Goal: Task Accomplishment & Management: Use online tool/utility

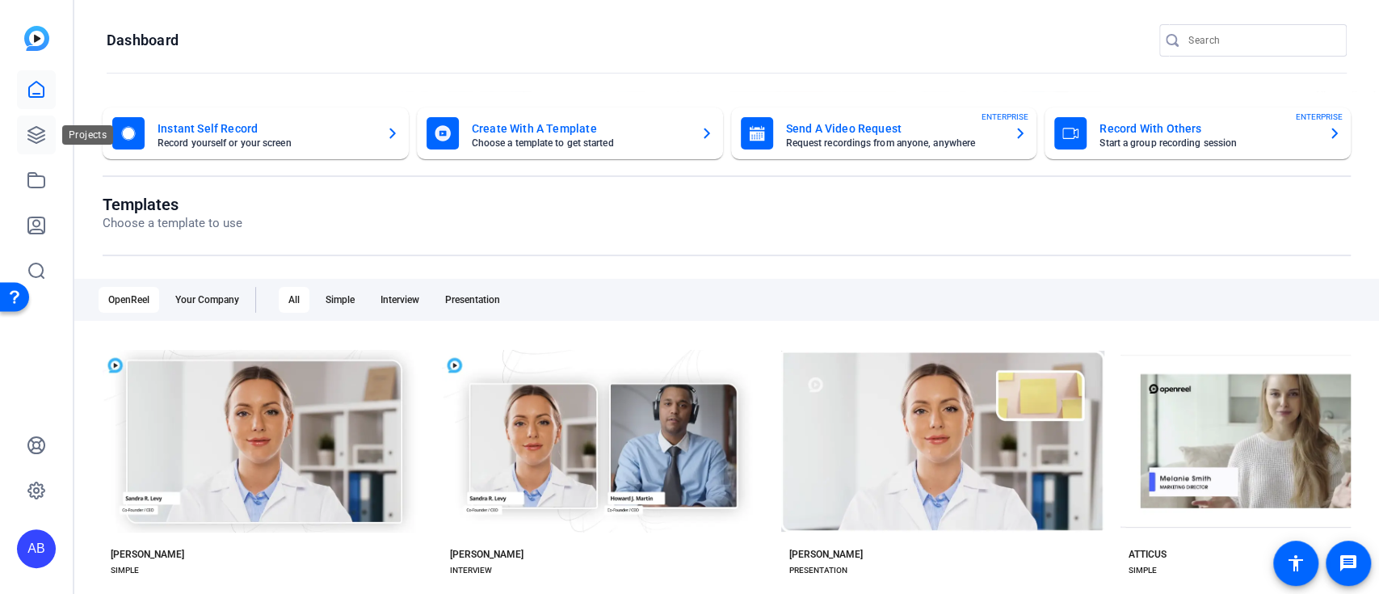
click at [36, 135] on icon at bounding box center [36, 135] width 16 height 16
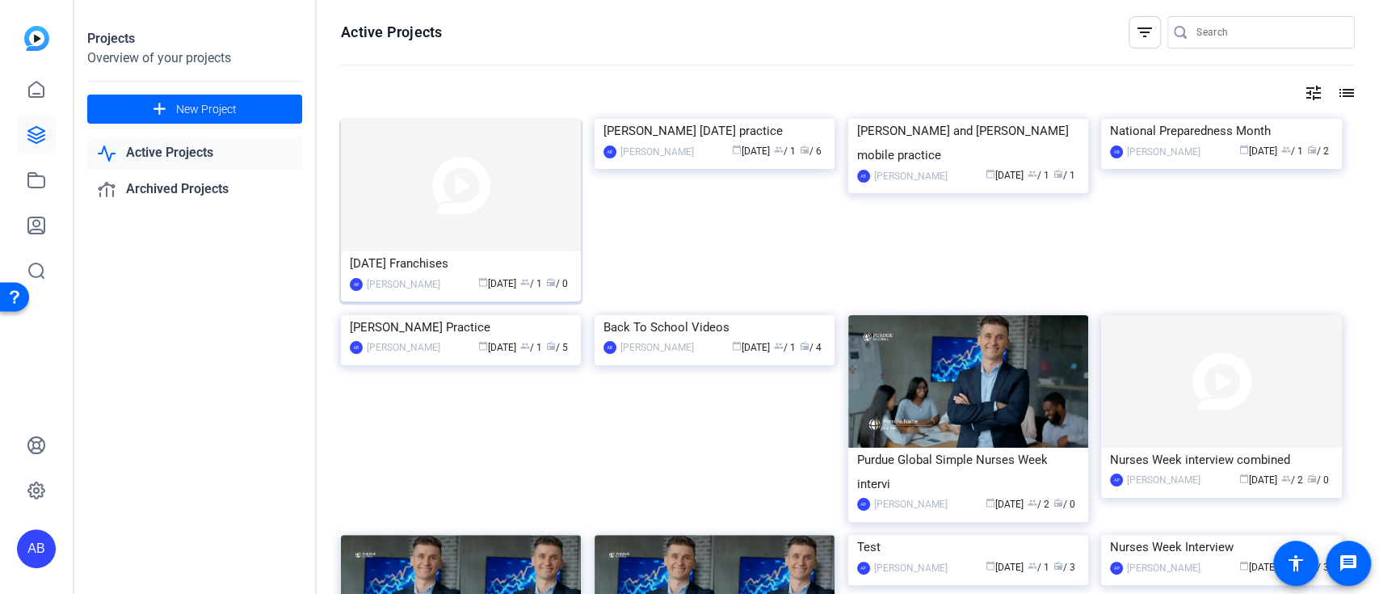
click at [497, 210] on img at bounding box center [461, 185] width 240 height 132
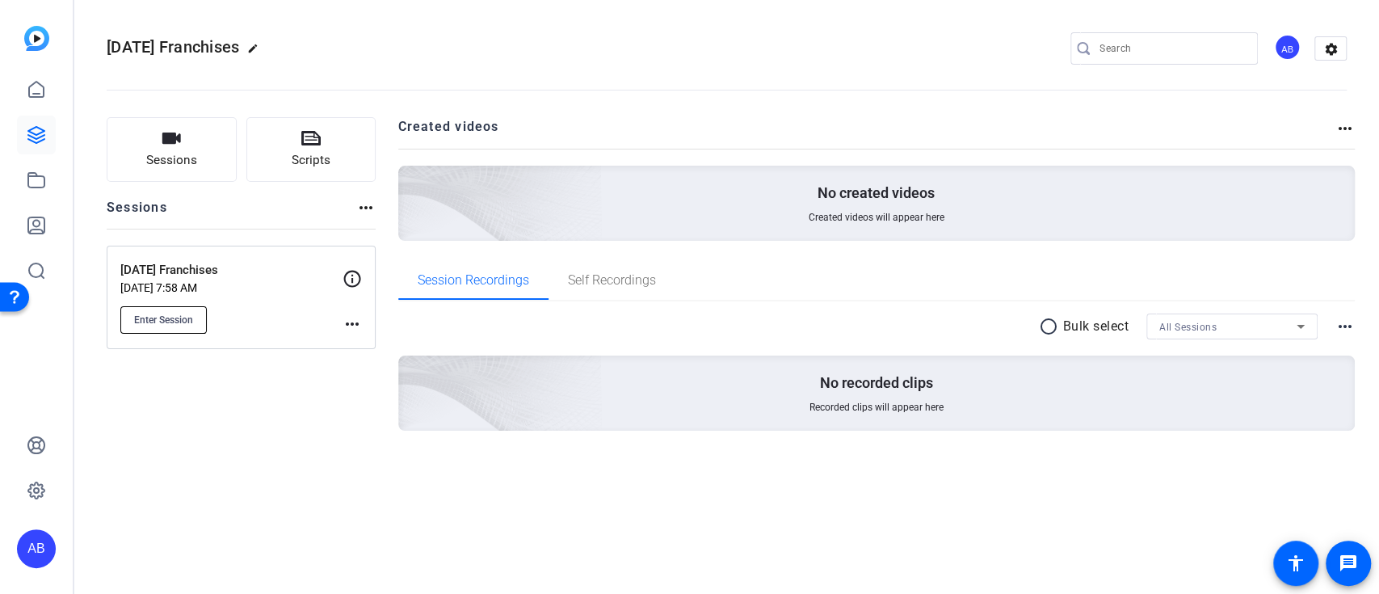
click at [189, 313] on span "Enter Session" at bounding box center [163, 319] width 59 height 13
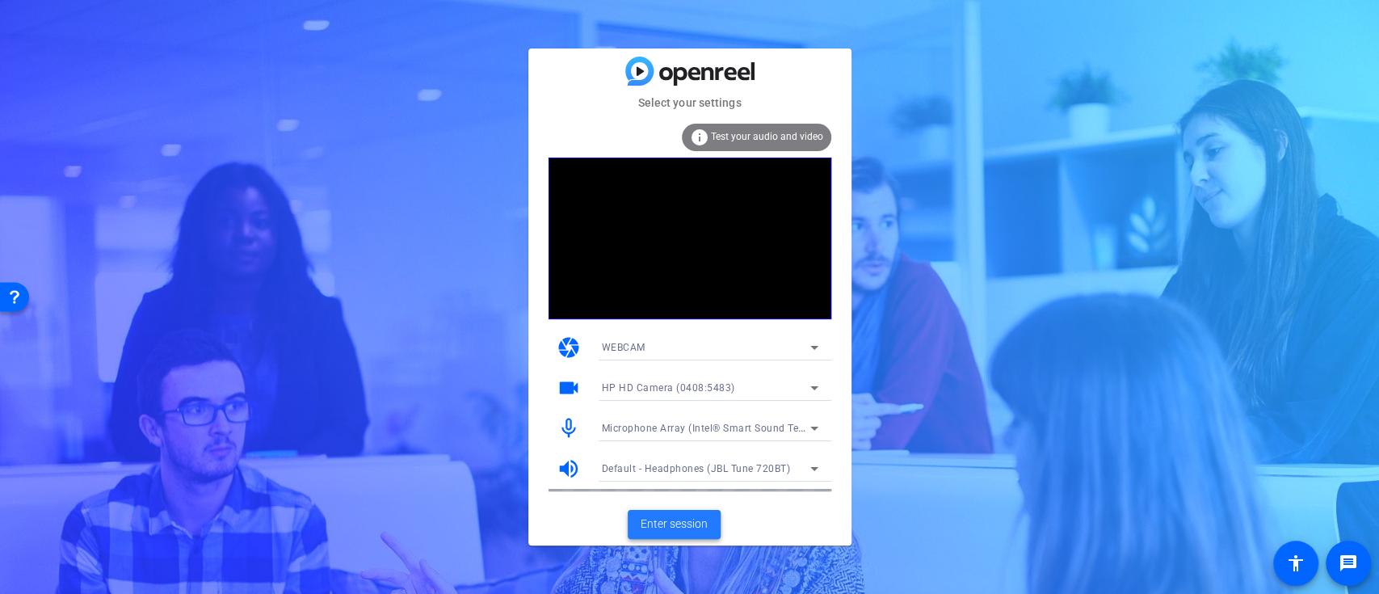
click at [686, 525] on span "Enter session" at bounding box center [673, 523] width 67 height 17
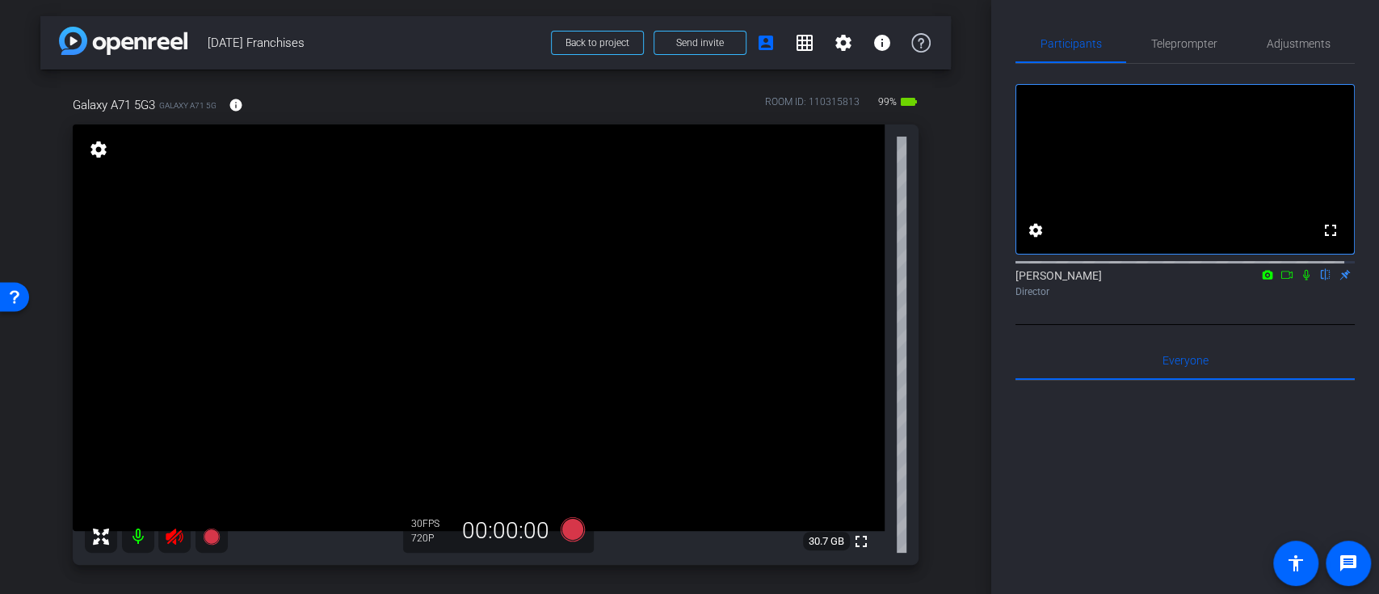
click at [176, 533] on icon at bounding box center [174, 536] width 19 height 19
click at [1173, 35] on span "Teleprompter" at bounding box center [1184, 43] width 66 height 39
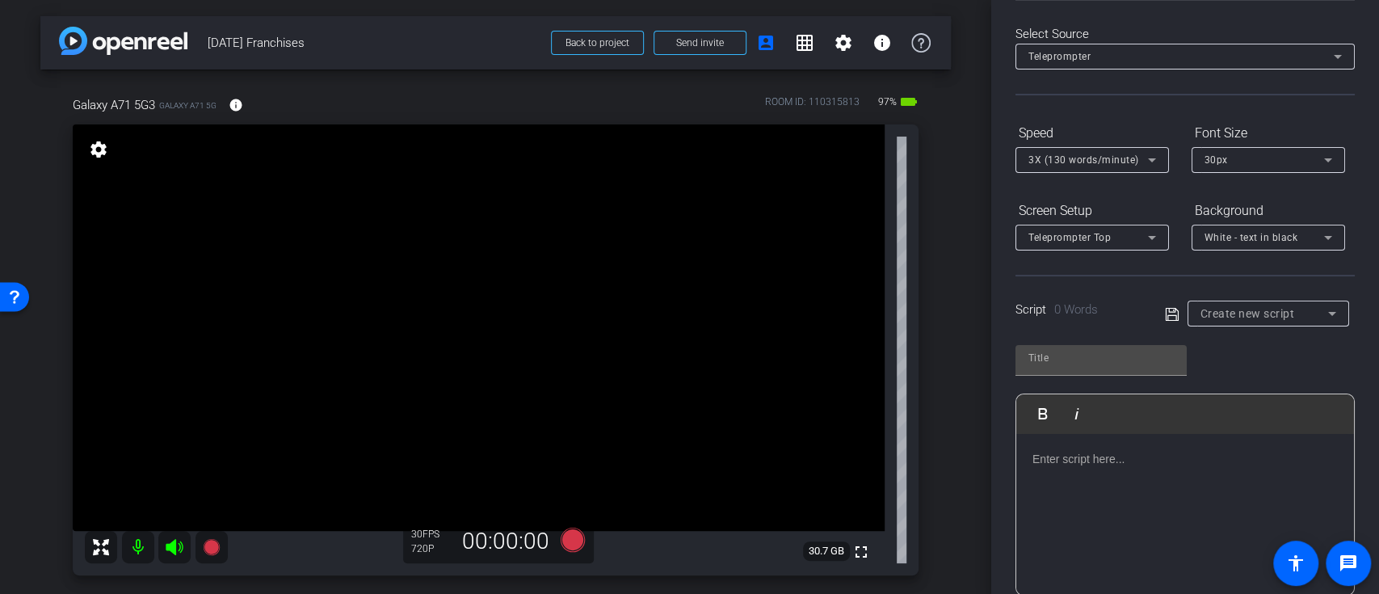
scroll to position [107, 0]
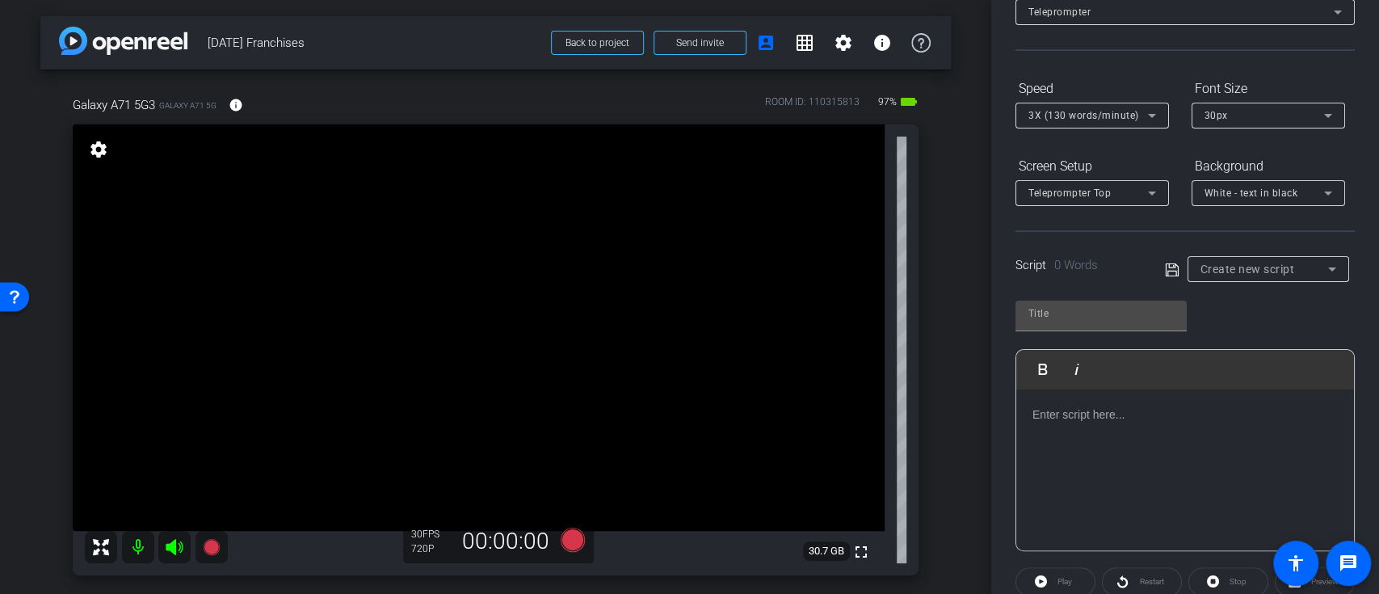
click at [1119, 427] on div at bounding box center [1185, 470] width 338 height 162
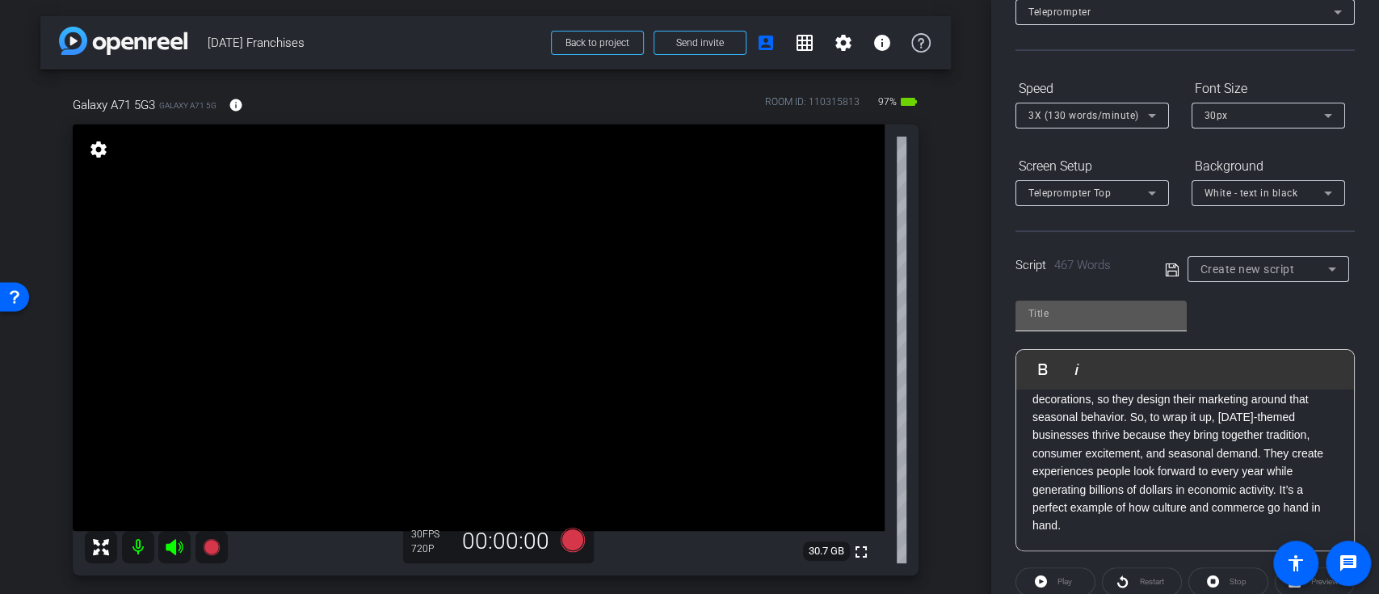
click at [1154, 312] on input "text" at bounding box center [1100, 313] width 145 height 19
type input "marty script"
click at [1165, 268] on icon at bounding box center [1172, 269] width 15 height 19
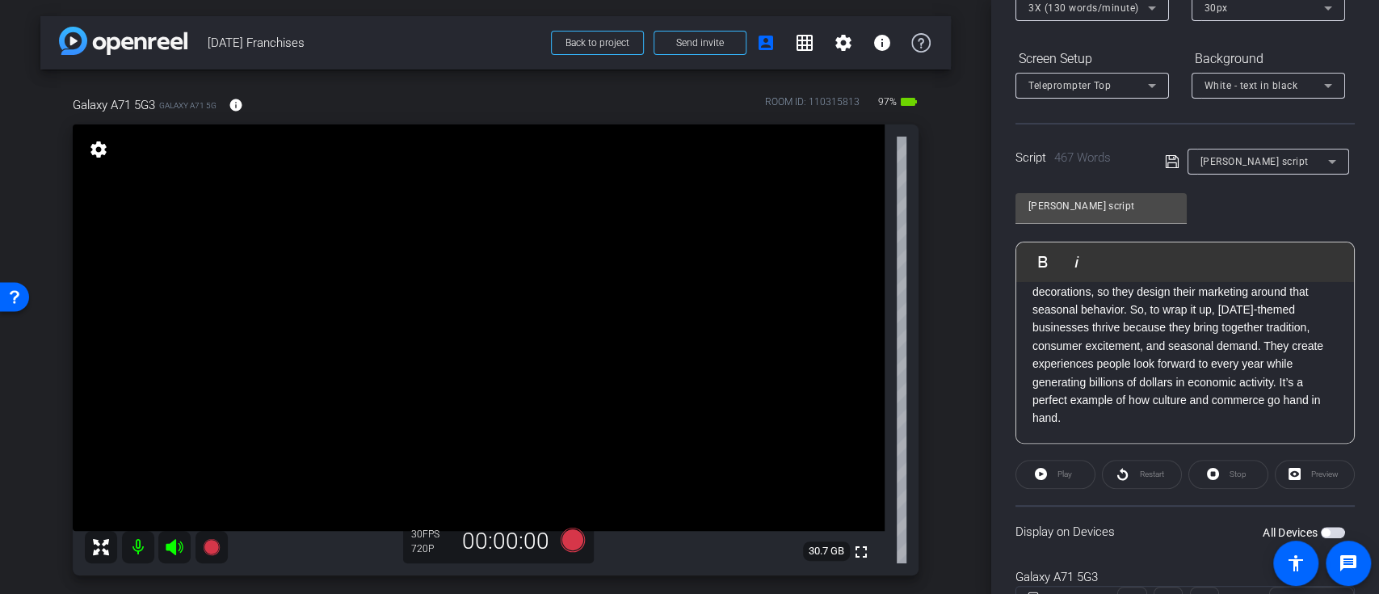
scroll to position [1027, 0]
click at [1336, 529] on div "Display on Devices All Devices" at bounding box center [1184, 531] width 339 height 52
click at [1325, 529] on span "button" at bounding box center [1332, 532] width 24 height 11
click at [1054, 474] on span "Play" at bounding box center [1062, 474] width 19 height 23
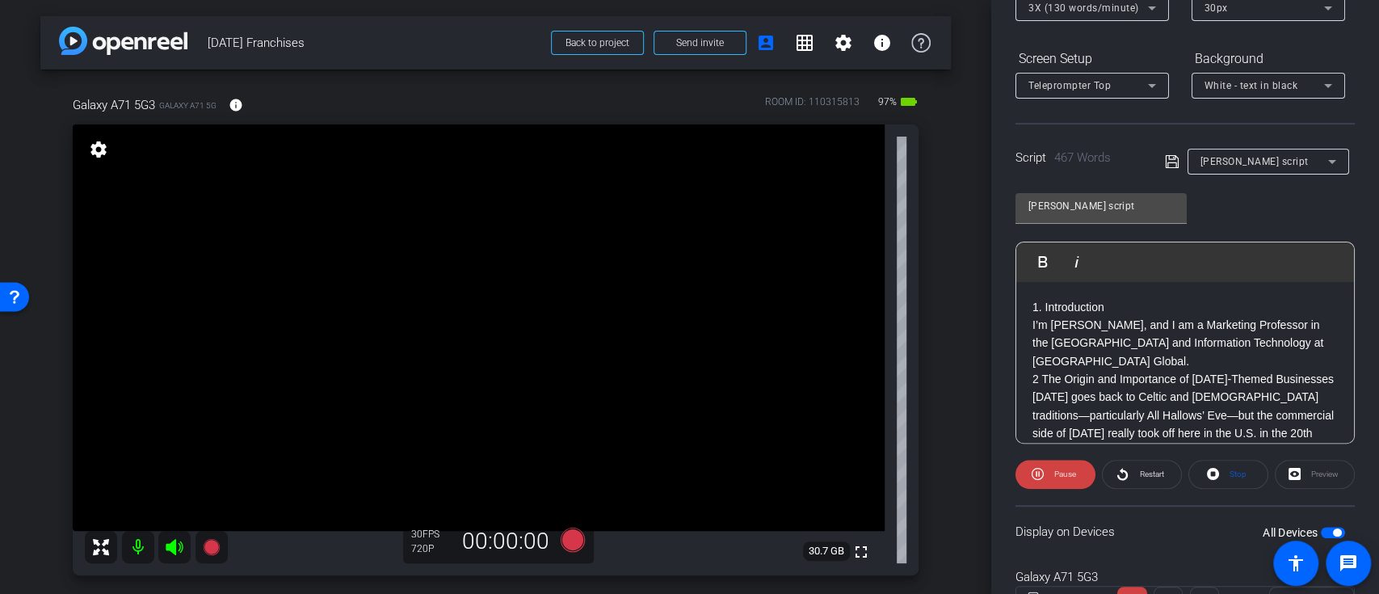
scroll to position [107, 0]
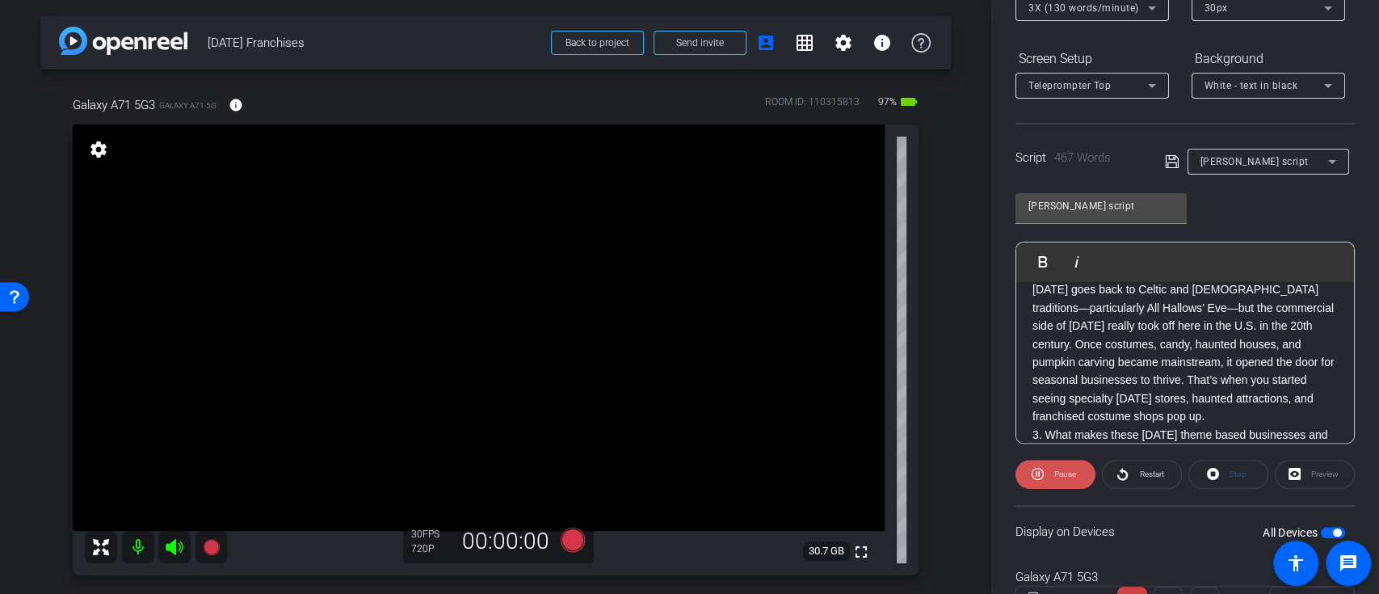
click at [1056, 485] on span at bounding box center [1055, 474] width 80 height 39
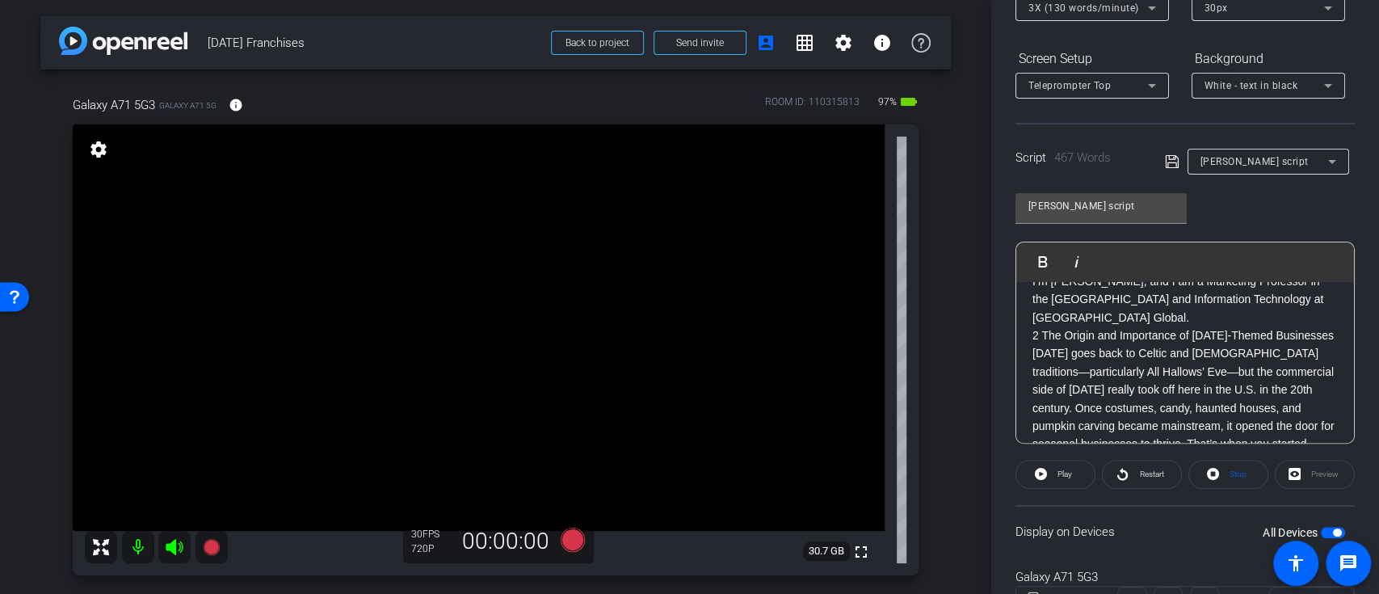
scroll to position [0, 0]
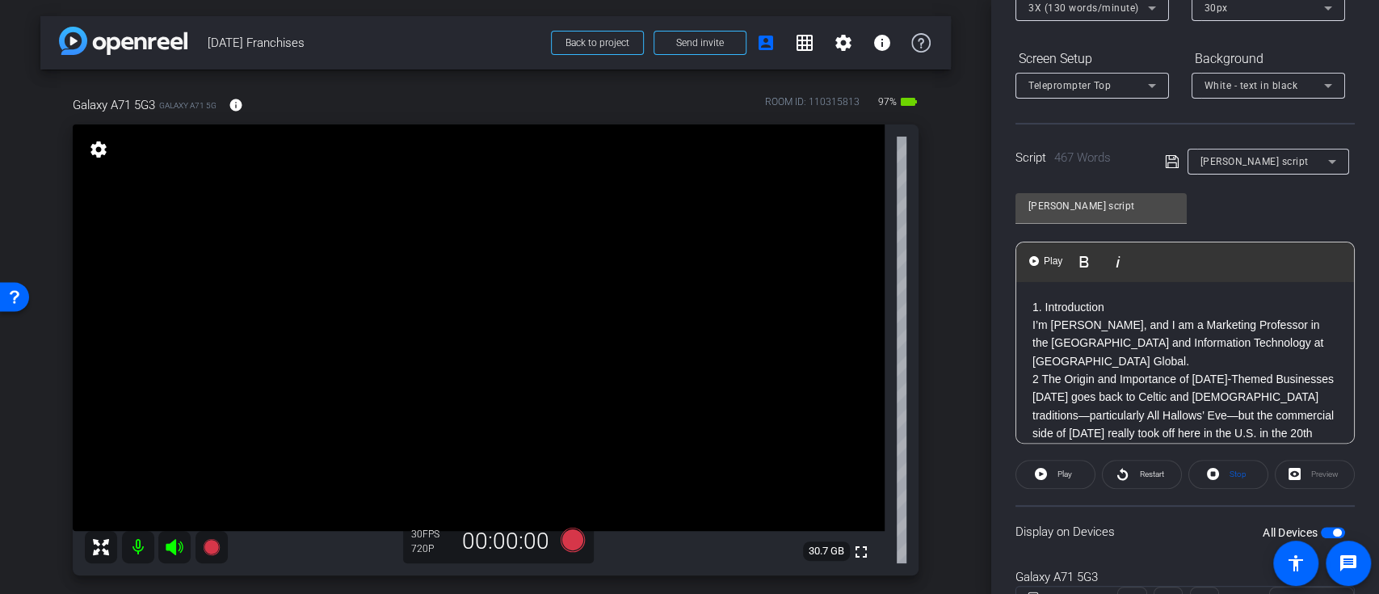
click at [1032, 323] on p "1. Introduction I’m Martin McDermott, and I am a Marketing Professor in the Sch…" at bounding box center [1184, 334] width 305 height 73
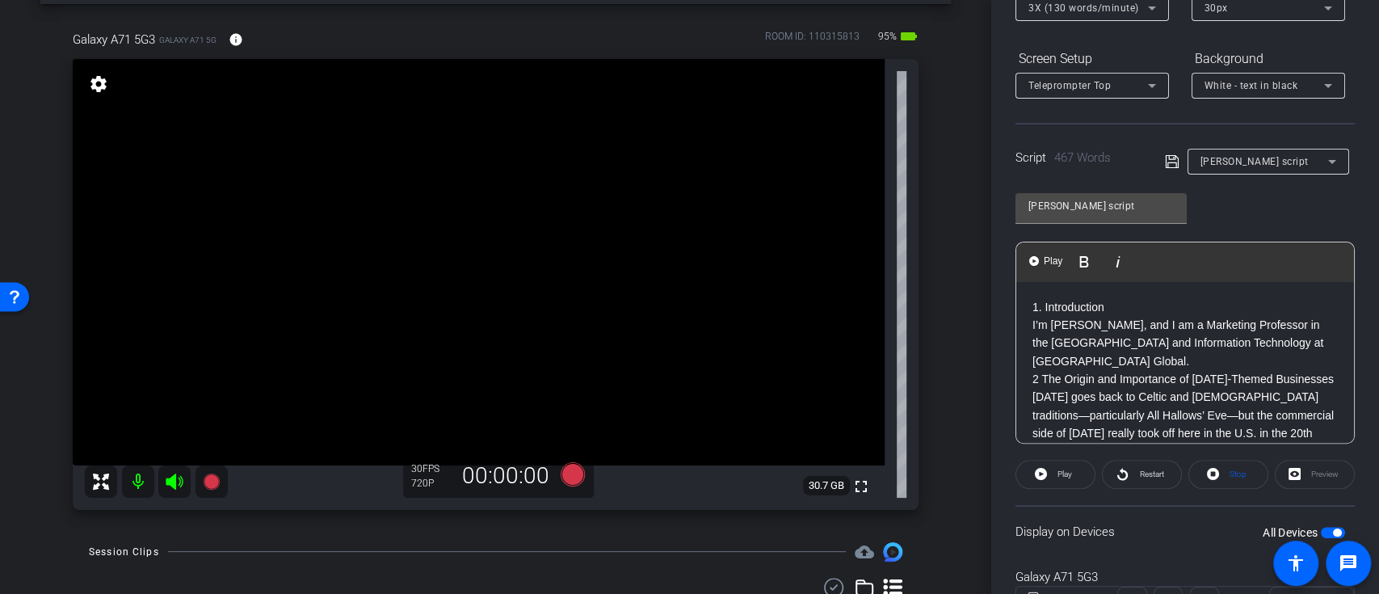
scroll to position [19, 0]
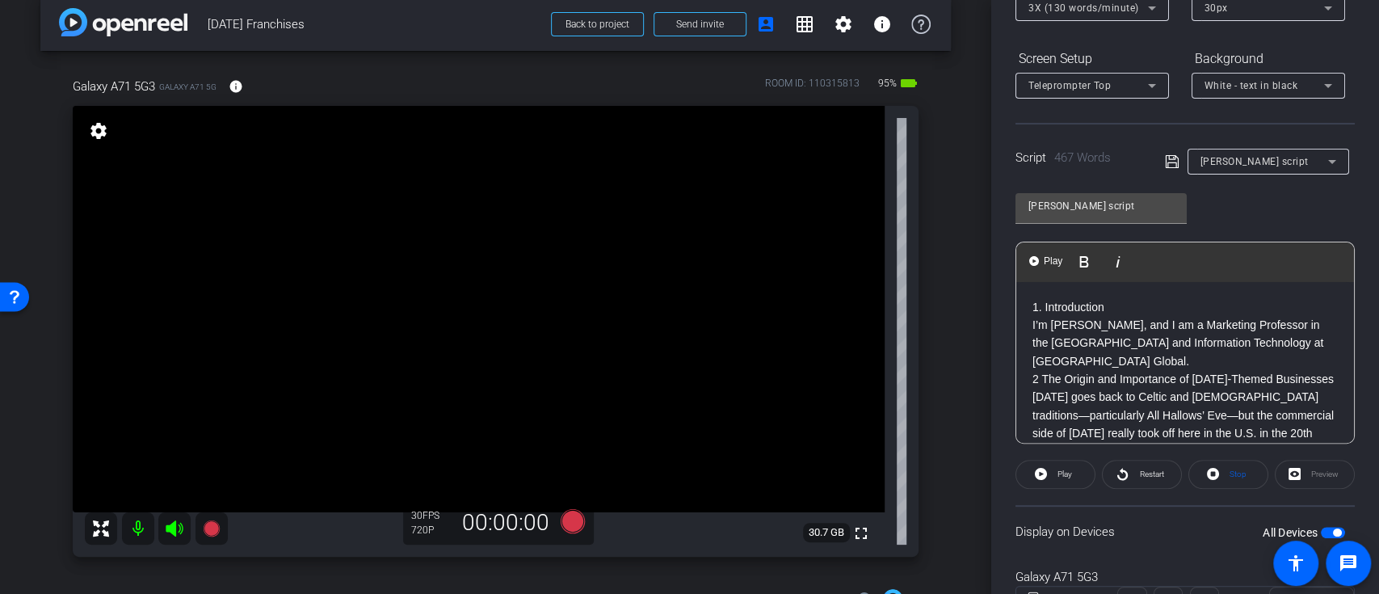
click at [1032, 308] on p "1. Introduction I’m Martin McDermott, and I am a Marketing Professor in the Sch…" at bounding box center [1184, 334] width 305 height 73
click at [571, 520] on icon at bounding box center [572, 520] width 24 height 24
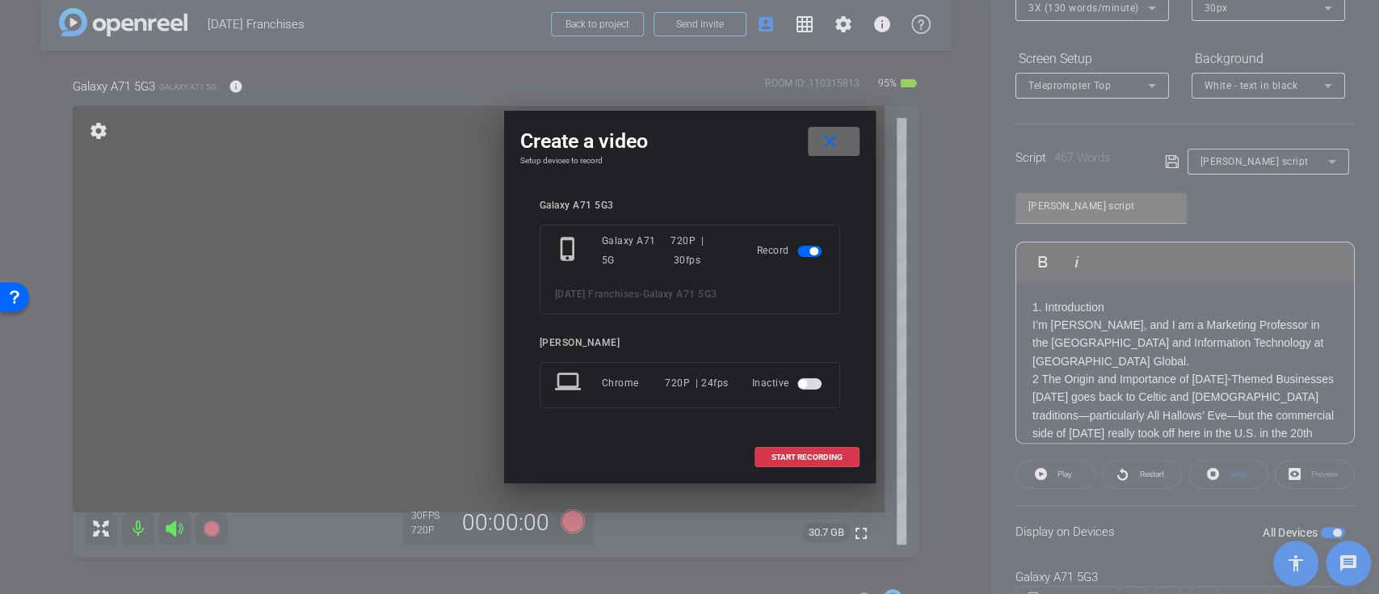
click at [827, 139] on mat-icon "close" at bounding box center [830, 142] width 20 height 20
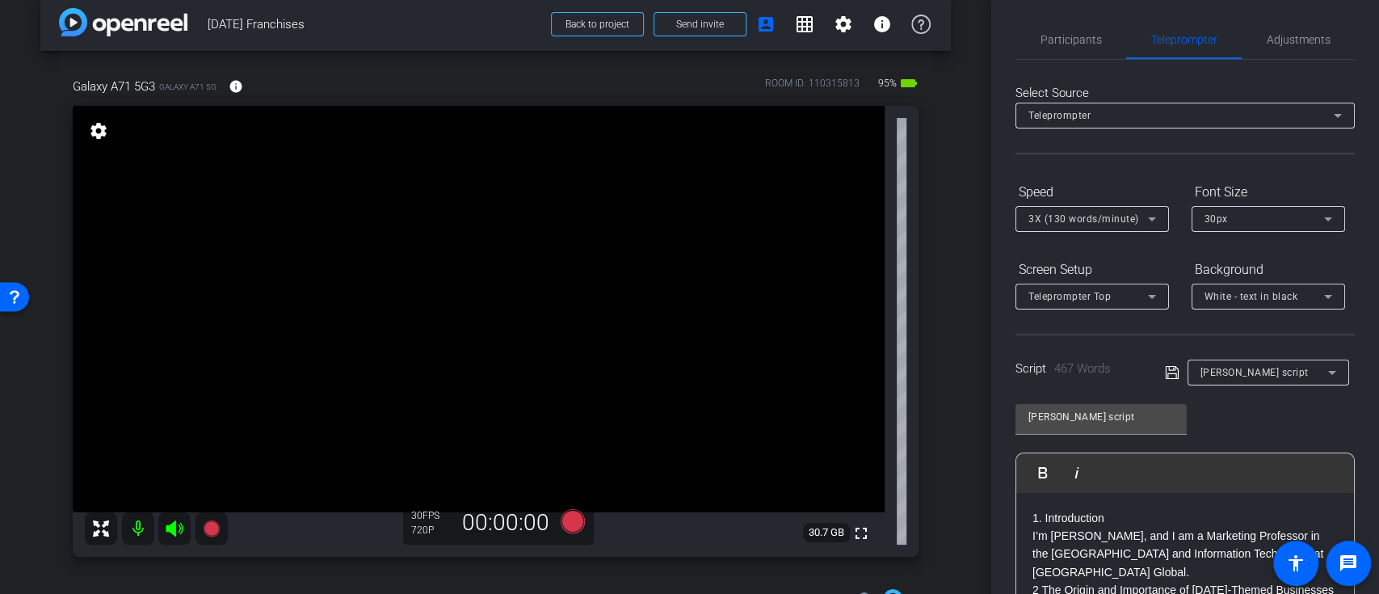
scroll to position [0, 0]
click at [1271, 38] on span "Adjustments" at bounding box center [1298, 43] width 64 height 11
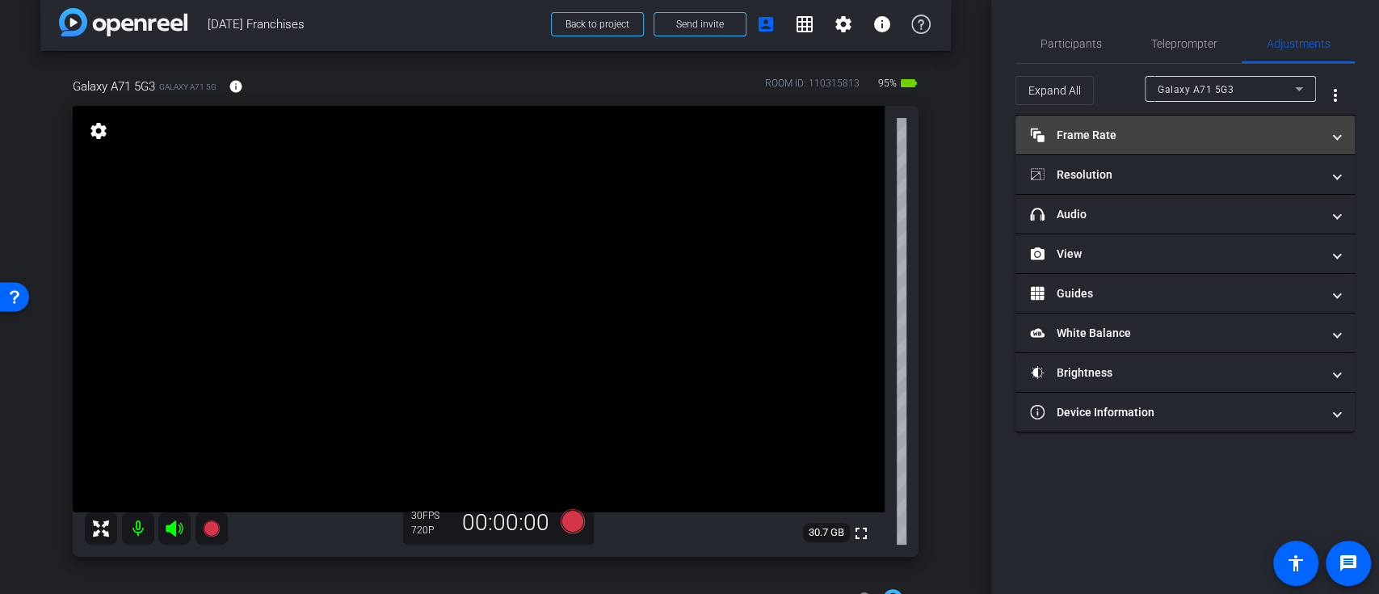
click at [1231, 125] on mat-expansion-panel-header "Frame Rate Frame Rate" at bounding box center [1184, 134] width 339 height 39
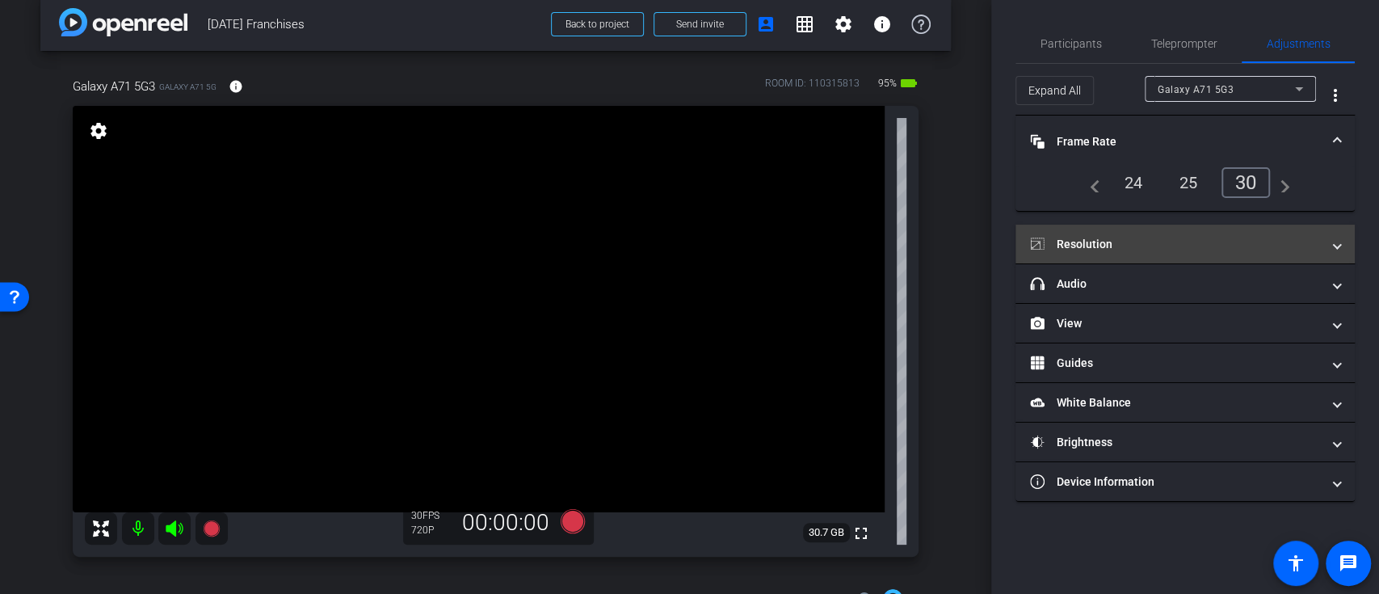
click at [1231, 225] on mat-expansion-panel-header "Resolution" at bounding box center [1184, 244] width 339 height 39
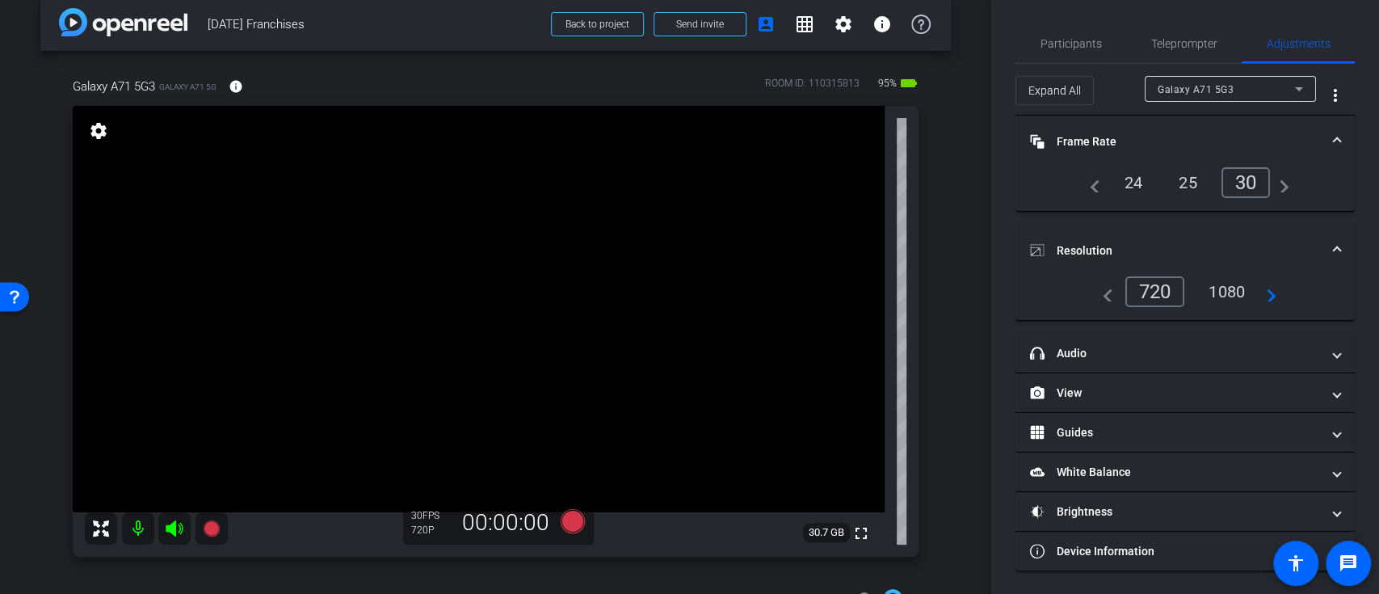
click at [1235, 288] on div "1080" at bounding box center [1226, 291] width 61 height 27
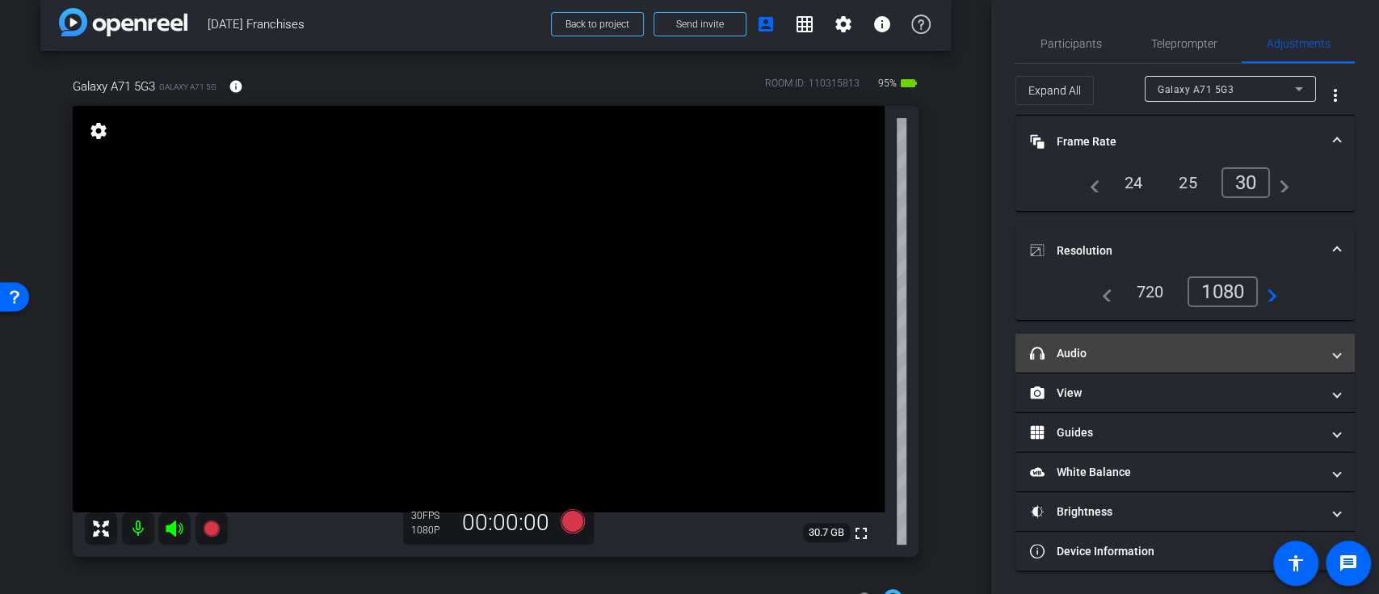
click at [1324, 341] on mat-expansion-panel-header "headphone icon Audio" at bounding box center [1184, 353] width 339 height 39
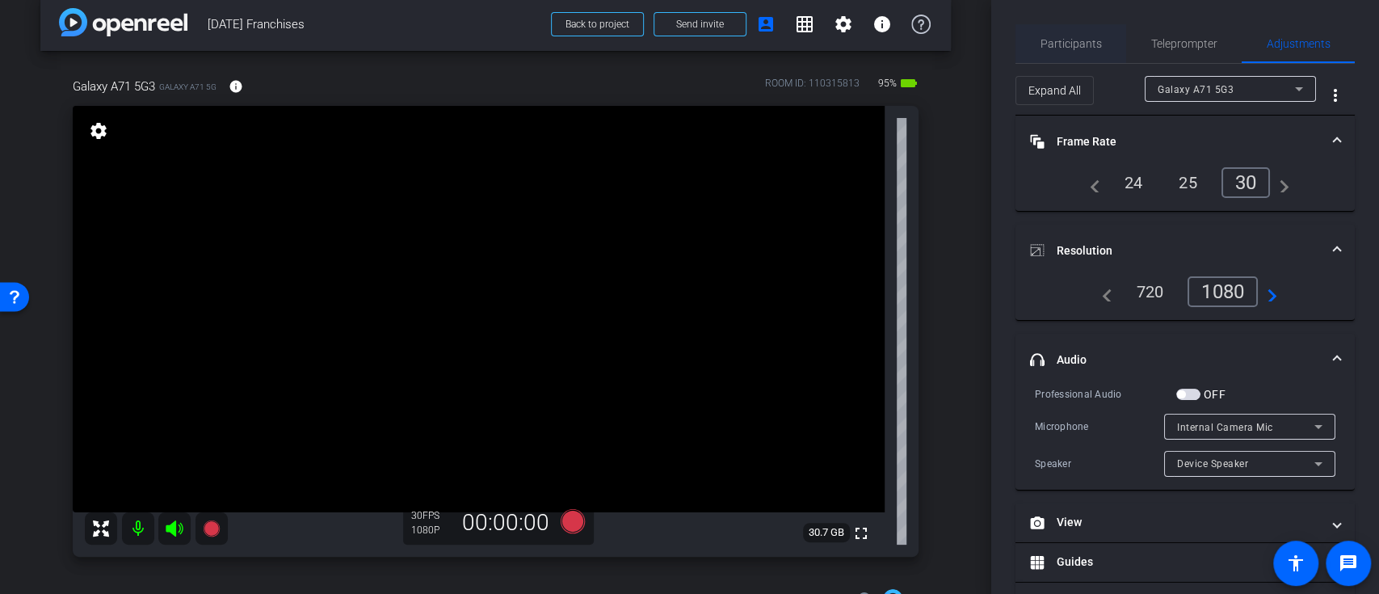
click at [1091, 42] on span "Participants" at bounding box center [1070, 43] width 61 height 11
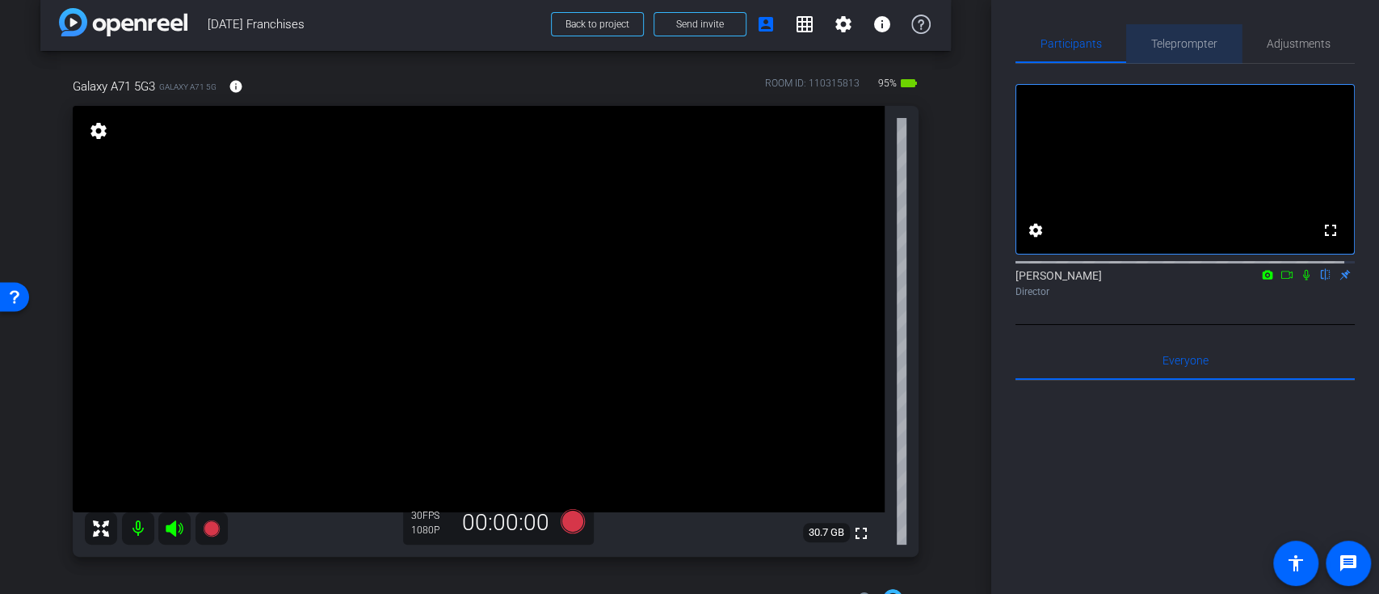
click at [1182, 35] on span "Teleprompter" at bounding box center [1184, 43] width 66 height 39
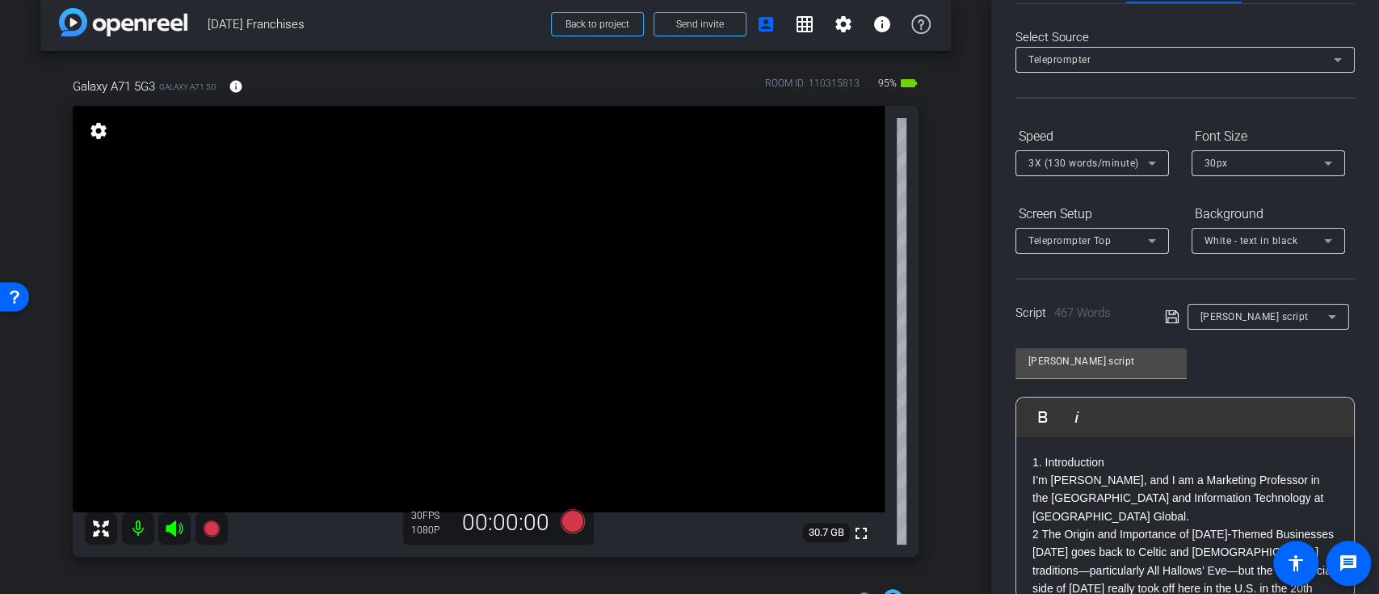
scroll to position [107, 0]
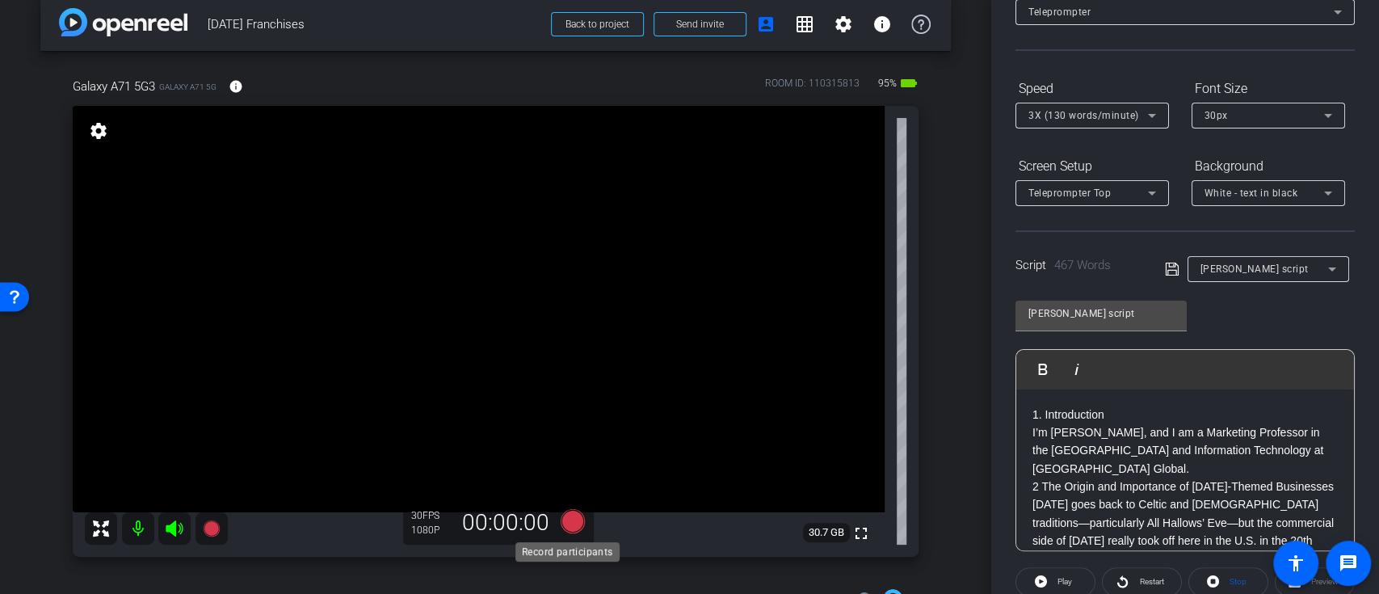
click at [566, 525] on icon at bounding box center [572, 520] width 24 height 24
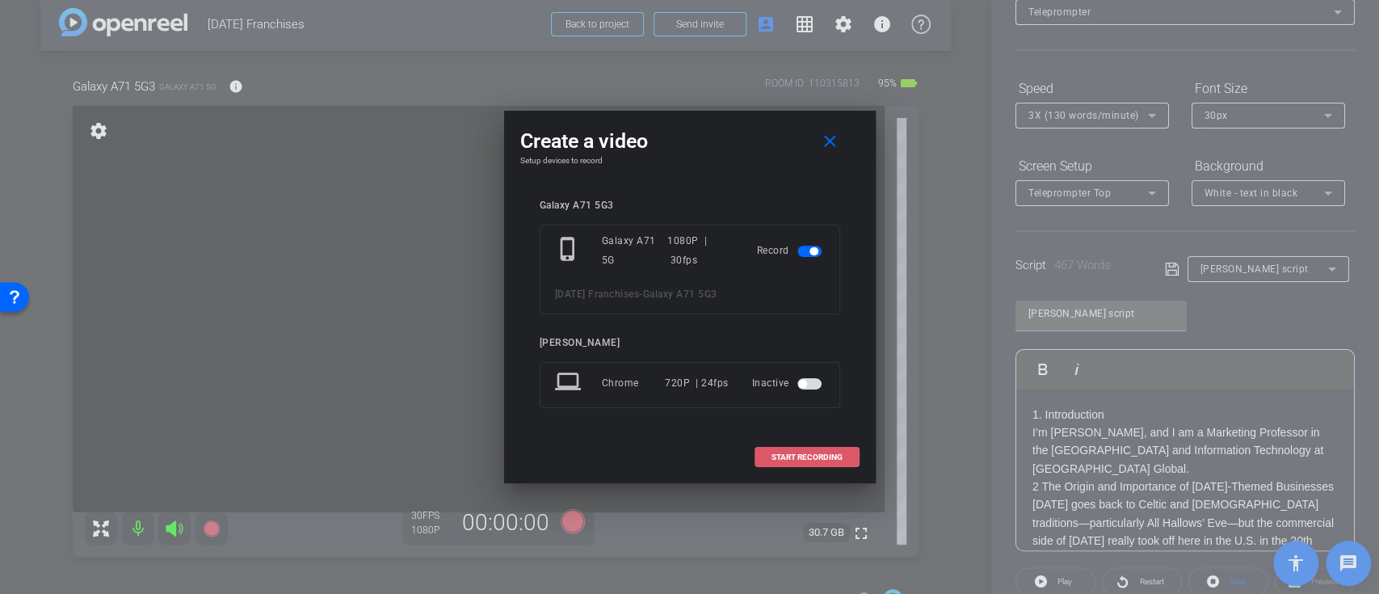
click at [771, 453] on span "START RECORDING" at bounding box center [806, 457] width 71 height 8
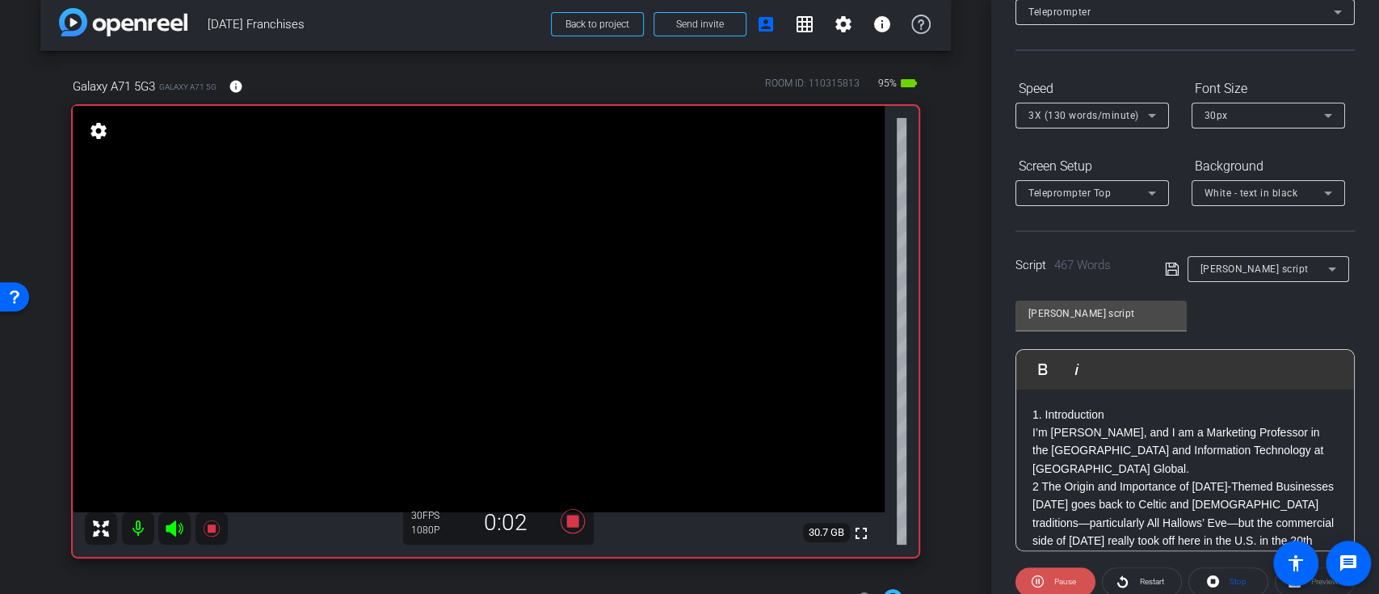
click at [1063, 572] on span "Pause" at bounding box center [1063, 581] width 26 height 23
click at [1033, 405] on p "1. Introduction I’m Martin McDermott, and I am a Marketing Professor in the Sch…" at bounding box center [1184, 441] width 305 height 73
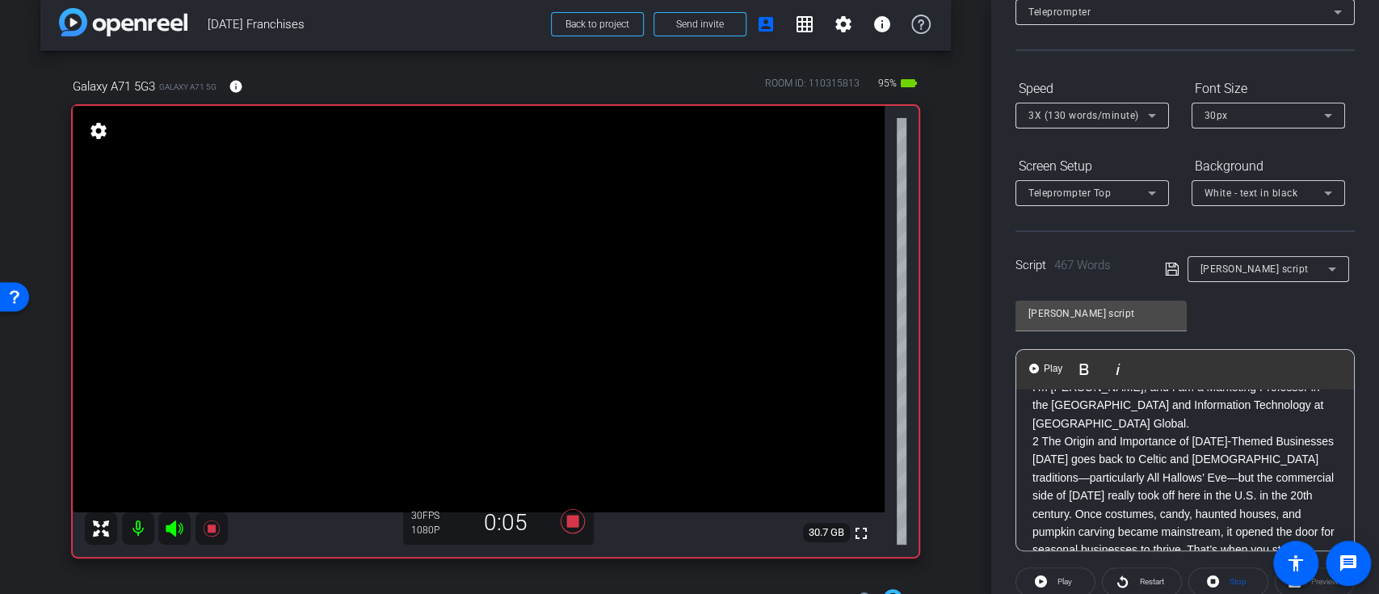
scroll to position [0, 0]
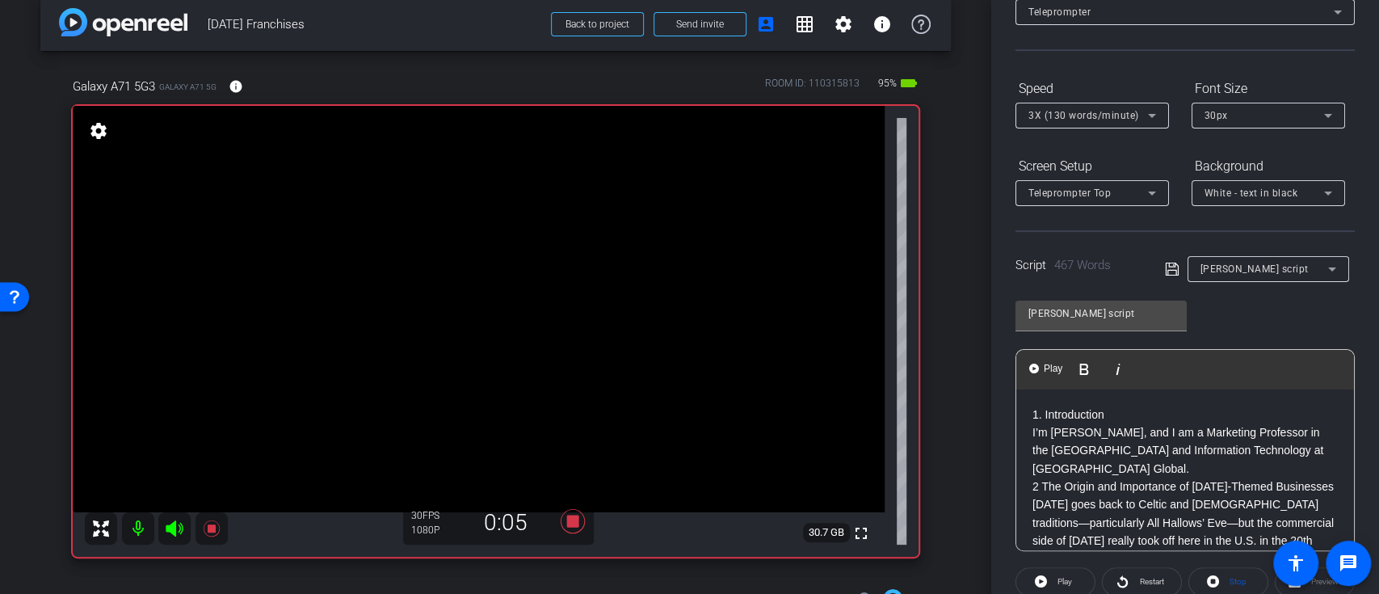
click at [1033, 419] on p "1. Introduction I’m Martin McDermott, and I am a Marketing Professor in the Sch…" at bounding box center [1184, 441] width 305 height 73
click at [1035, 376] on button "Play Play from this location" at bounding box center [1046, 369] width 38 height 32
click at [1073, 572] on span "Pause" at bounding box center [1063, 581] width 26 height 23
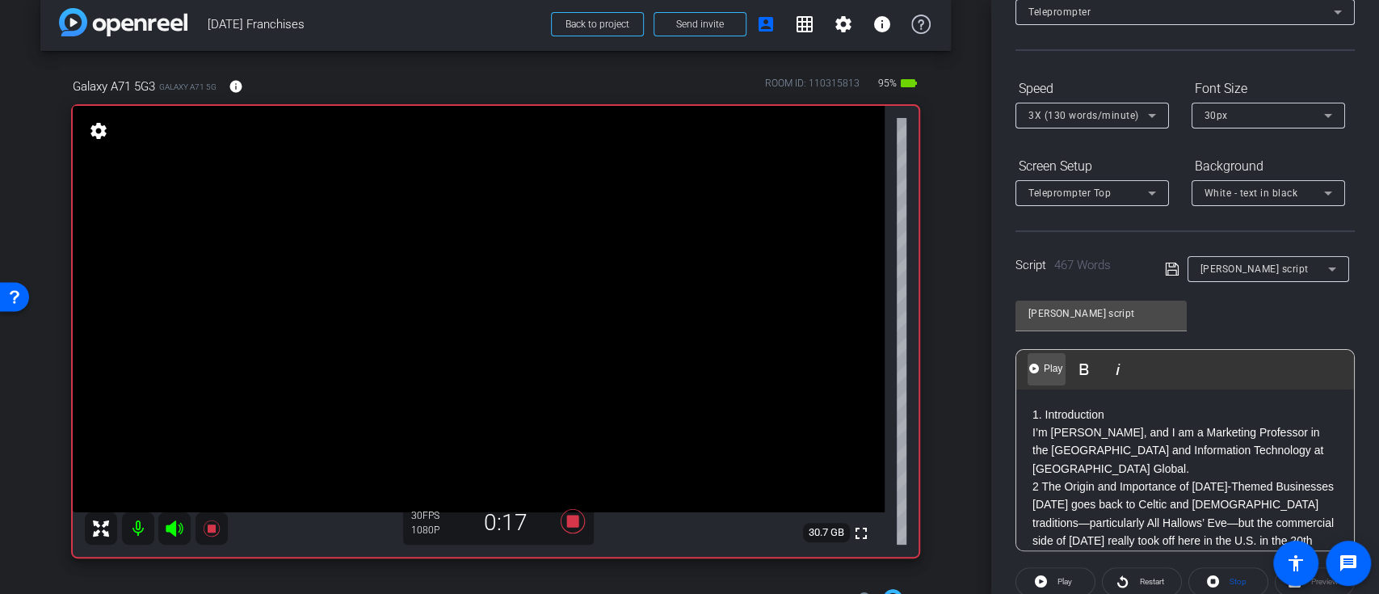
click at [1045, 378] on button "Play Play from this location" at bounding box center [1046, 369] width 38 height 32
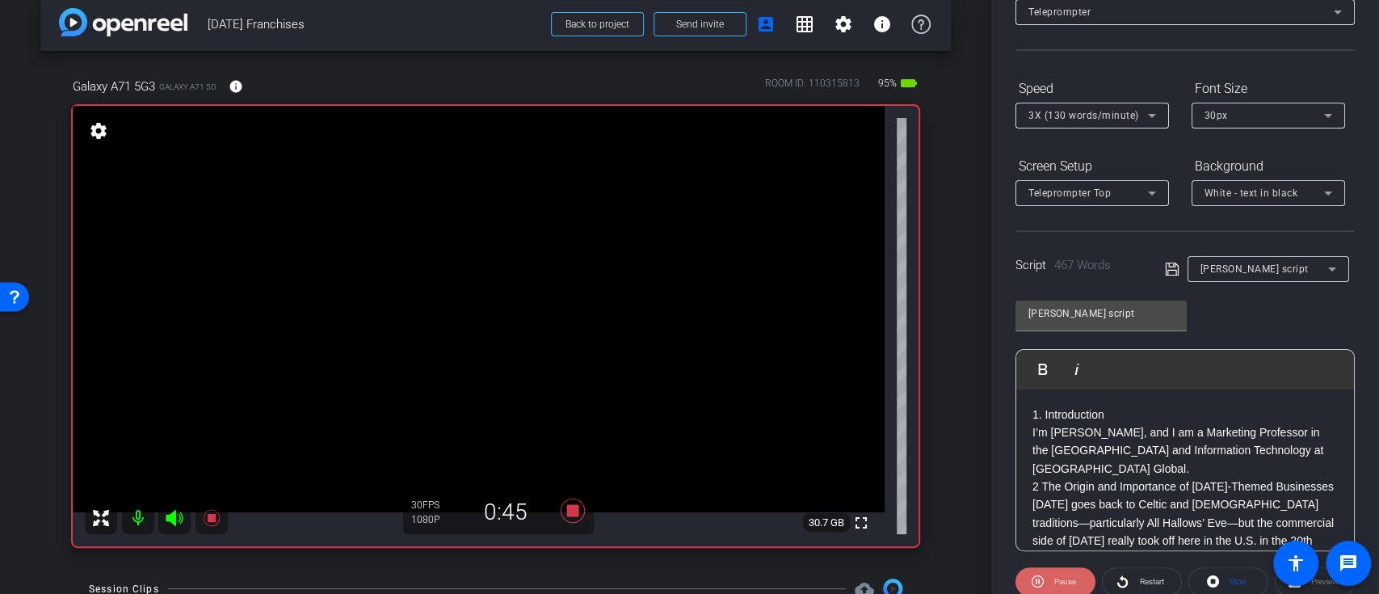
click at [1063, 572] on span "Pause" at bounding box center [1063, 581] width 26 height 23
click at [1032, 417] on p "1. Introduction I’m Martin McDermott, and I am a Marketing Professor in the Sch…" at bounding box center [1184, 441] width 305 height 73
click at [1047, 369] on span "Play" at bounding box center [1052, 369] width 25 height 14
click at [1036, 370] on img "button" at bounding box center [1034, 368] width 10 height 10
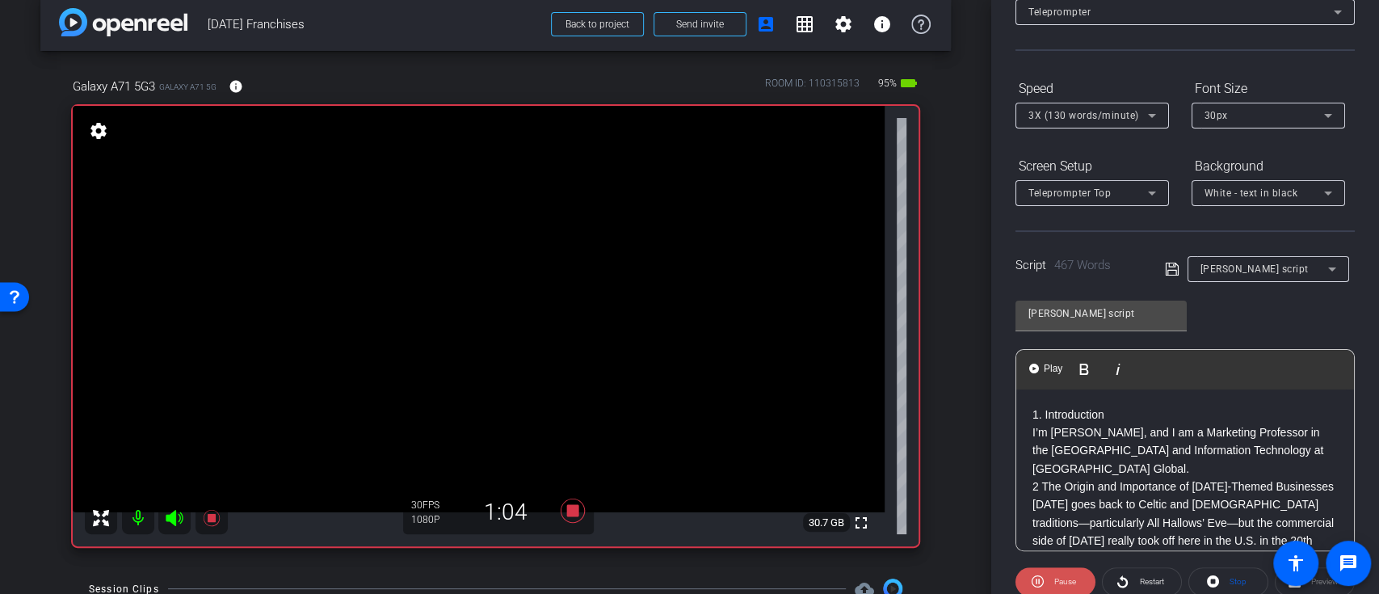
click at [1056, 565] on span at bounding box center [1055, 581] width 80 height 39
click at [1049, 577] on span at bounding box center [1055, 581] width 78 height 39
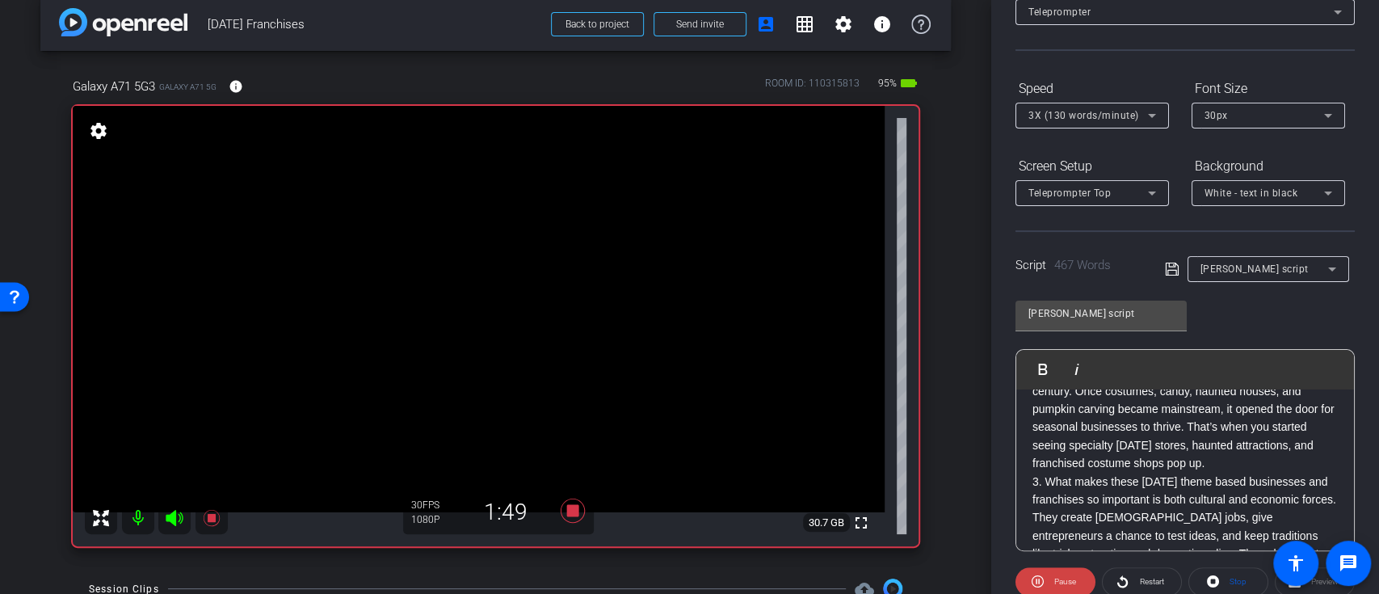
scroll to position [215, 0]
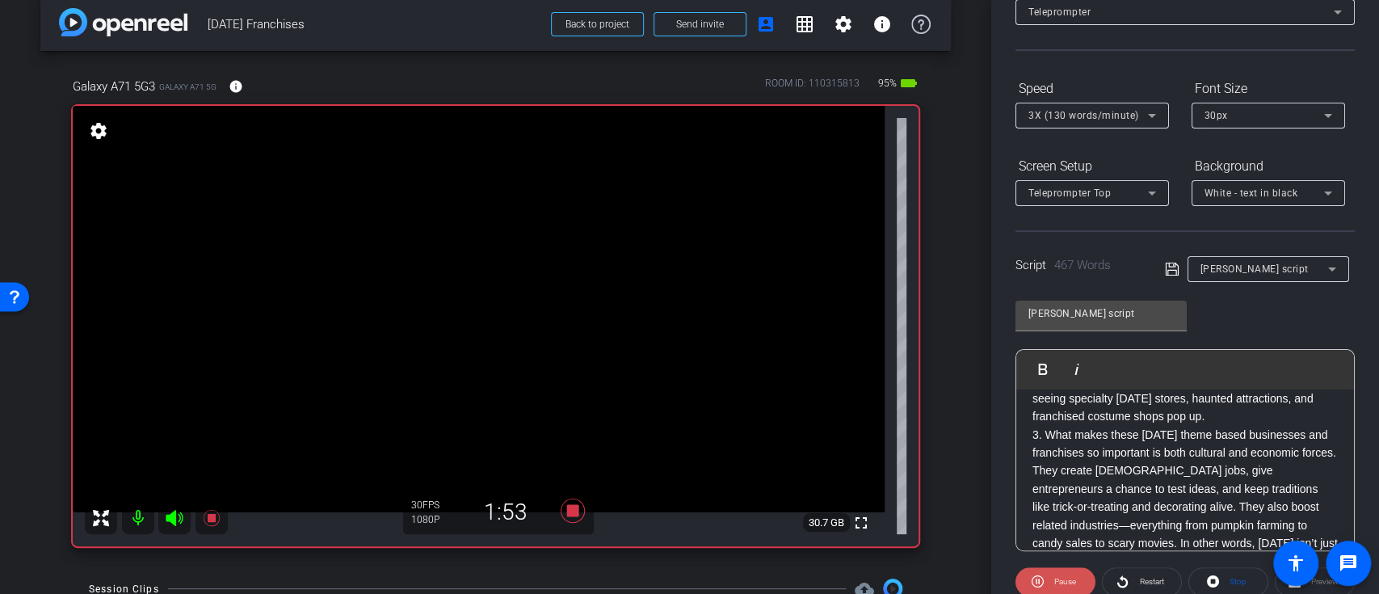
click at [1064, 577] on span "Pause" at bounding box center [1065, 581] width 22 height 9
click at [1288, 426] on p "2 The Origin and Importance of Halloween-Themed Businesses Halloween goes back …" at bounding box center [1184, 343] width 305 height 163
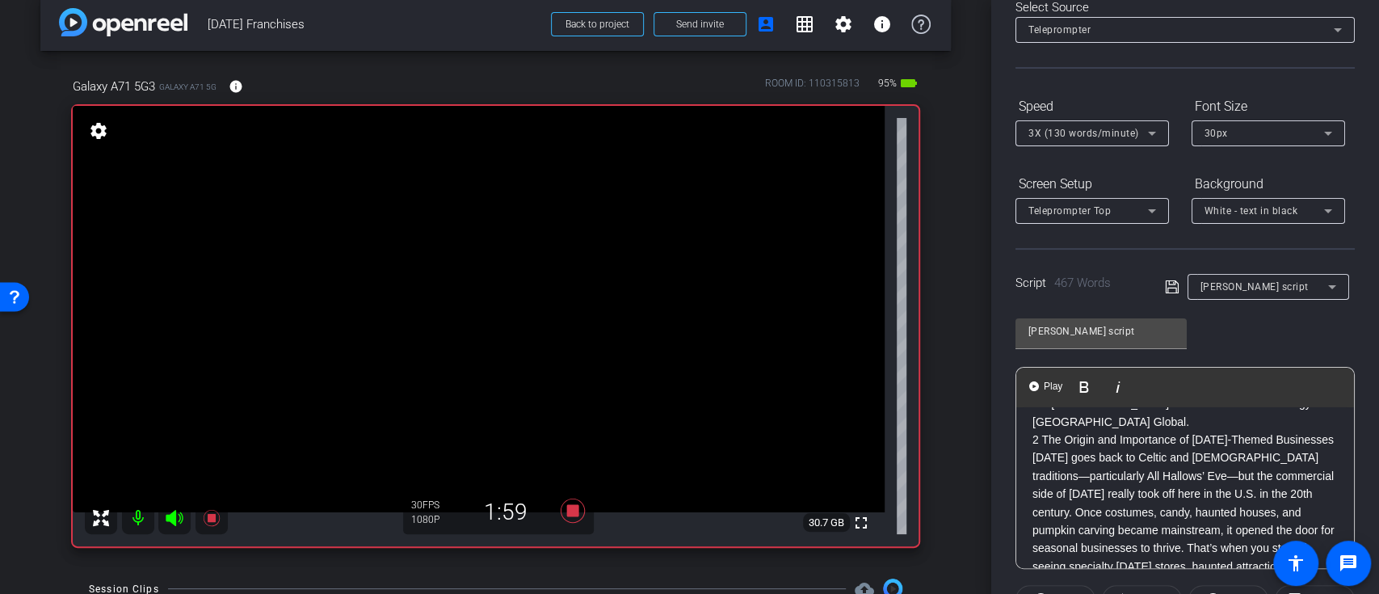
scroll to position [18, 0]
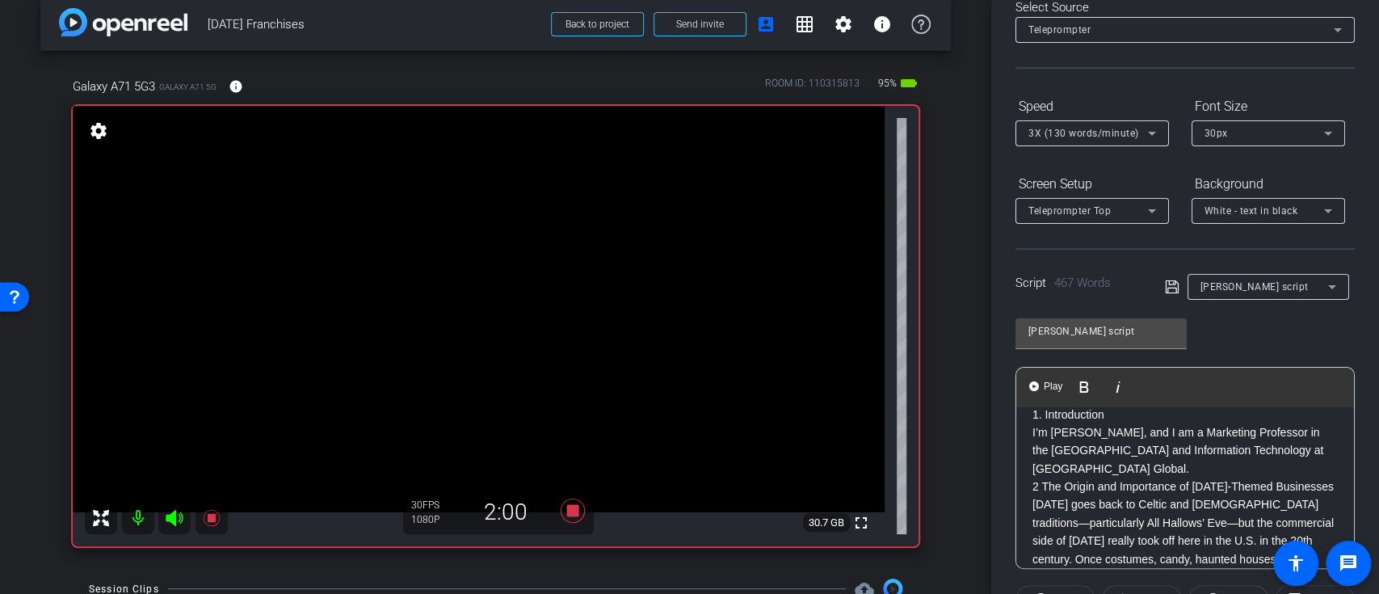
click at [1039, 383] on button "Play Play from this location" at bounding box center [1046, 387] width 38 height 32
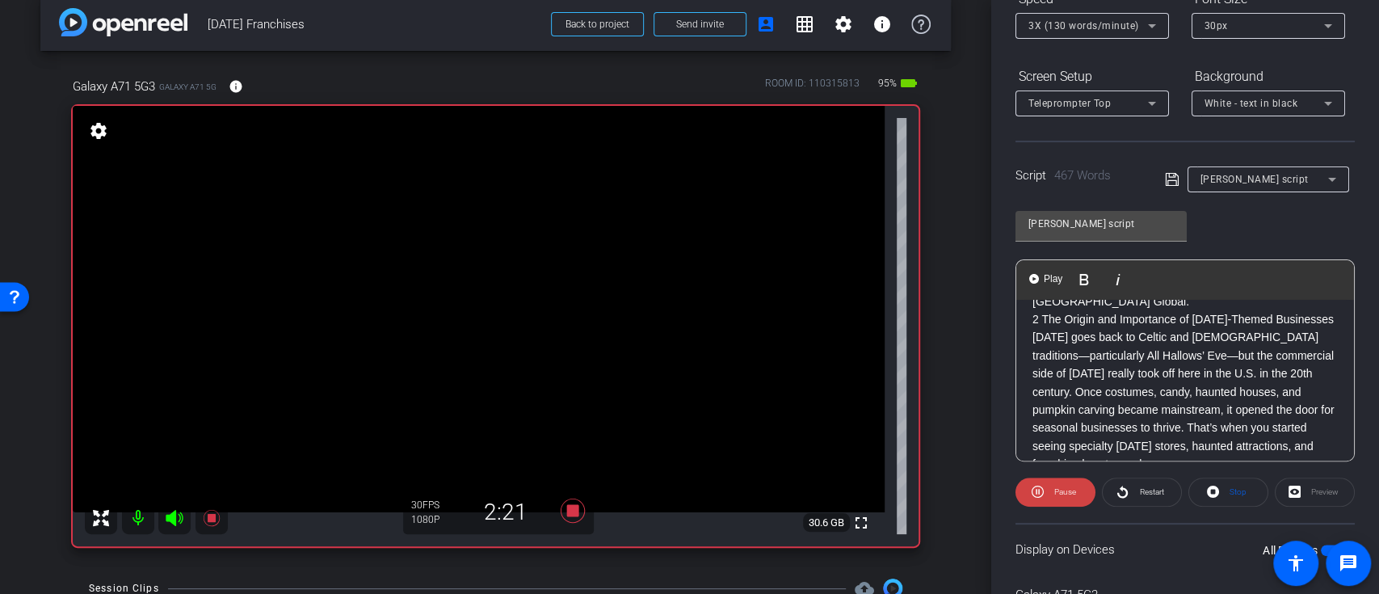
scroll to position [125, 0]
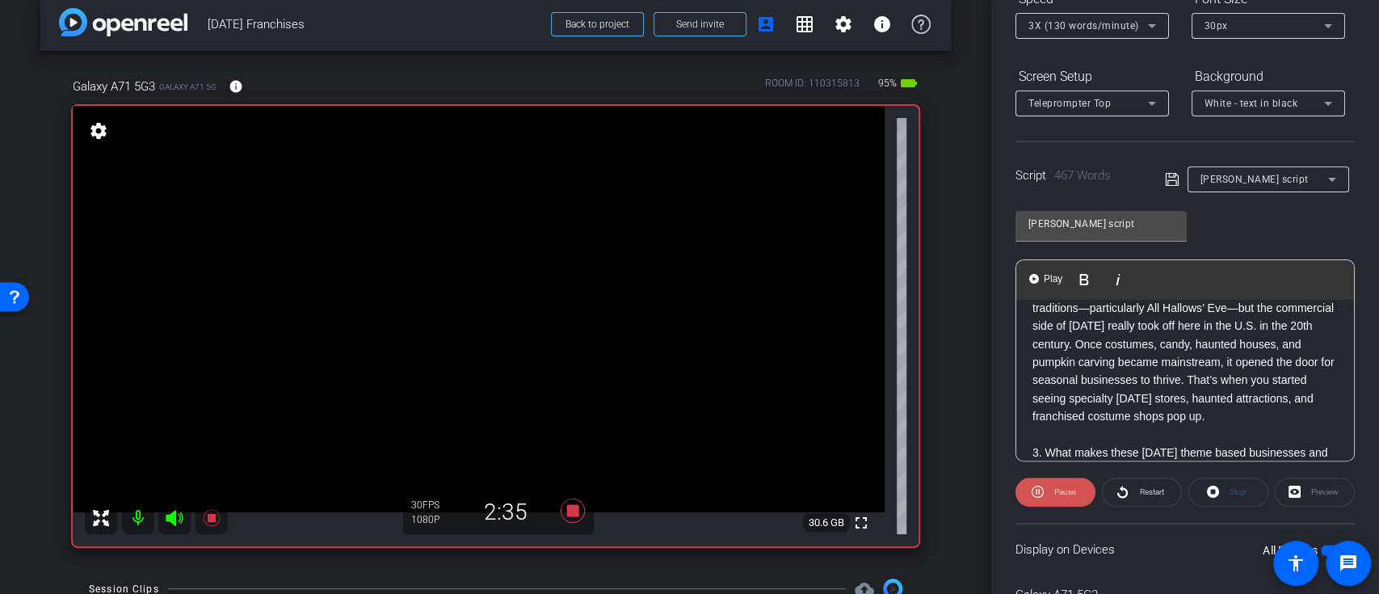
click at [1060, 490] on span "Pause" at bounding box center [1065, 491] width 22 height 9
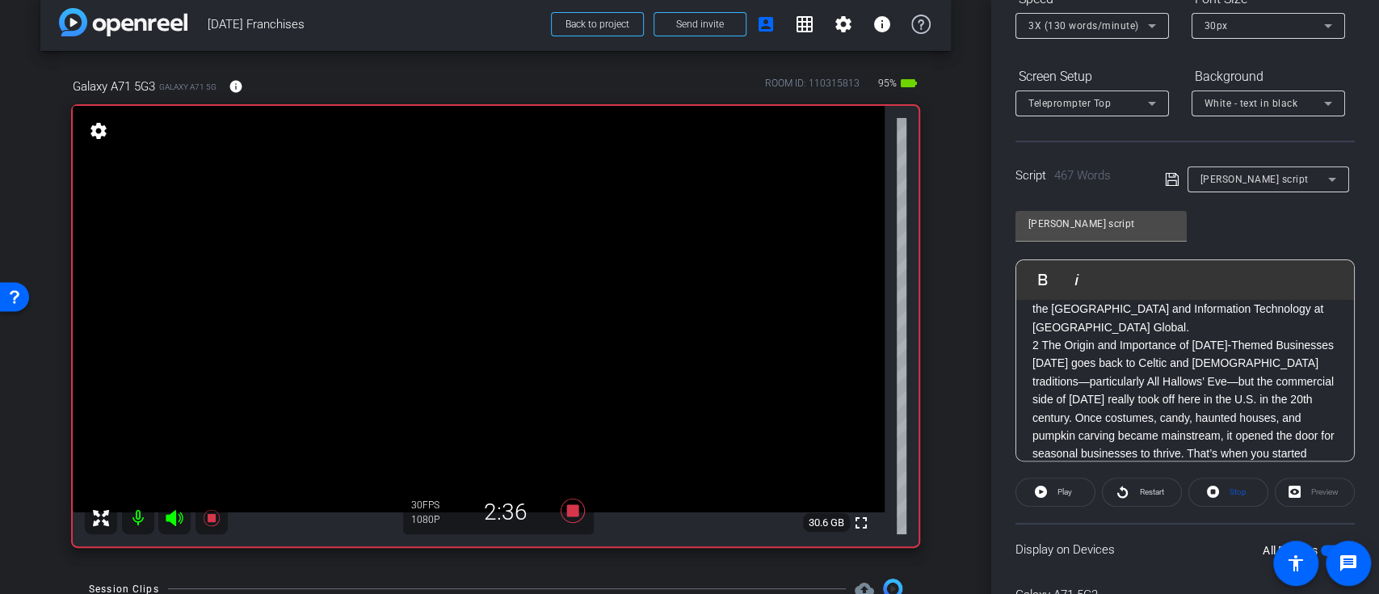
scroll to position [18, 0]
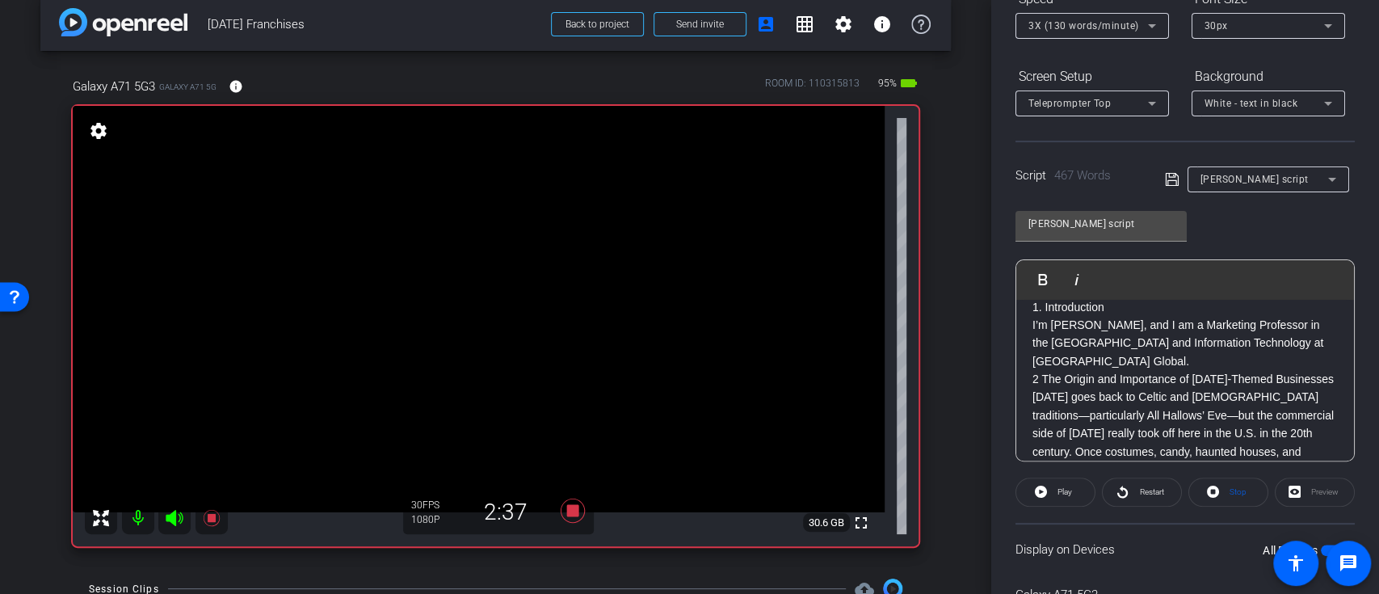
click at [1035, 275] on img "button" at bounding box center [1034, 279] width 10 height 10
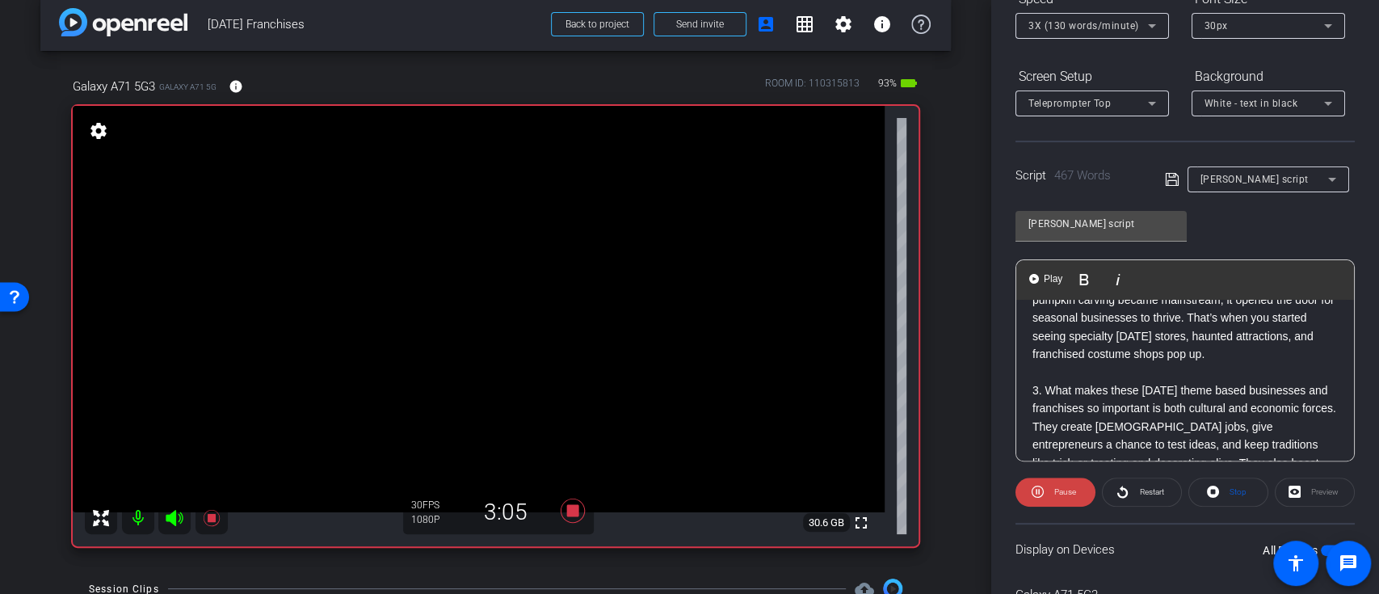
scroll to position [233, 0]
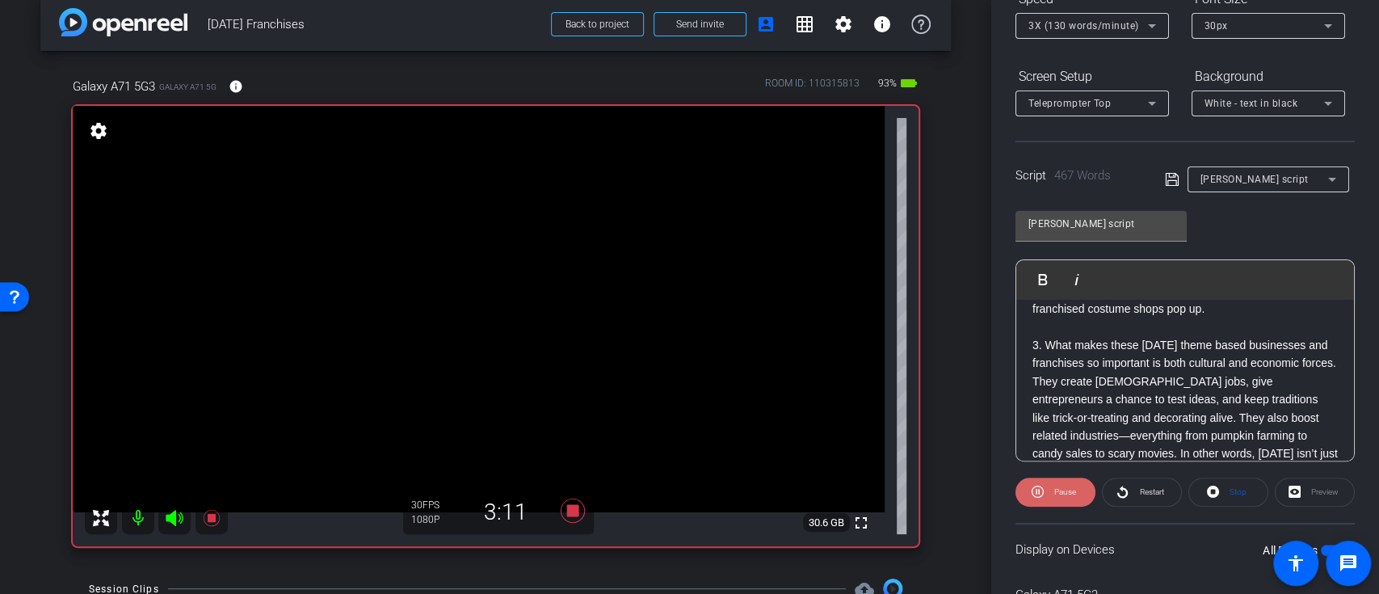
click at [1066, 492] on span "Pause" at bounding box center [1065, 491] width 22 height 9
drag, startPoint x: 1140, startPoint y: 397, endPoint x: 1150, endPoint y: 396, distance: 10.6
click at [1140, 397] on p "3. What makes these Halloween theme based businesses and franchises so importan…" at bounding box center [1184, 417] width 305 height 163
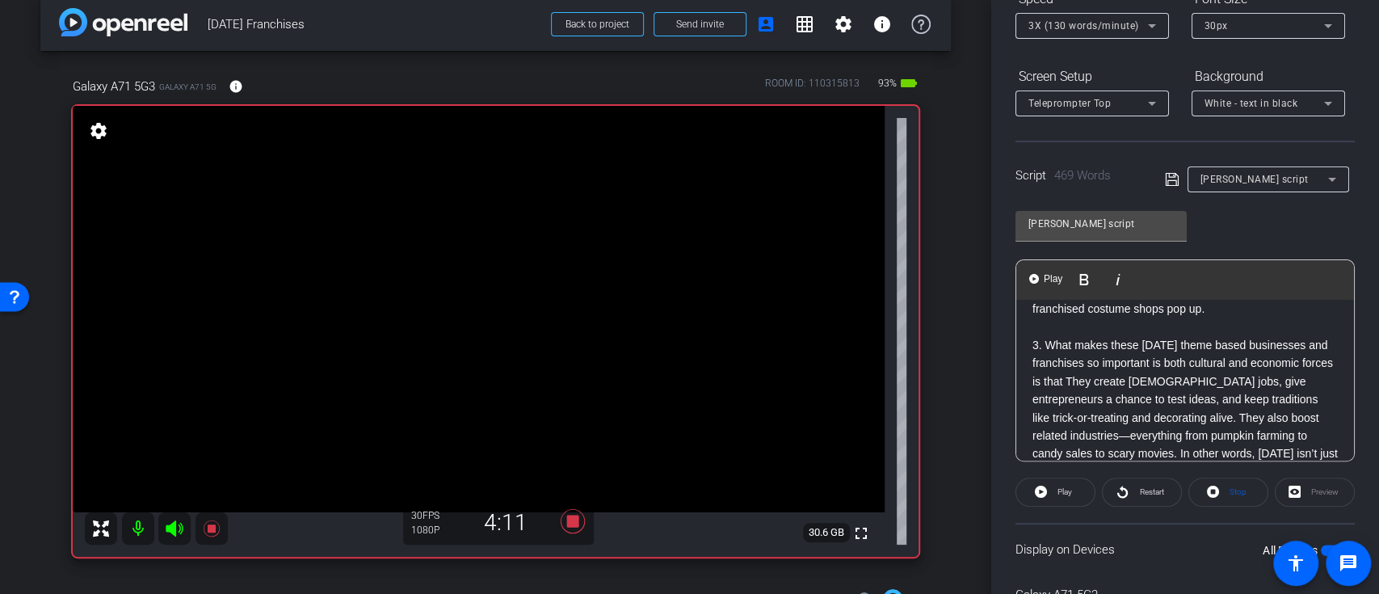
click at [1050, 275] on span "Play" at bounding box center [1052, 279] width 25 height 14
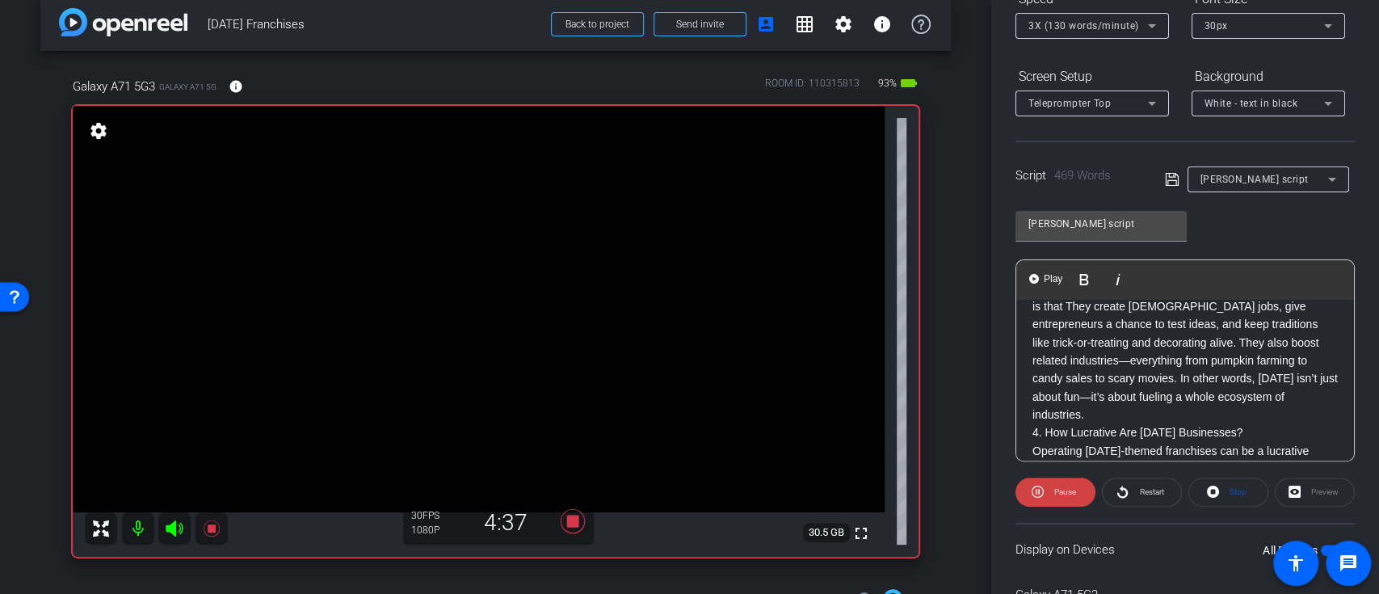
scroll to position [341, 0]
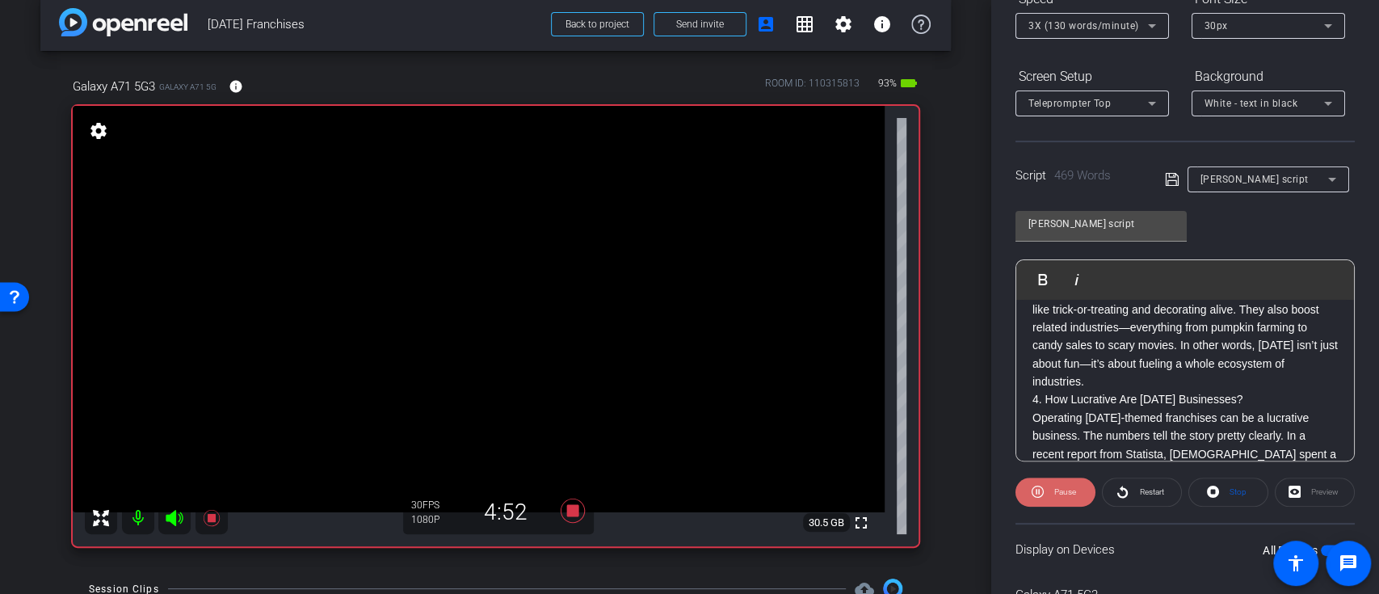
click at [1054, 490] on span "Pause" at bounding box center [1065, 491] width 22 height 9
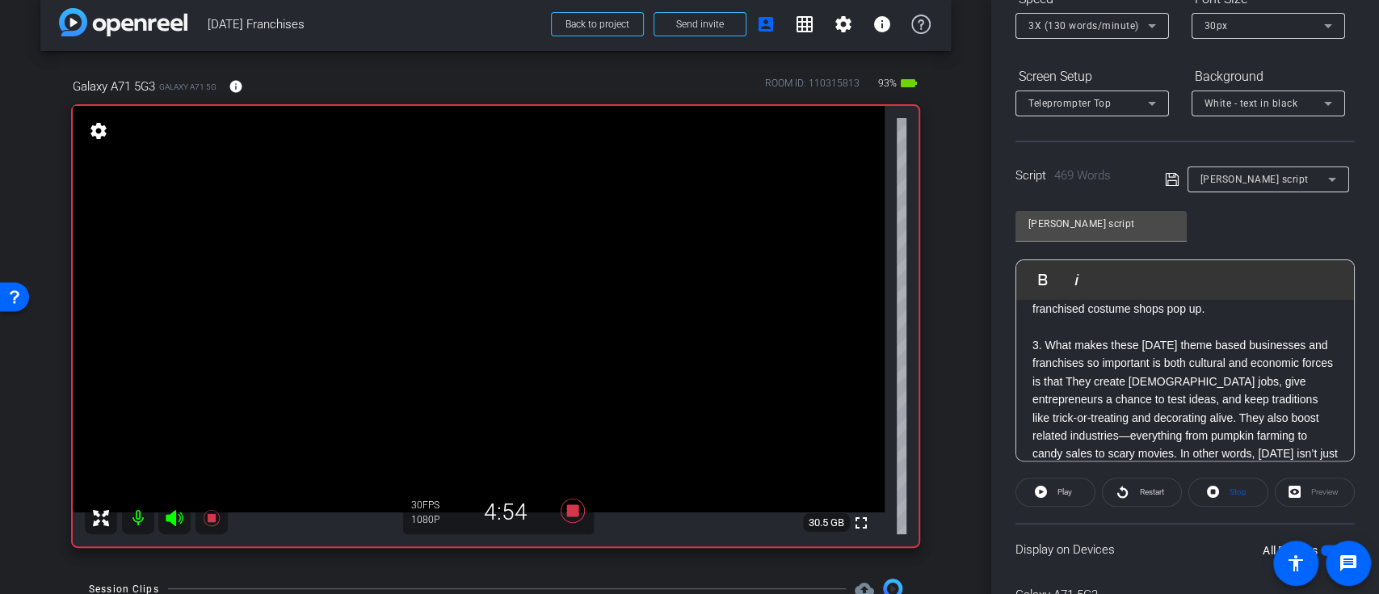
click at [1172, 393] on p "3. What makes these Halloween theme based businesses and franchises so importan…" at bounding box center [1184, 417] width 305 height 163
click at [1034, 502] on span at bounding box center [1055, 491] width 78 height 39
click at [1054, 280] on span "Play" at bounding box center [1052, 279] width 25 height 14
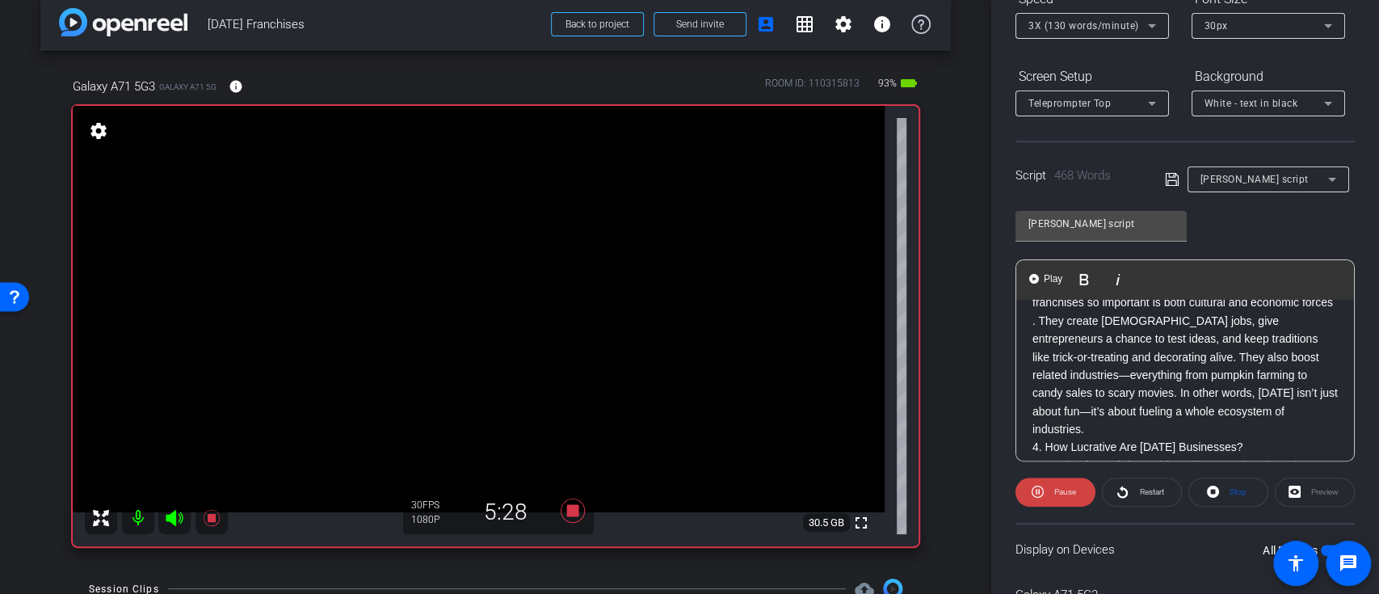
scroll to position [341, 0]
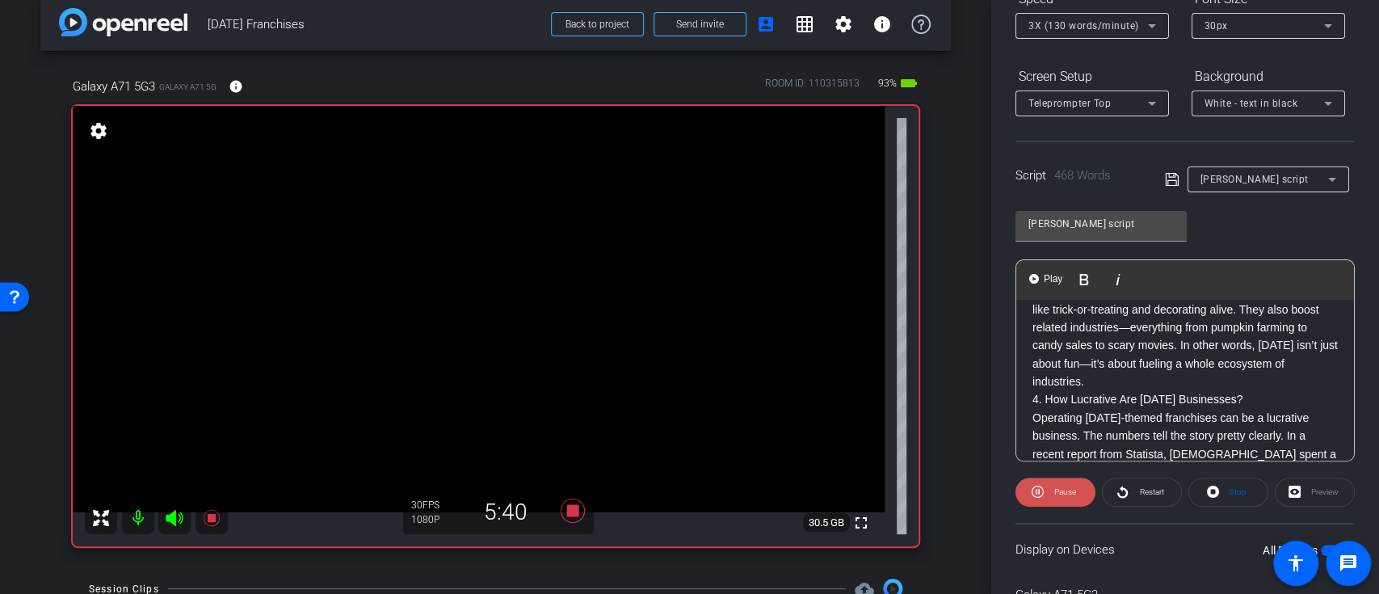
click at [1057, 481] on span "Pause" at bounding box center [1063, 492] width 26 height 23
click at [1162, 391] on p "3. What makes these Halloween theme based businesses and franchises so importan…" at bounding box center [1184, 309] width 305 height 163
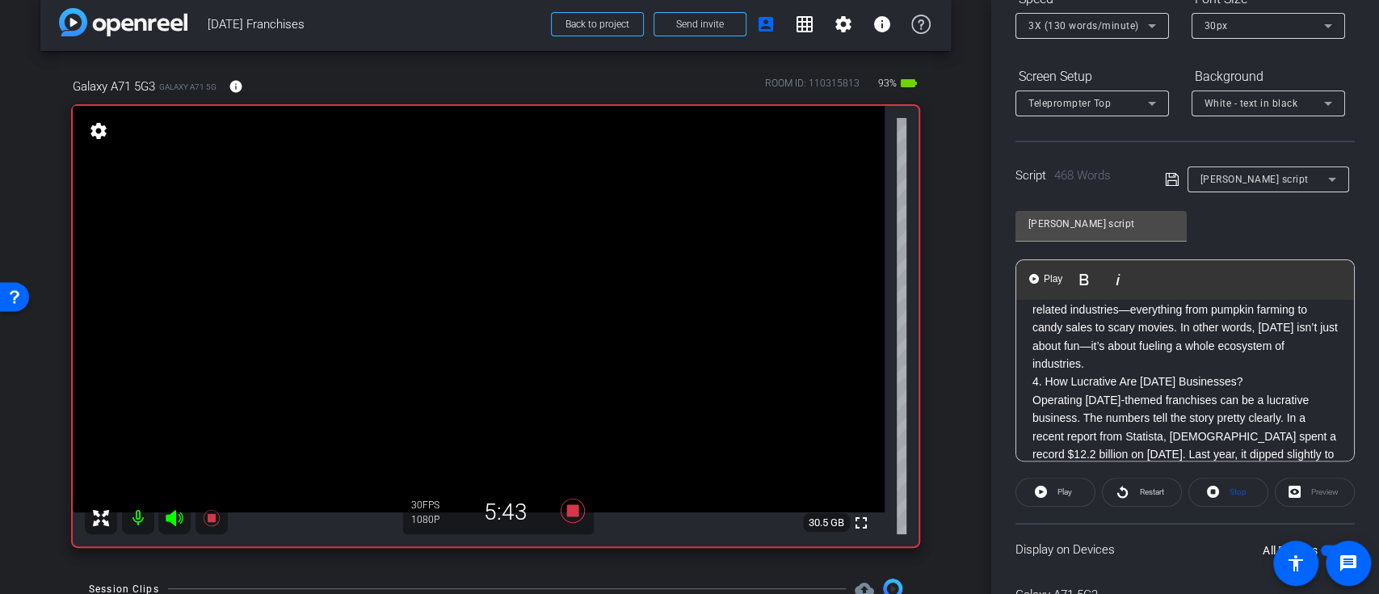
scroll to position [179, 0]
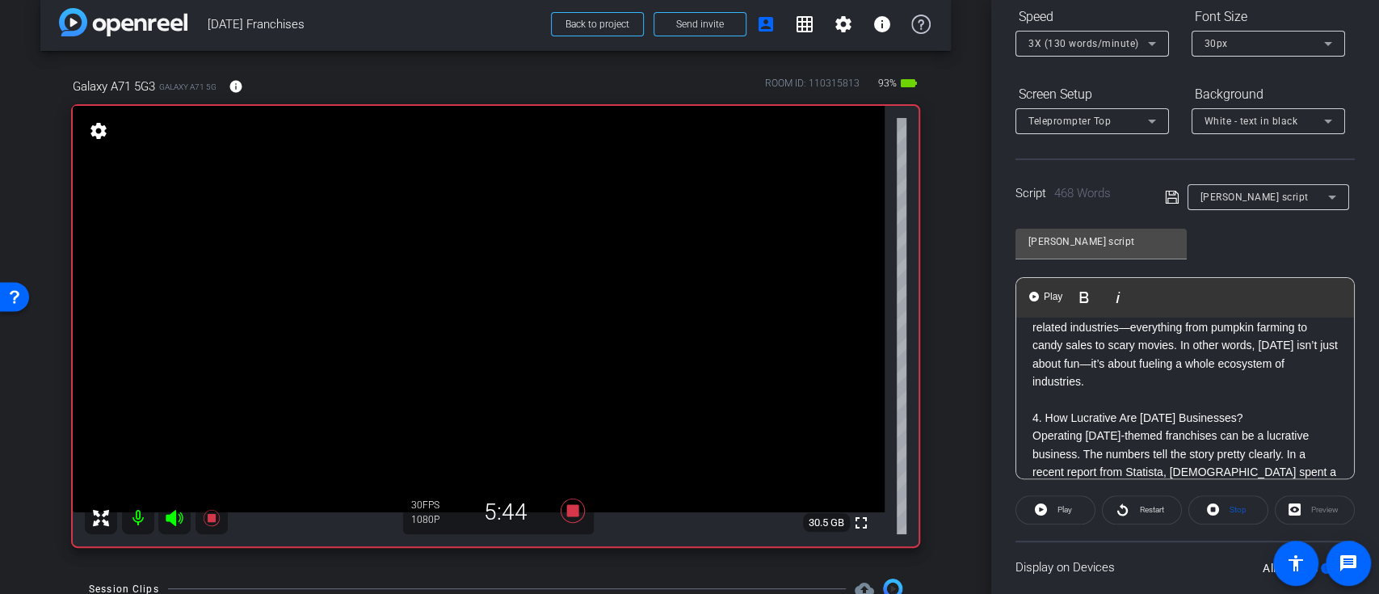
click at [1020, 429] on div "1. Introduction I’m Martin McDermott, and I am a Marketing Professor in the Sch…" at bounding box center [1185, 554] width 338 height 1190
click at [1030, 438] on div "1. Introduction I’m Martin McDermott, and I am a Marketing Professor in the Sch…" at bounding box center [1185, 554] width 338 height 1190
click at [1049, 290] on span "Play" at bounding box center [1052, 297] width 25 height 14
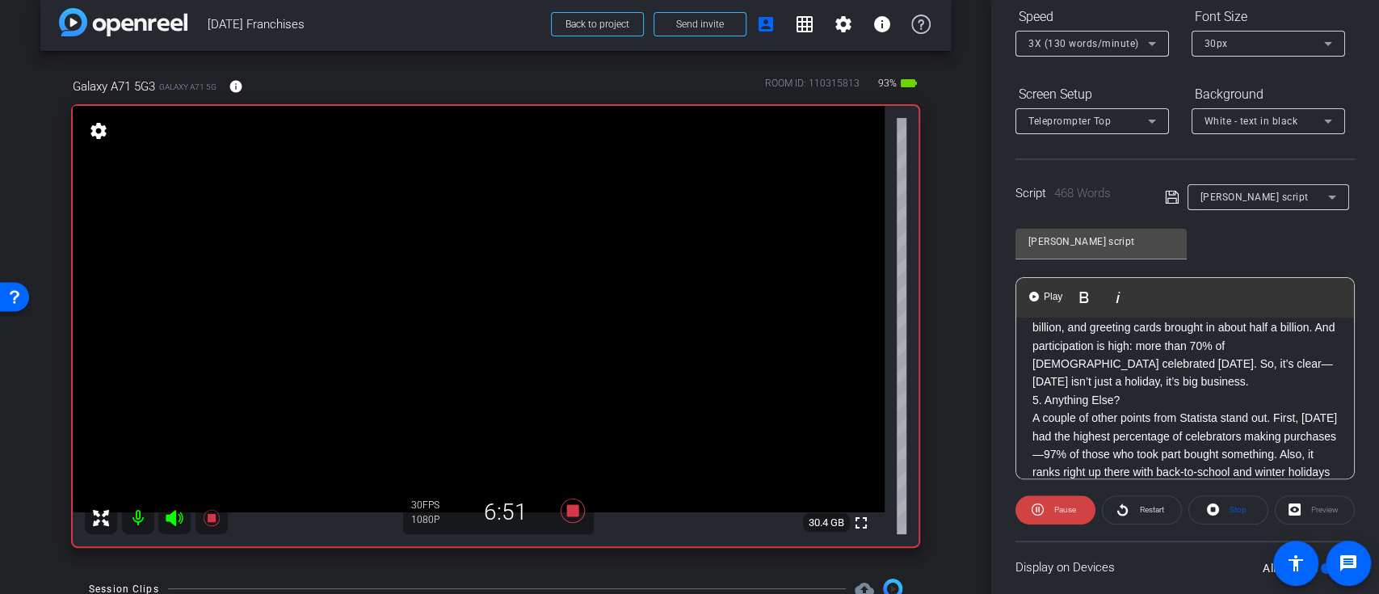
scroll to position [682, 0]
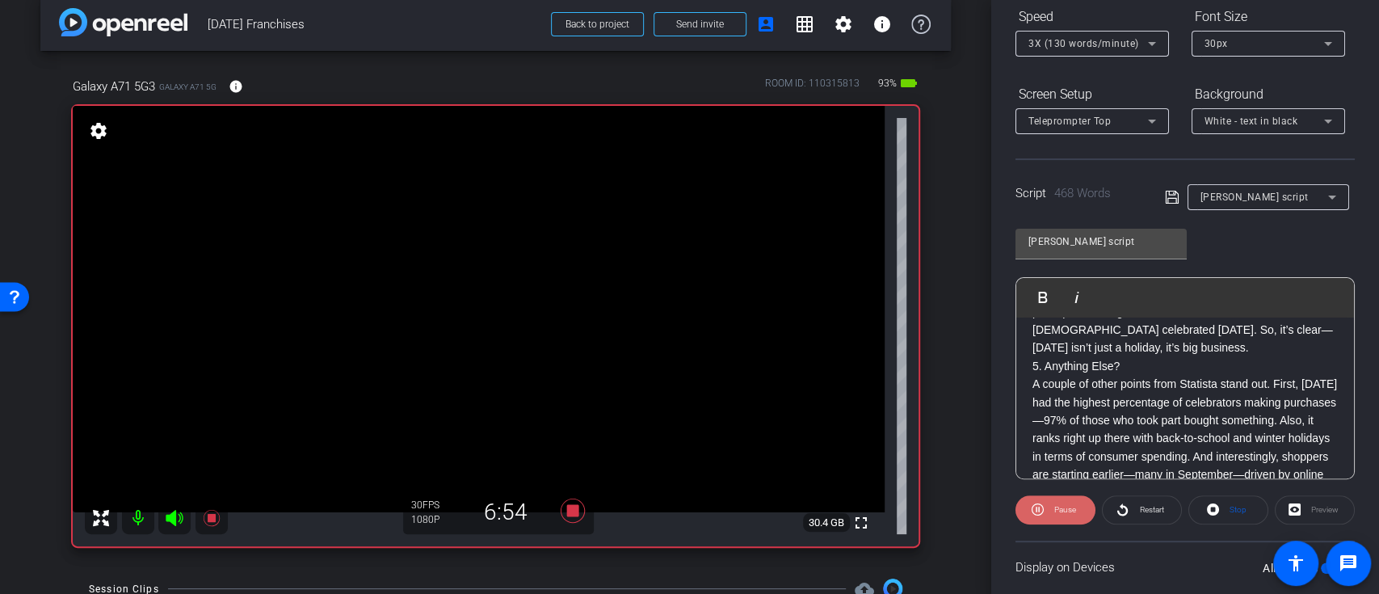
click at [1062, 509] on span "Pause" at bounding box center [1065, 509] width 22 height 9
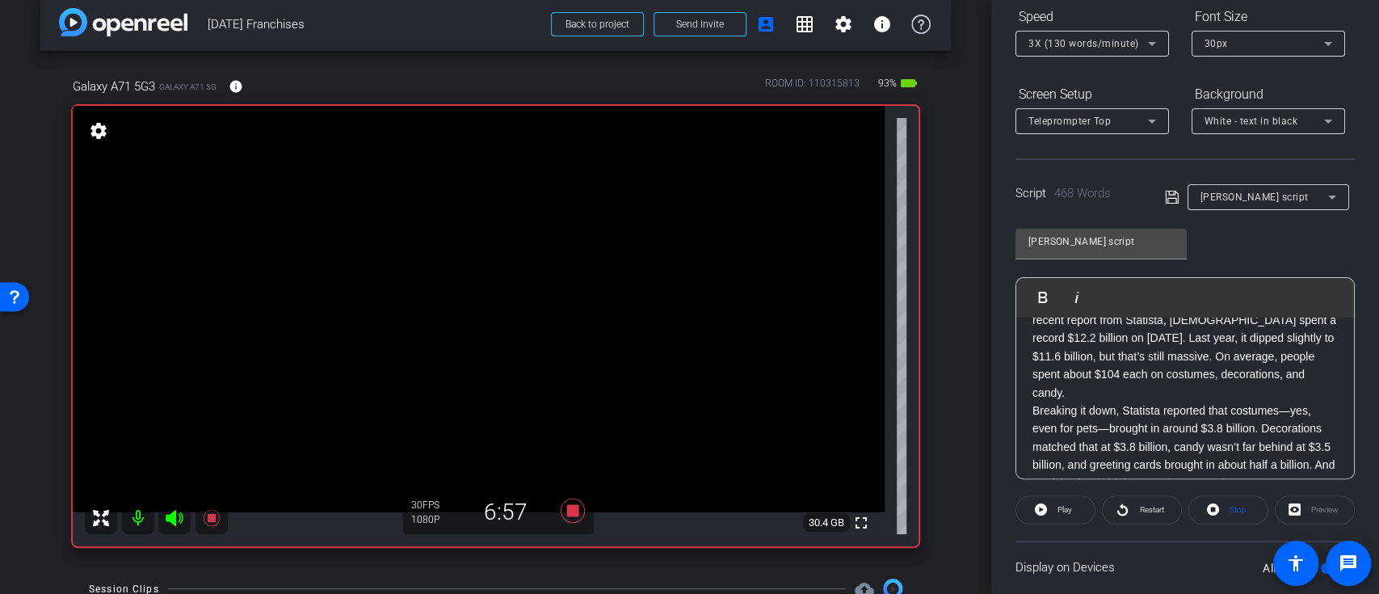
scroll to position [466, 0]
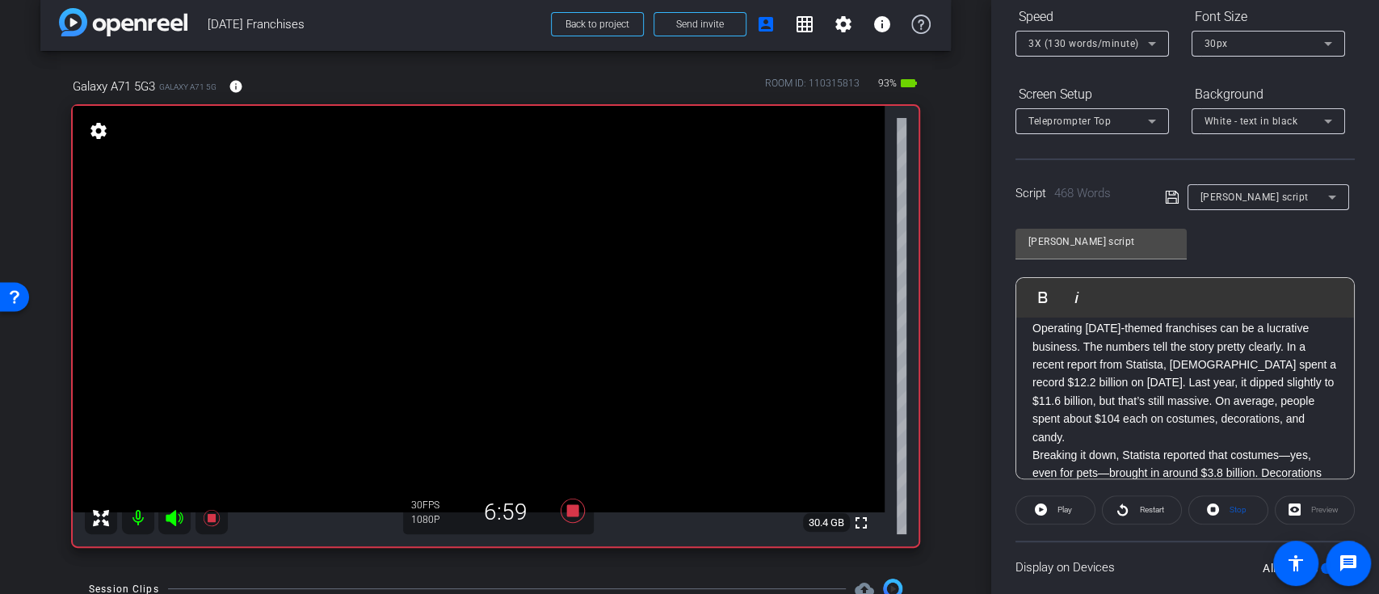
click at [1035, 346] on p "4. How Lucrative Are Halloween Businesses? Operating Halloween-themed franchise…" at bounding box center [1184, 373] width 305 height 145
click at [1027, 334] on div "1. Introduction I’m Martin McDermott, and I am a Marketing Professor in the Sch…" at bounding box center [1185, 446] width 338 height 1190
click at [1044, 290] on span "Play" at bounding box center [1052, 297] width 25 height 14
click at [1035, 330] on p "4. How Lucrative Are Halloween Businesses? Operating Halloween-themed franchise…" at bounding box center [1184, 373] width 305 height 145
click at [1032, 328] on p "4. How Lucrative Are Halloween Businesses? Operating Halloween-themed franchise…" at bounding box center [1184, 373] width 305 height 145
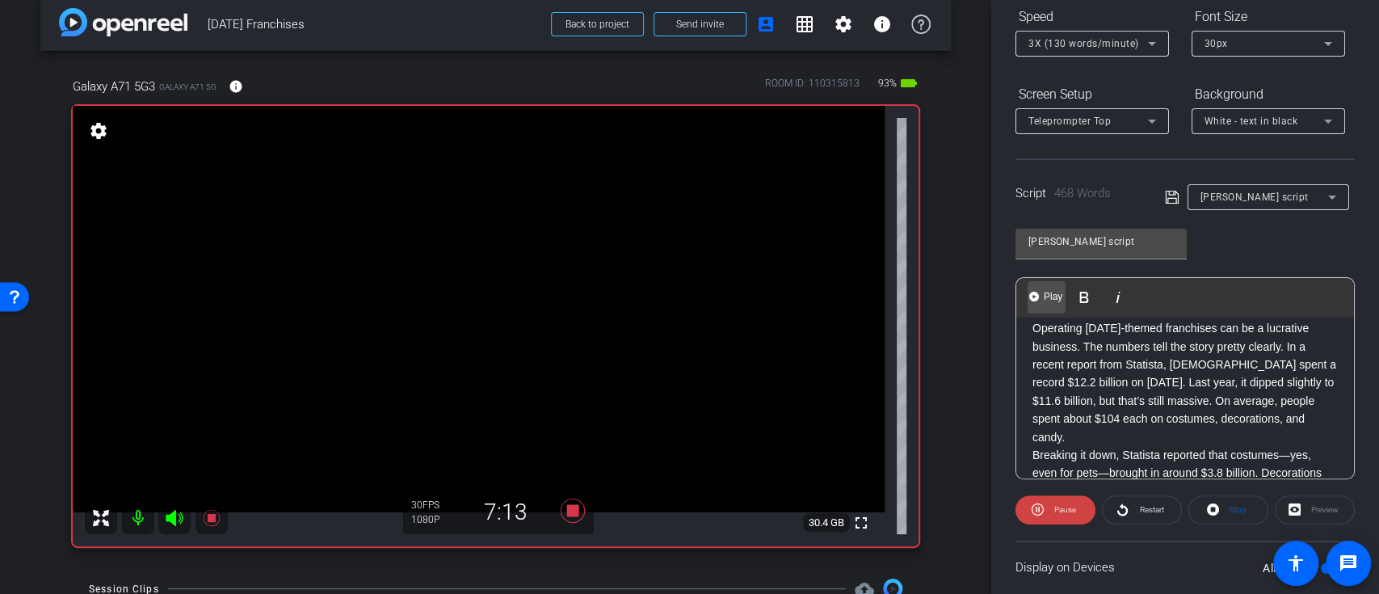
click at [1031, 296] on img "button" at bounding box center [1034, 297] width 10 height 10
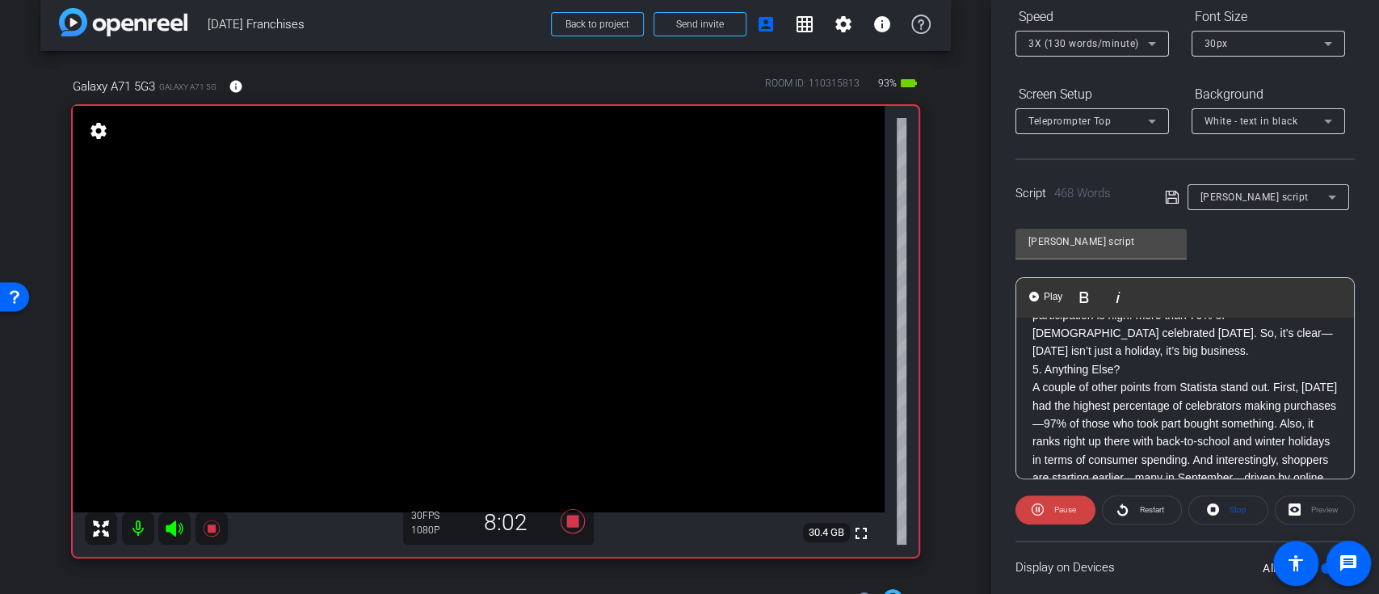
scroll to position [682, 0]
click at [1071, 505] on span "Pause" at bounding box center [1065, 509] width 22 height 9
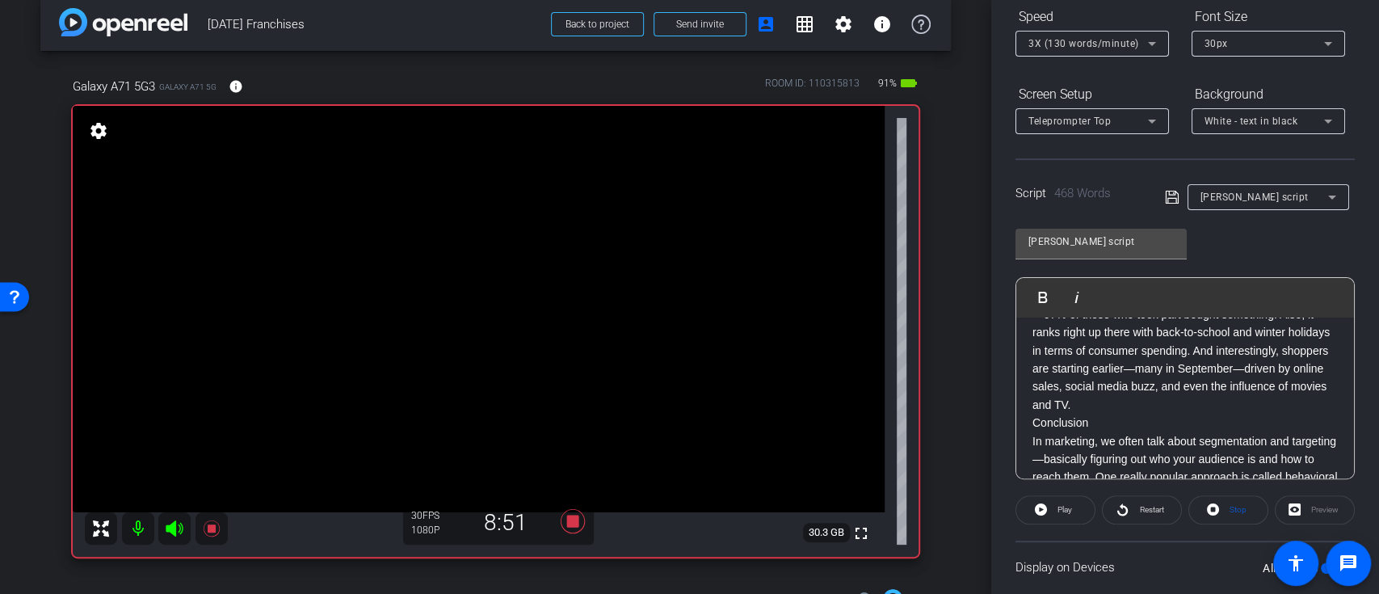
scroll to position [741, 0]
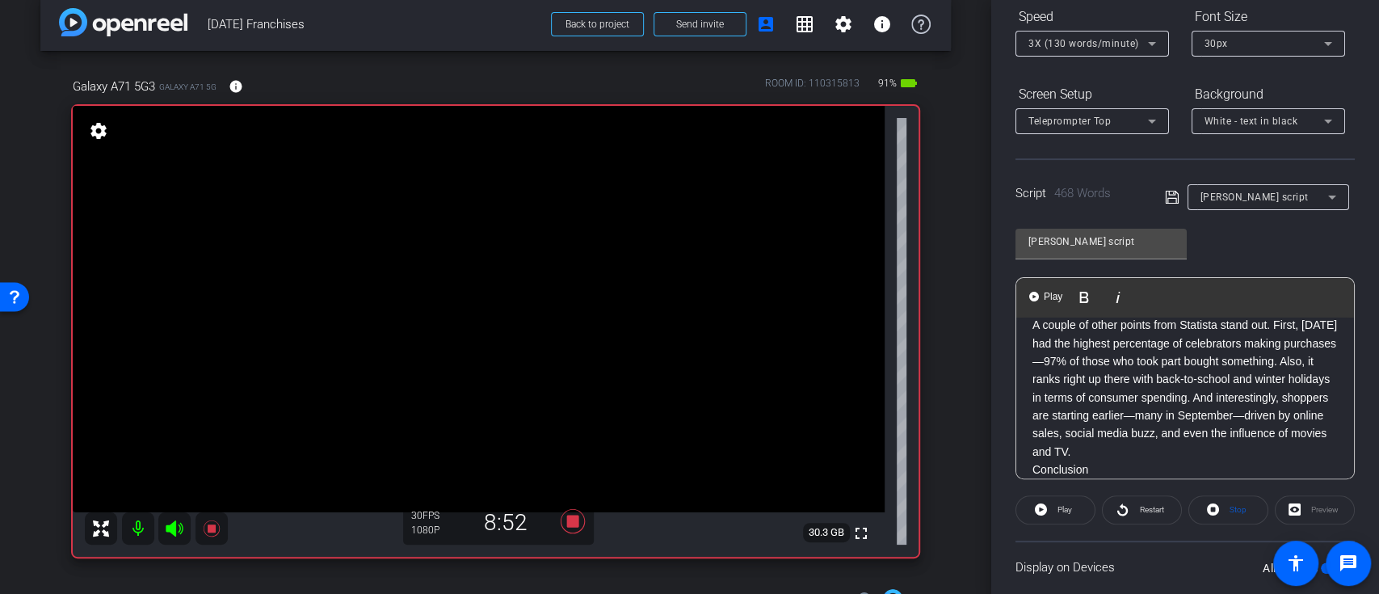
click at [1030, 343] on div "1. Introduction I’m Martin McDermott, and I am a Marketing Professor in the Sch…" at bounding box center [1185, 172] width 338 height 1190
click at [1027, 344] on div "1. Introduction I’m Martin McDermott, and I am a Marketing Professor in the Sch…" at bounding box center [1185, 172] width 338 height 1190
click at [1040, 295] on span "Play" at bounding box center [1052, 297] width 25 height 14
click at [1032, 323] on p "5. Anything Else? A couple of other points from Statista stand out. First, Hall…" at bounding box center [1184, 379] width 305 height 163
click at [1041, 303] on button "Play Play from this location" at bounding box center [1046, 297] width 38 height 32
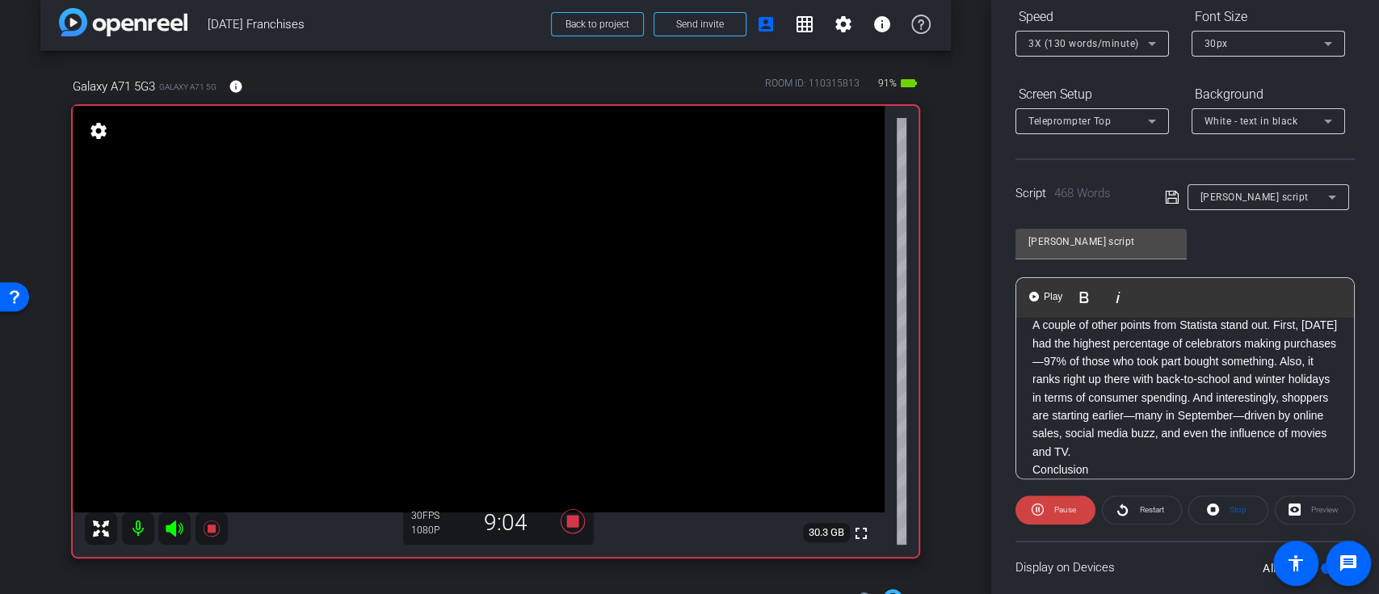
click at [1028, 333] on div "1. Introduction I’m Martin McDermott, and I am a Marketing Professor in the Sch…" at bounding box center [1185, 172] width 338 height 1190
click at [1028, 328] on div "1. Introduction I’m Martin McDermott, and I am a Marketing Professor in the Sch…" at bounding box center [1185, 172] width 338 height 1190
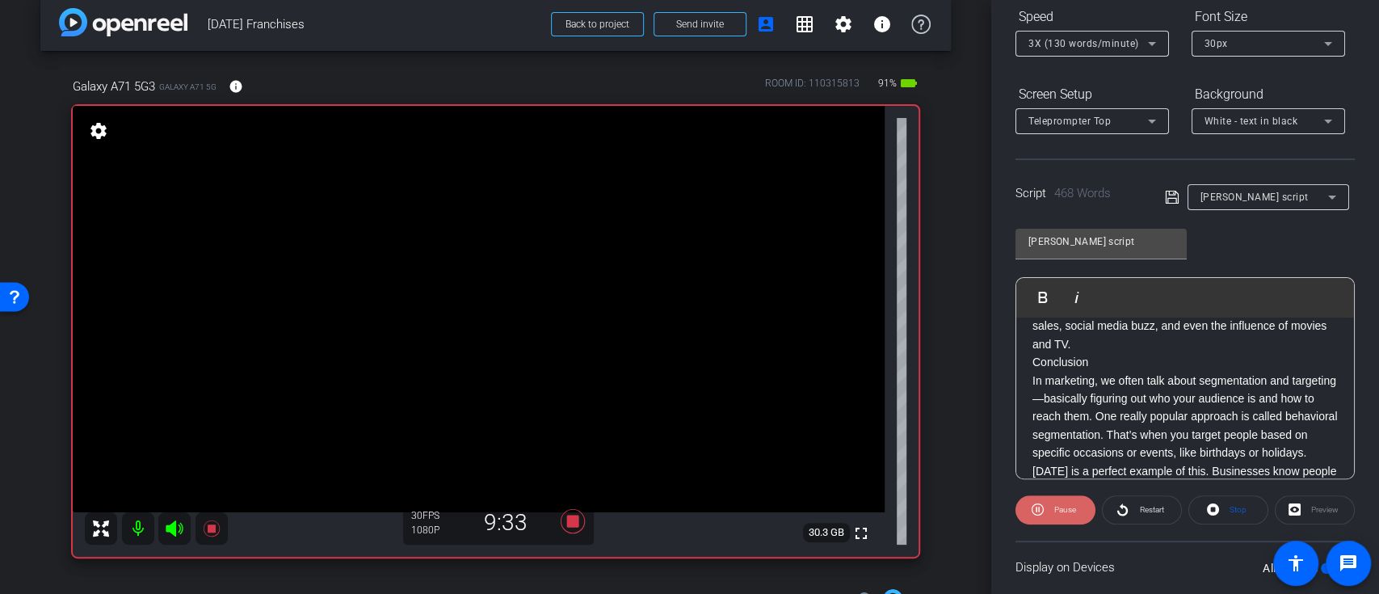
click at [1061, 505] on span "Pause" at bounding box center [1065, 509] width 22 height 9
click at [1032, 399] on p "Conclusion In marketing, we often talk about segmentation and targeting—basical…" at bounding box center [1184, 497] width 305 height 289
click at [1046, 298] on span "Play" at bounding box center [1052, 297] width 25 height 14
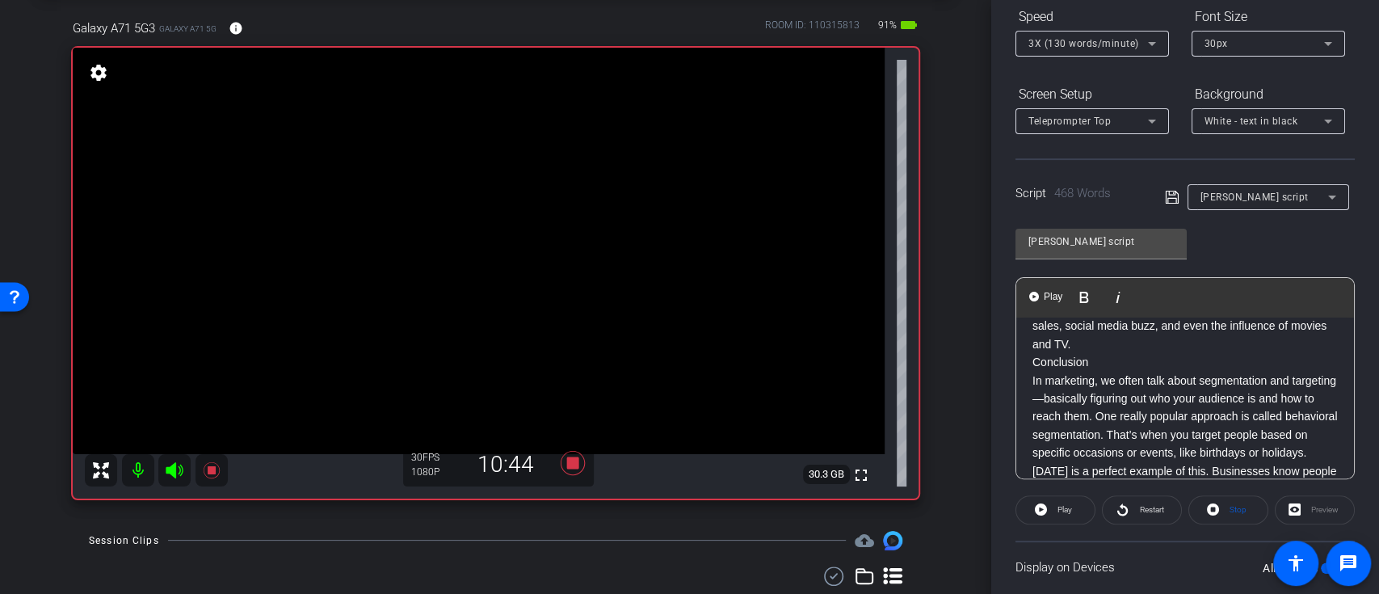
scroll to position [126, 0]
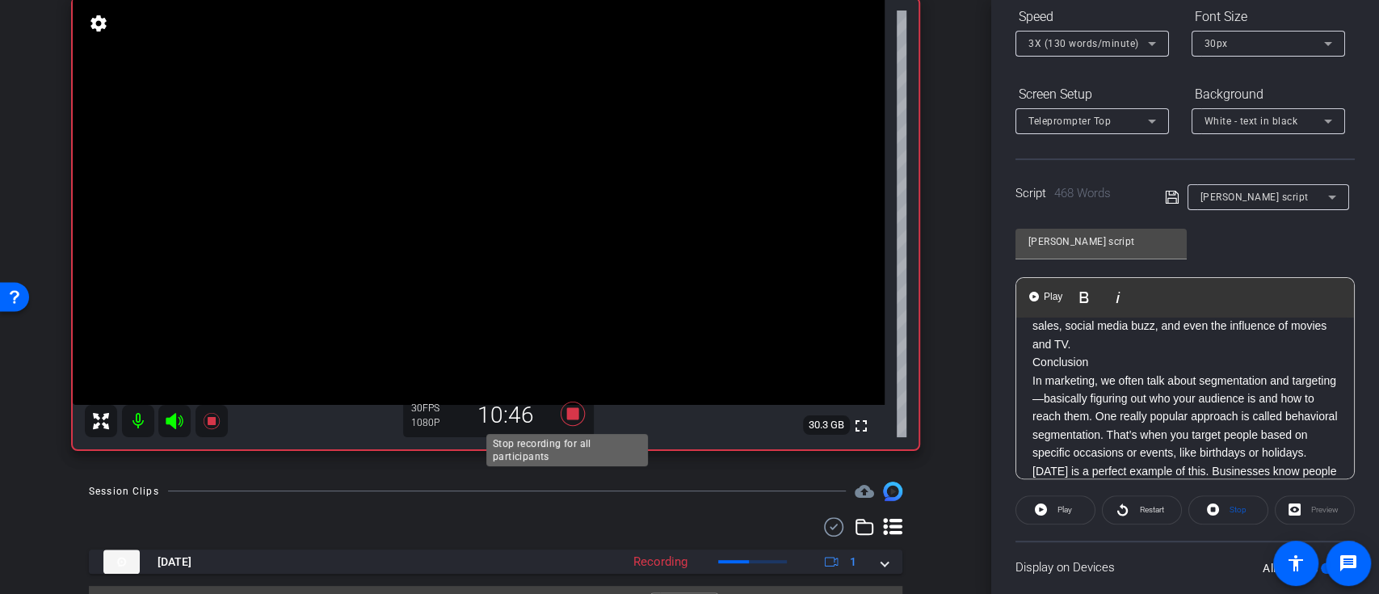
click at [568, 408] on icon at bounding box center [572, 413] width 24 height 24
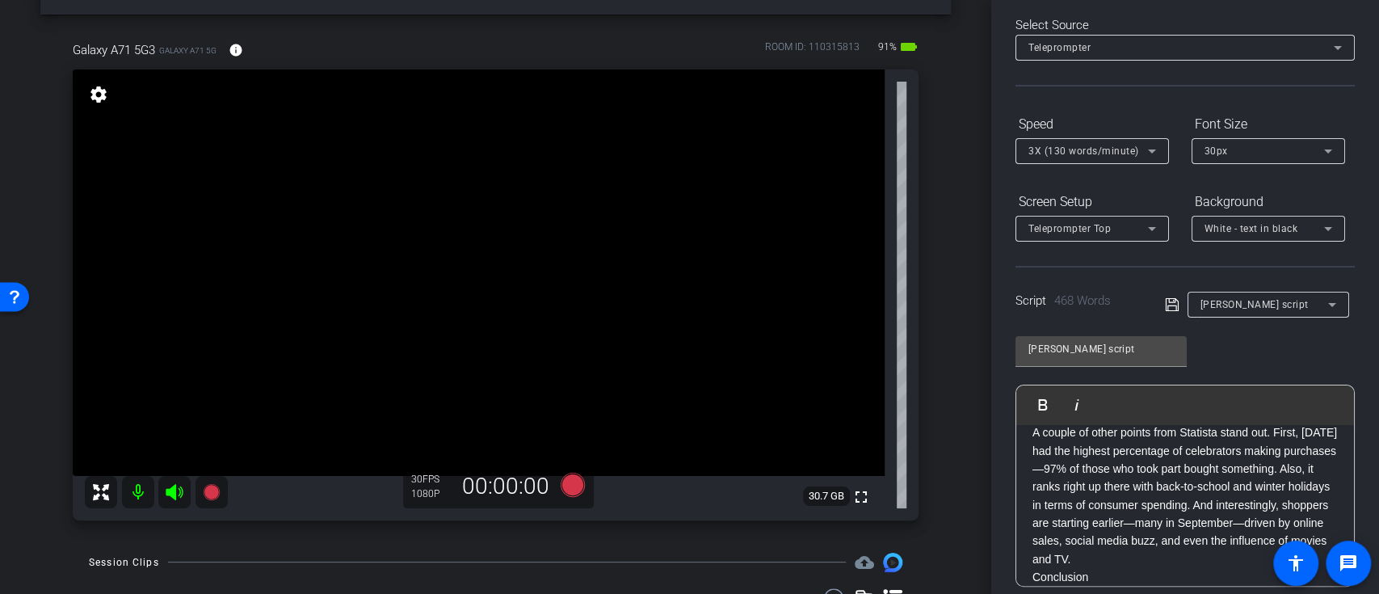
scroll to position [0, 0]
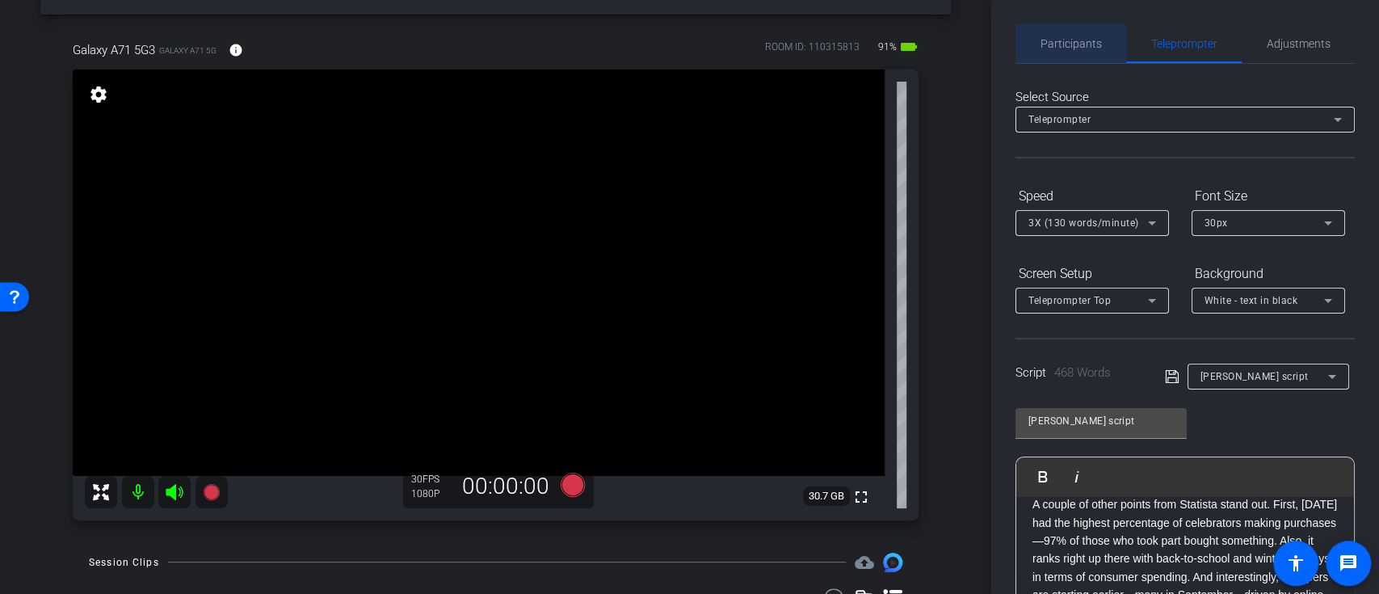
click at [1099, 42] on div "Participants" at bounding box center [1070, 43] width 111 height 39
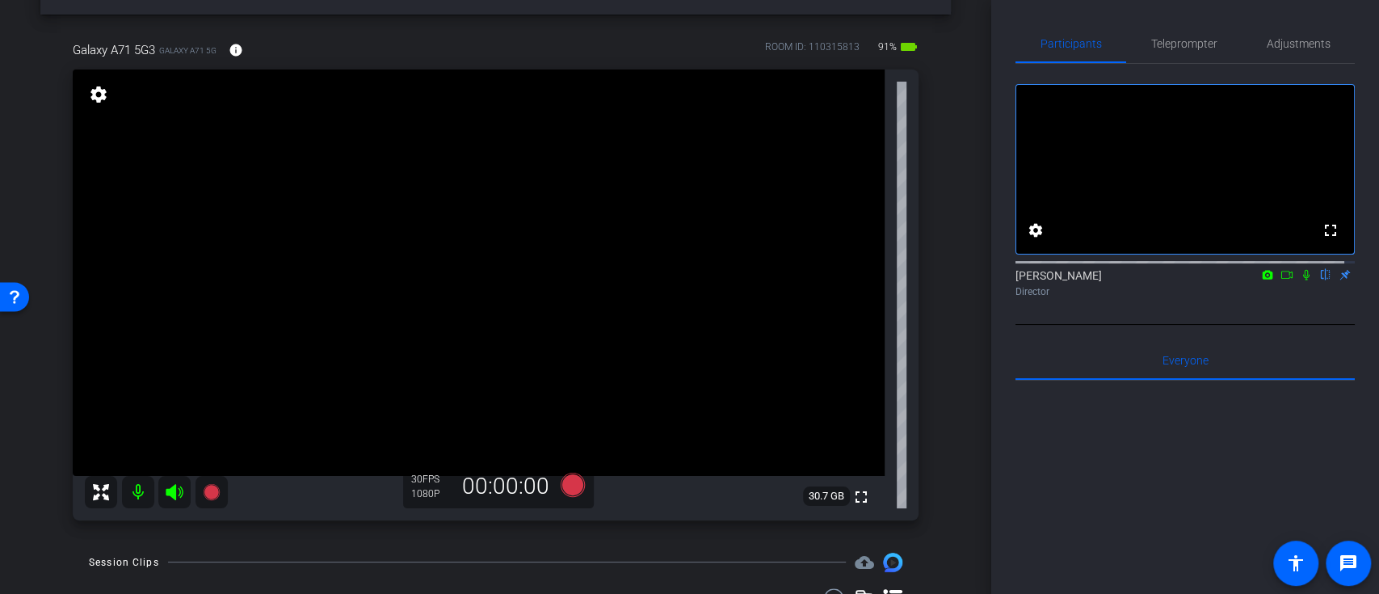
click at [1299, 280] on icon at bounding box center [1305, 274] width 13 height 11
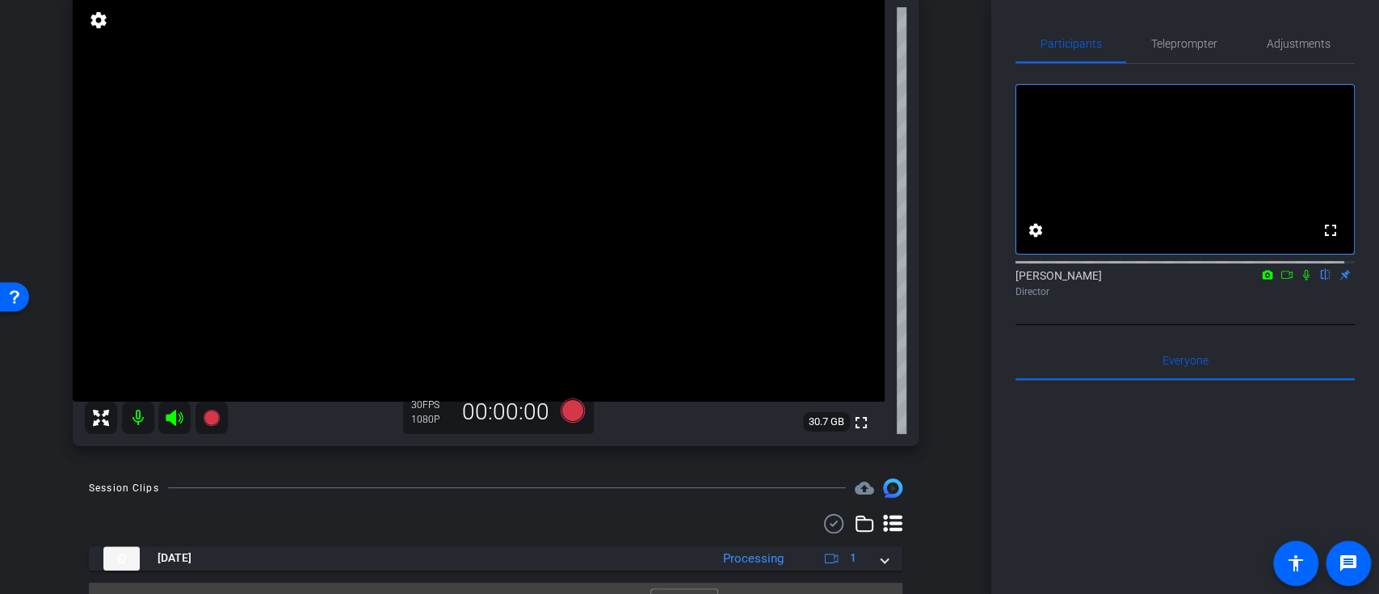
scroll to position [162, 0]
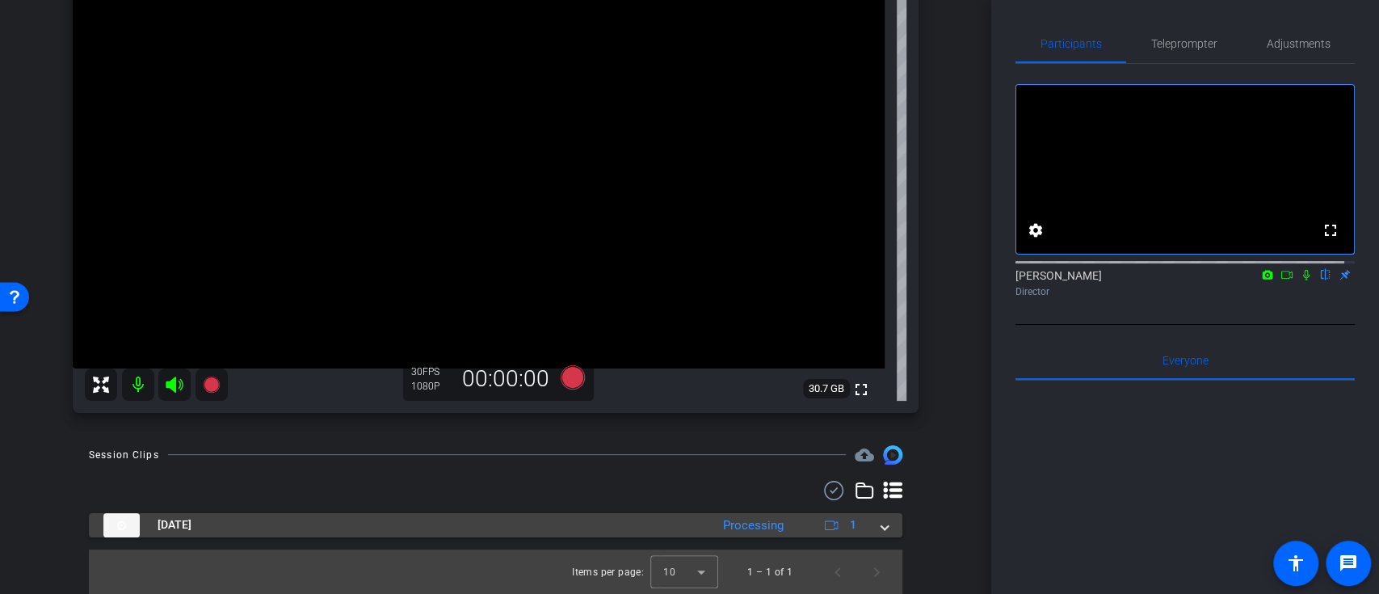
click at [881, 529] on span at bounding box center [884, 524] width 6 height 17
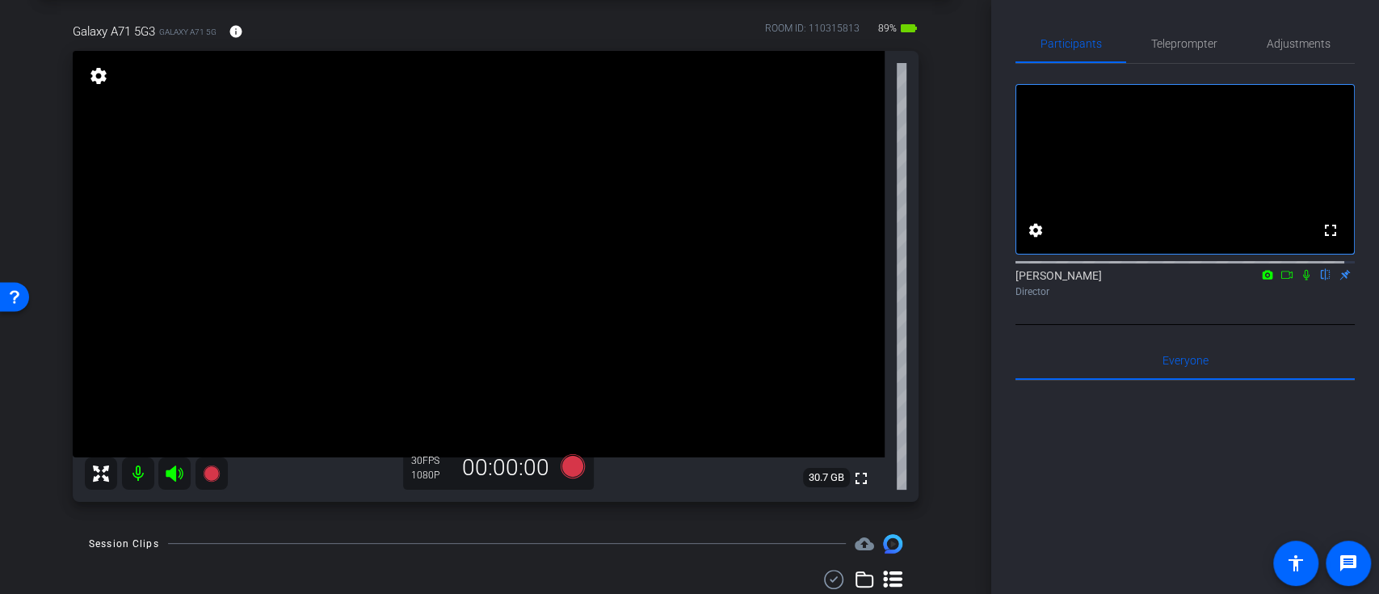
scroll to position [31, 0]
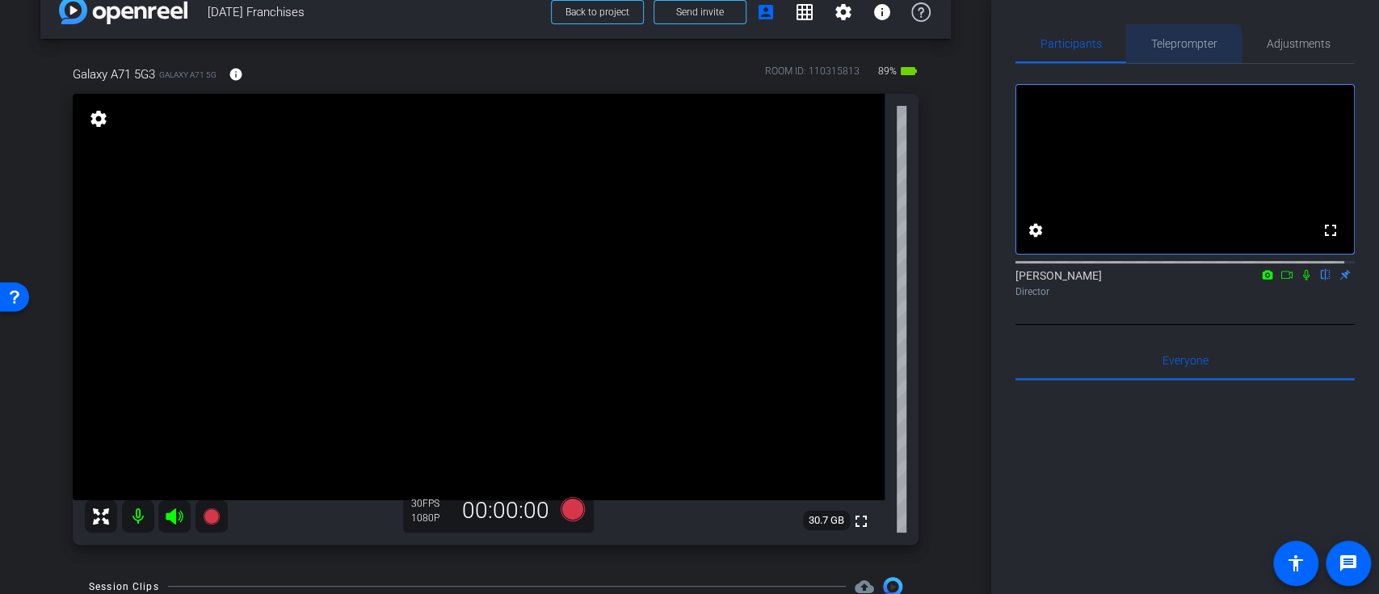
click at [1168, 48] on span "Teleprompter" at bounding box center [1184, 43] width 66 height 11
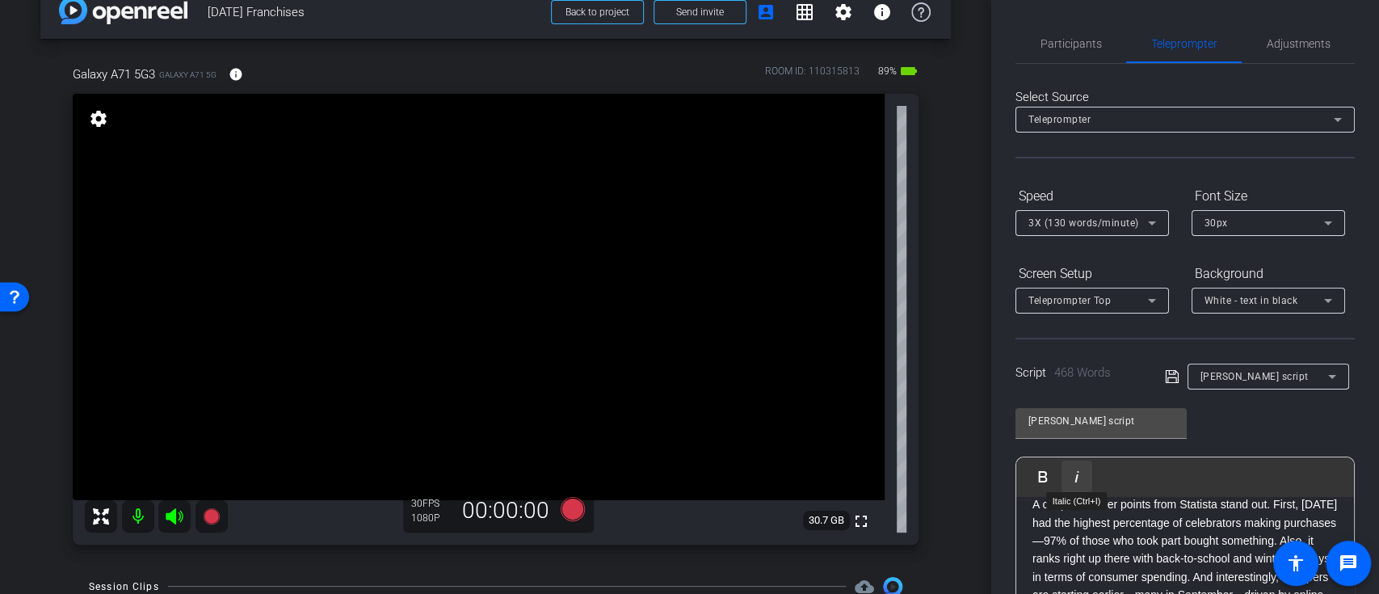
scroll to position [107, 0]
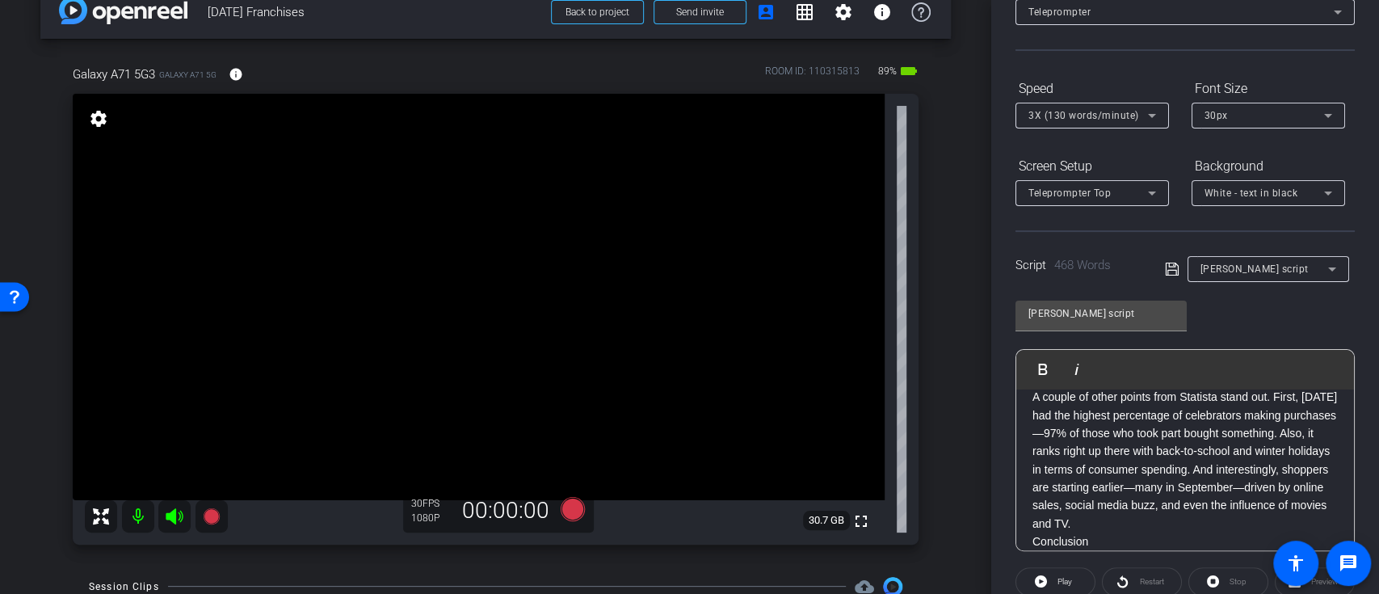
click at [1172, 454] on p "5. Anything Else? A couple of other points from Statista stand out. First, Hall…" at bounding box center [1184, 451] width 305 height 163
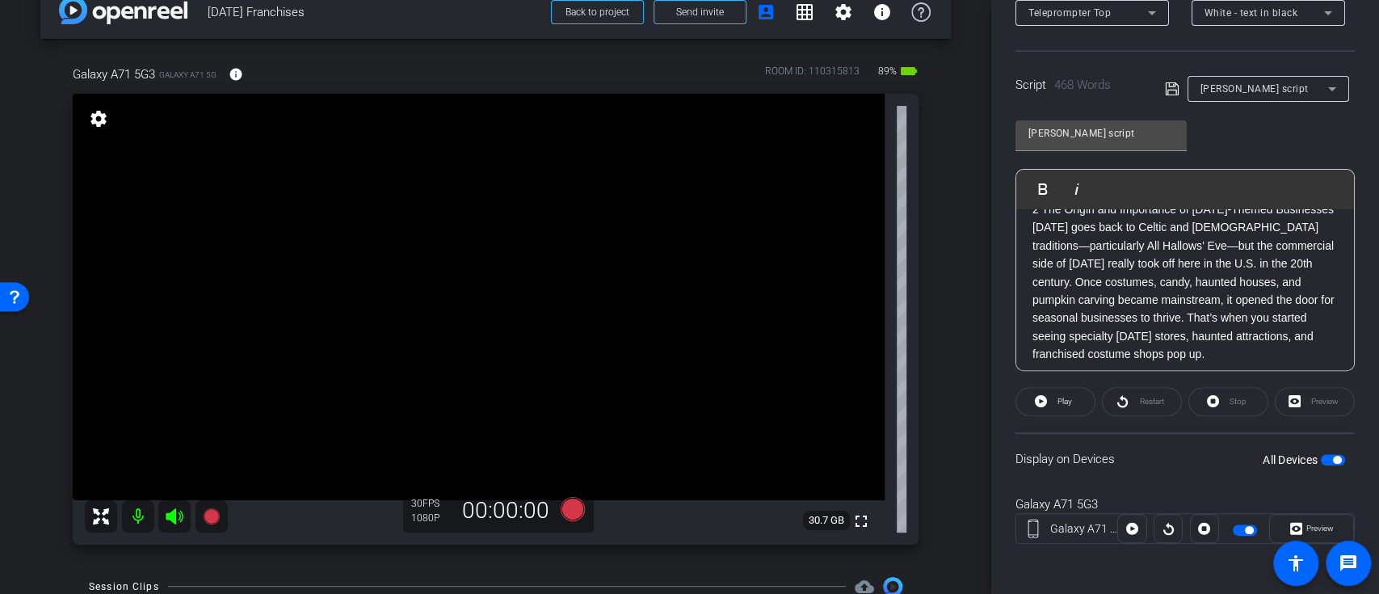
scroll to position [0, 0]
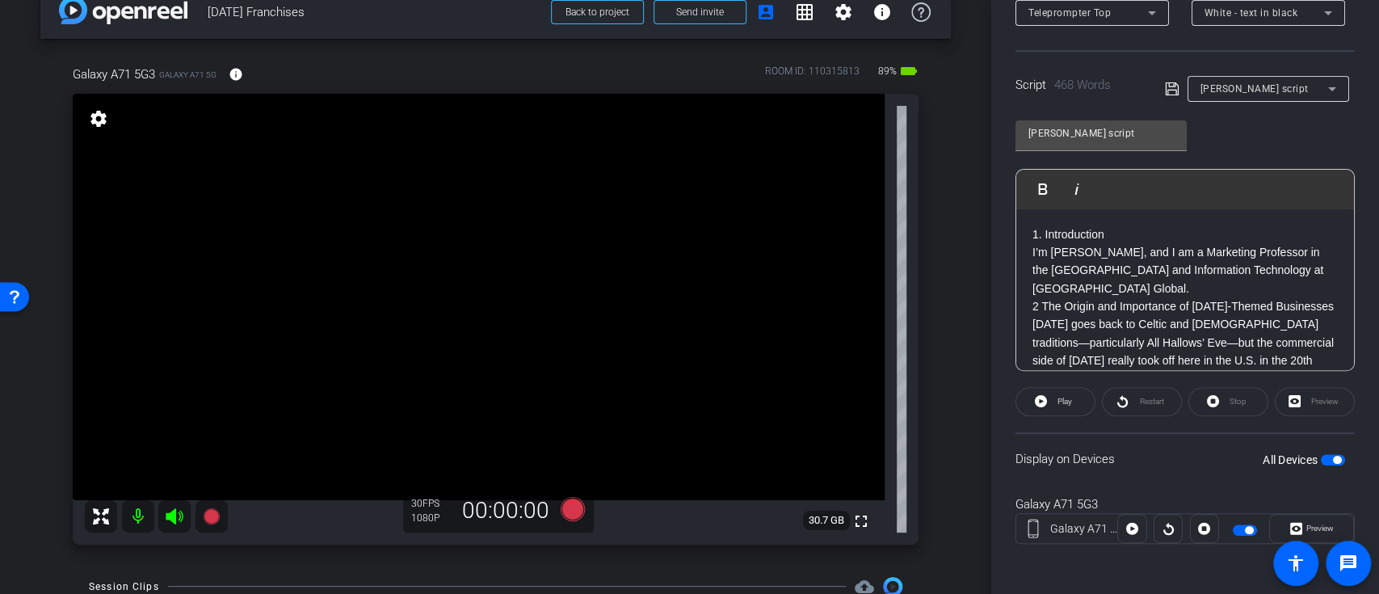
drag, startPoint x: 1107, startPoint y: 347, endPoint x: 1034, endPoint y: 239, distance: 130.8
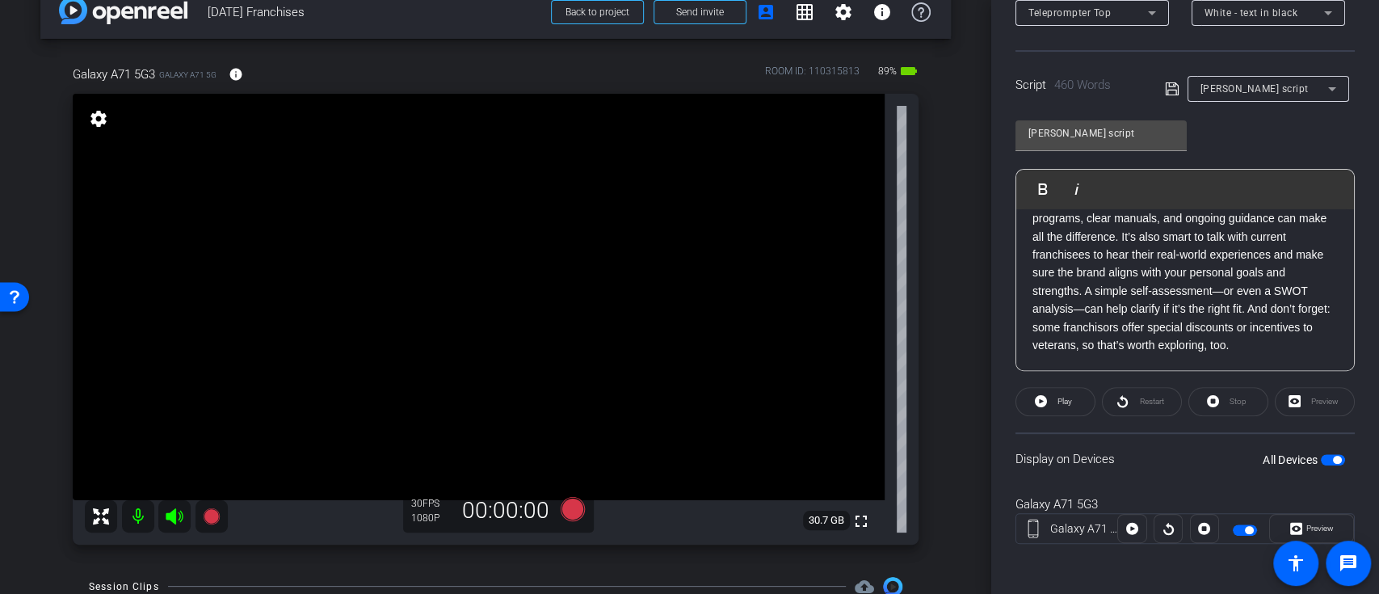
click at [1137, 279] on p "6. What Veterans Should Look for in a Franchise If a veteran is exploring franc…" at bounding box center [1184, 254] width 305 height 199
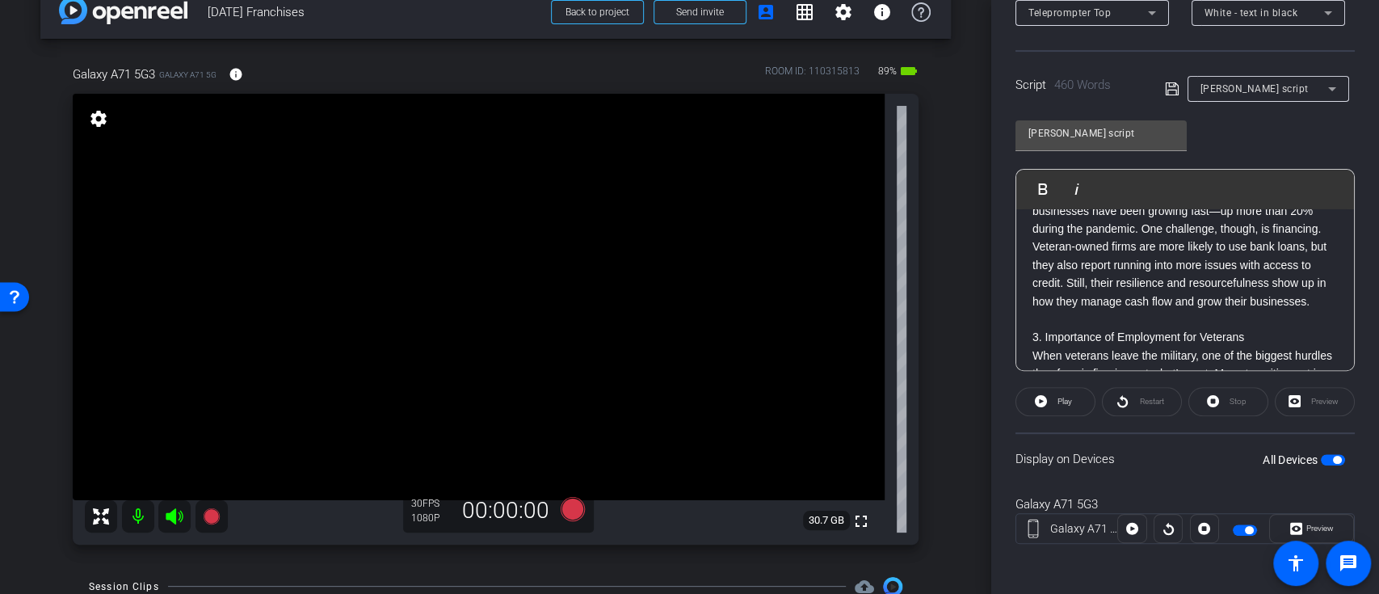
scroll to position [0, 0]
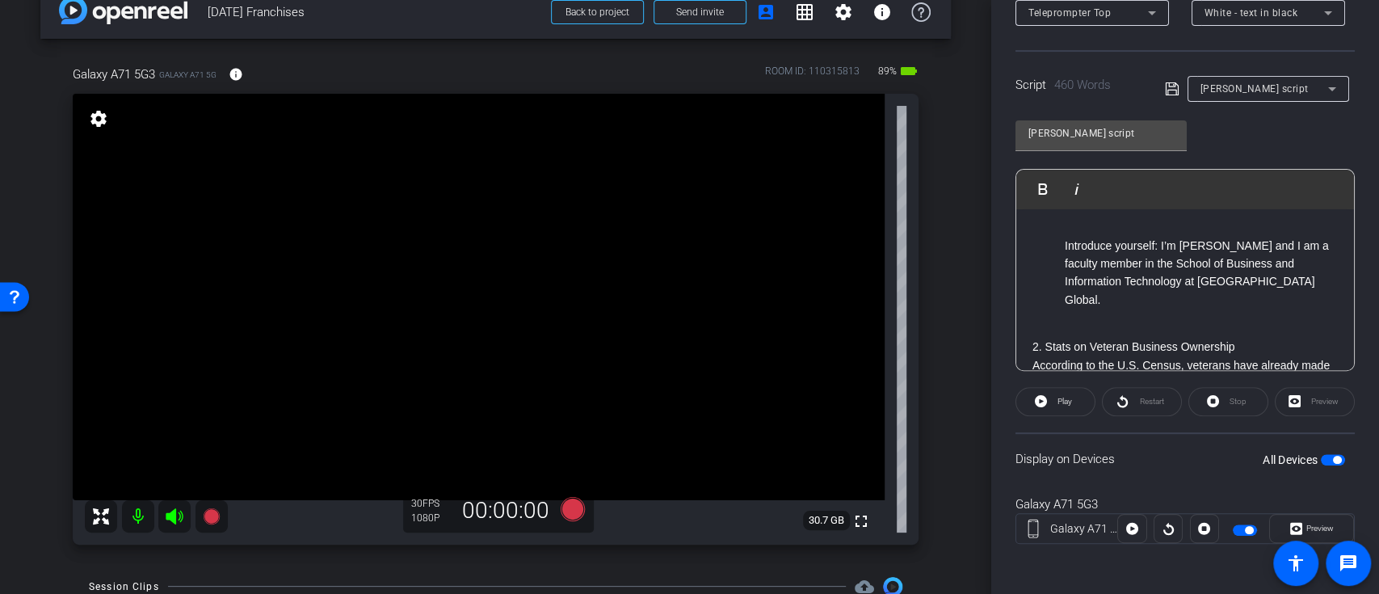
click at [1063, 246] on ol "Introduce yourself: I’m Martin McDermott and I am a faculty member in the Schoo…" at bounding box center [1184, 273] width 305 height 73
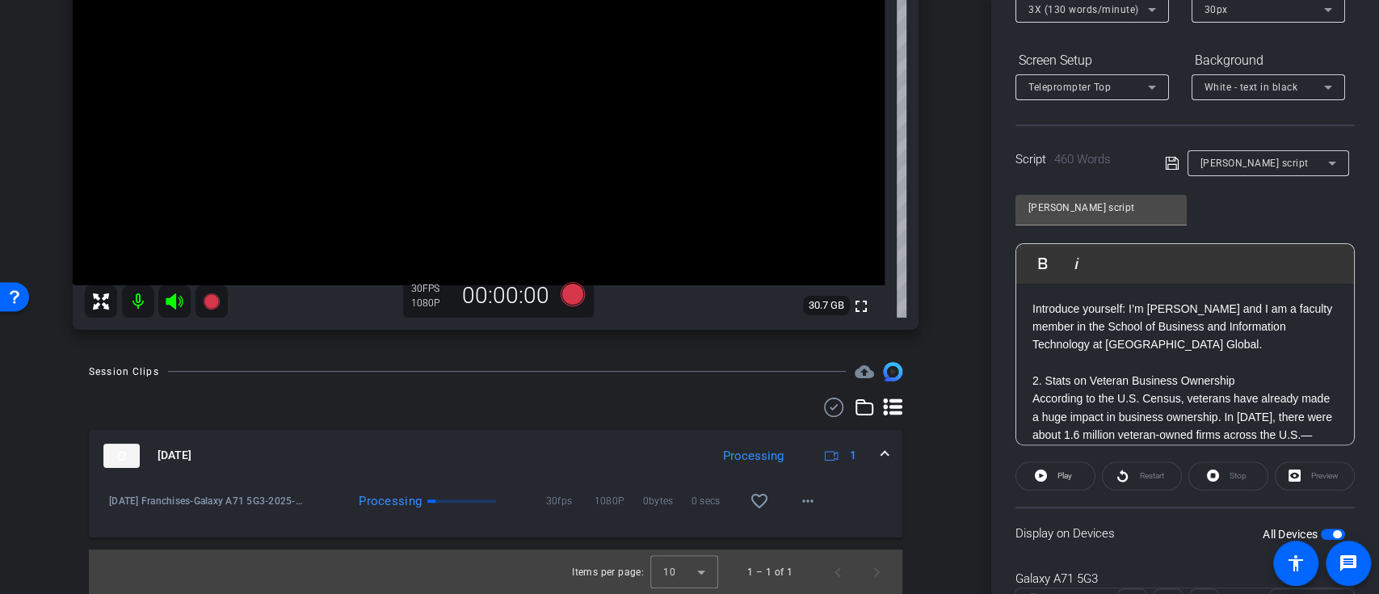
scroll to position [180, 0]
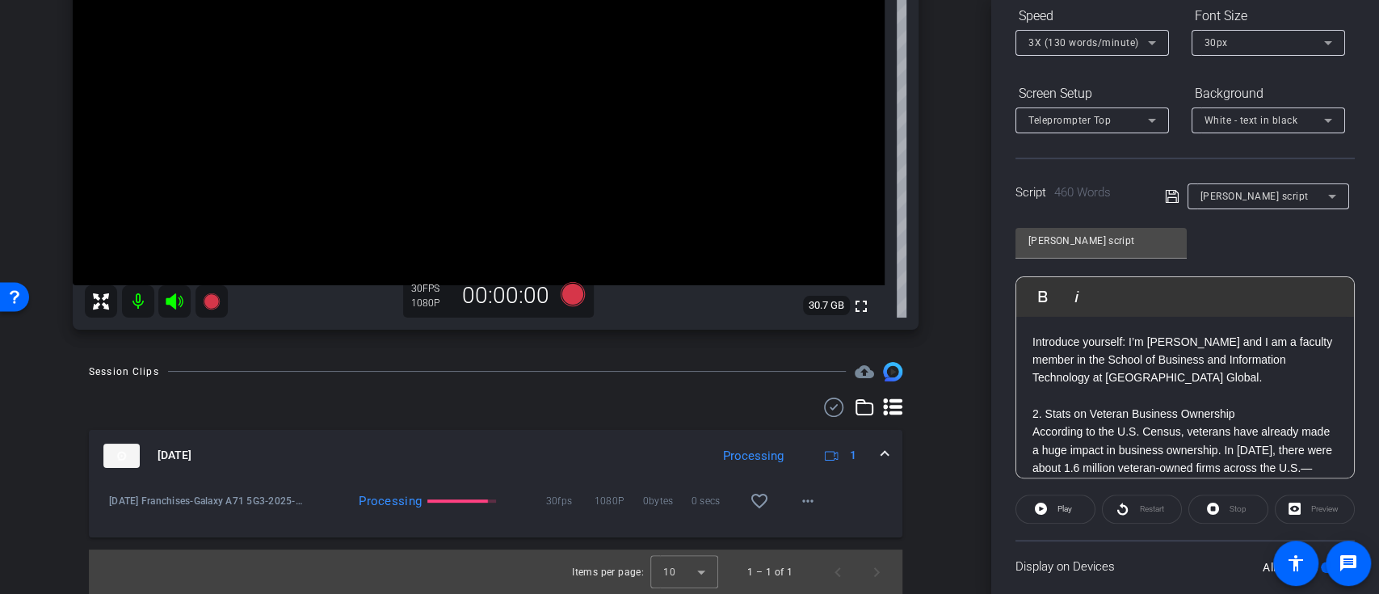
click at [1168, 193] on icon at bounding box center [1172, 196] width 15 height 19
click at [1032, 341] on p "Introduce yourself: I’m Martin McDermott and I am a faculty member in the Schoo…" at bounding box center [1184, 360] width 305 height 54
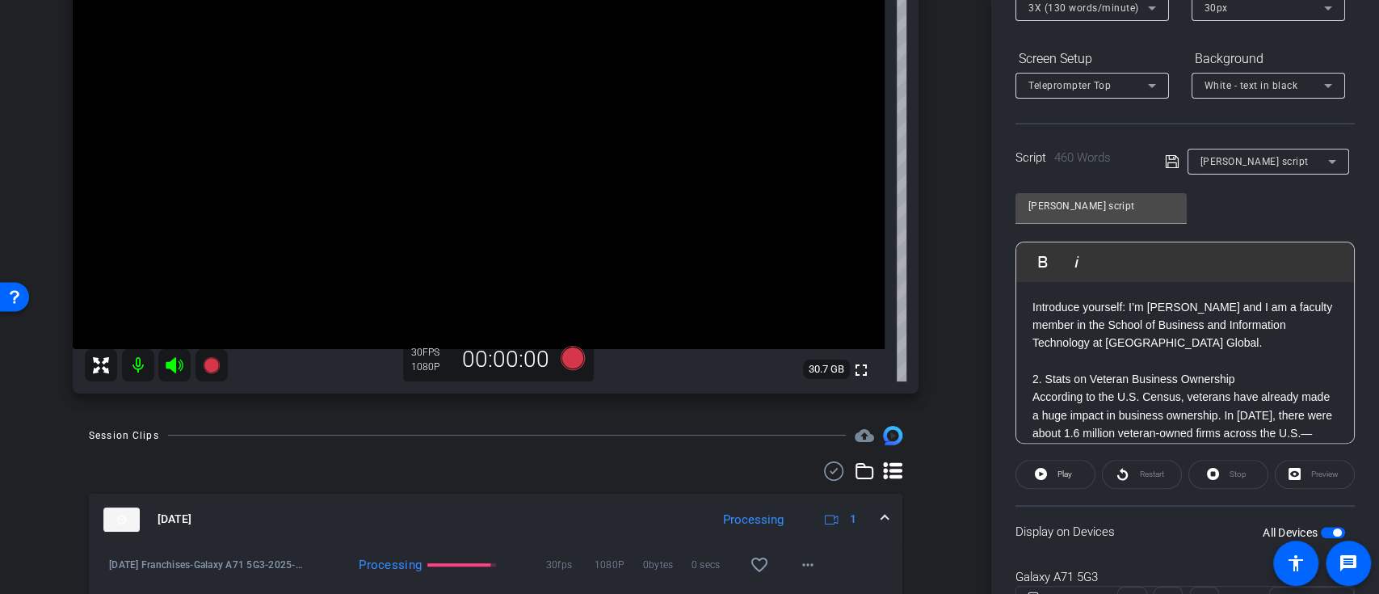
scroll to position [138, 0]
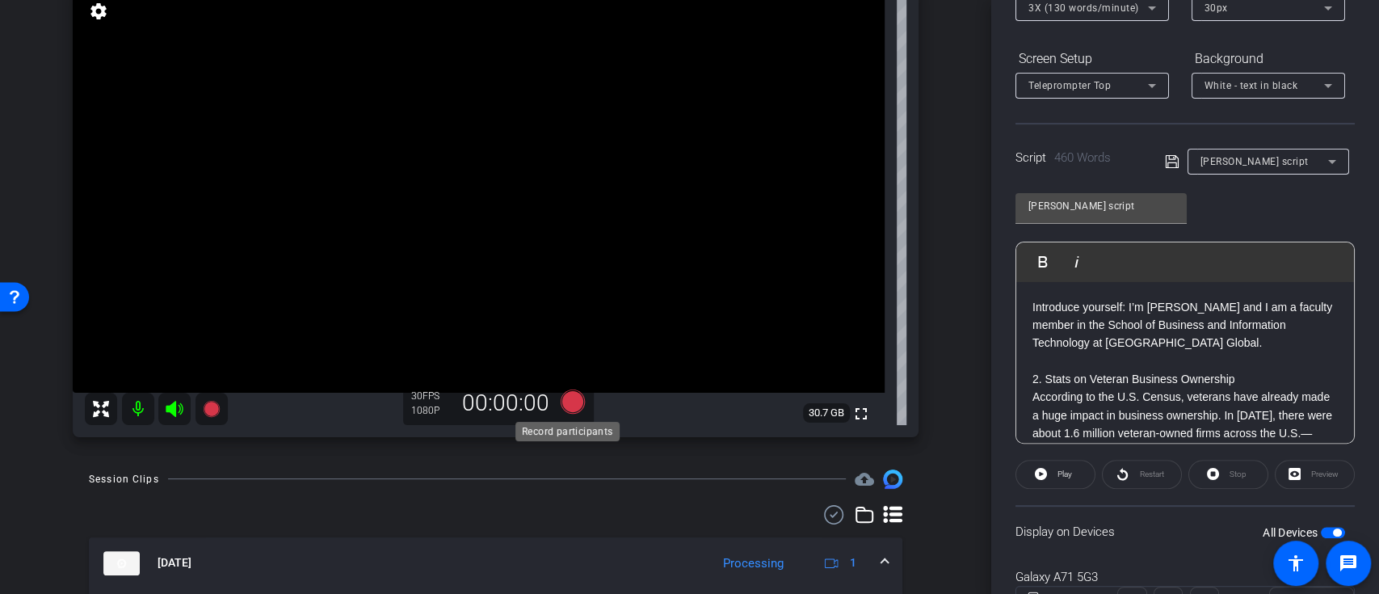
click at [573, 400] on icon at bounding box center [572, 400] width 24 height 24
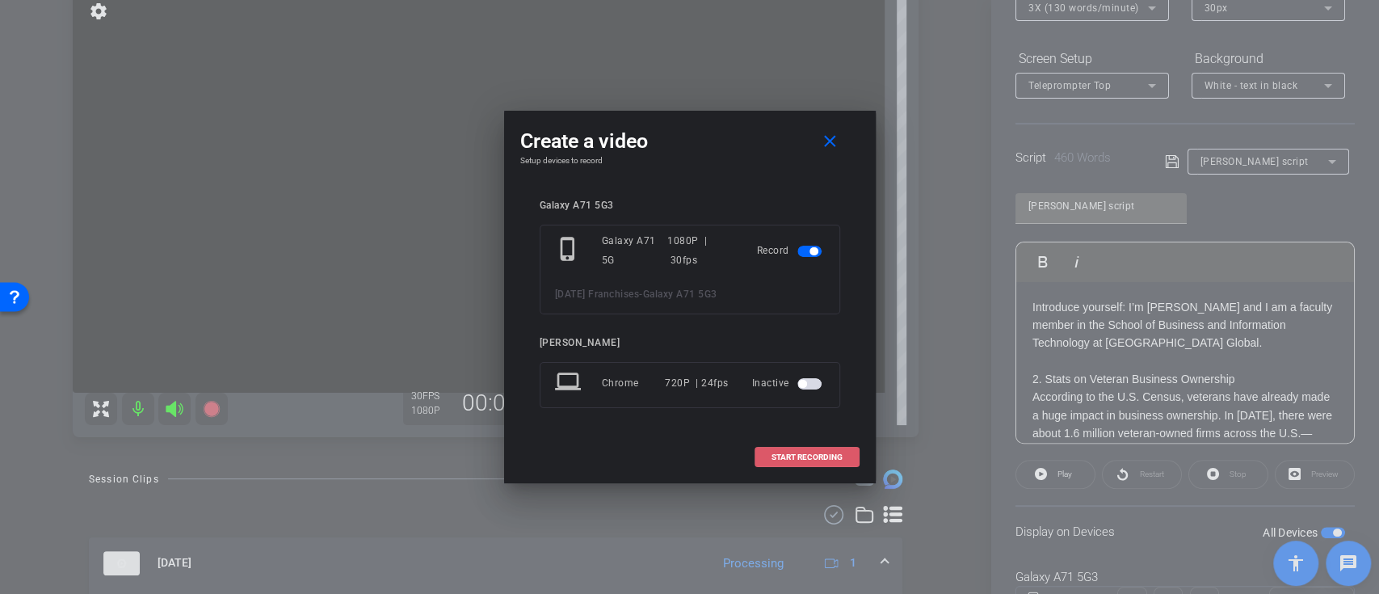
click at [827, 456] on span "START RECORDING" at bounding box center [806, 457] width 71 height 8
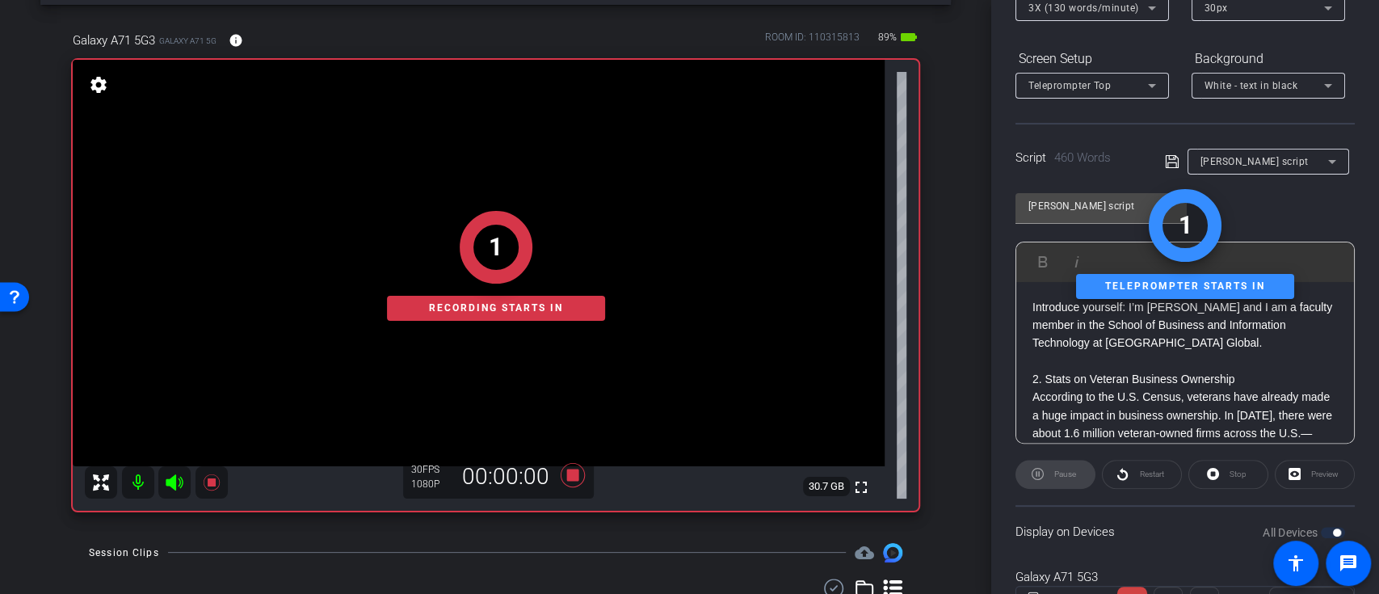
scroll to position [31, 0]
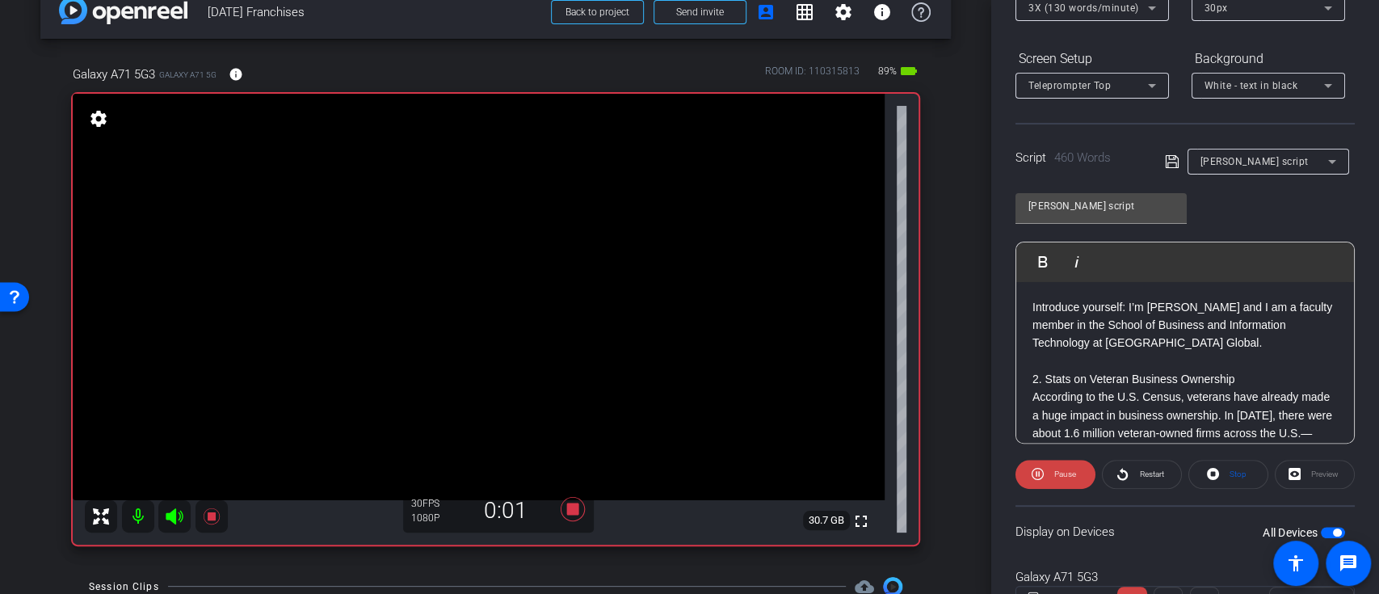
click at [1035, 303] on p "Introduce yourself: I’m Martin McDermott and I am a faculty member in the Schoo…" at bounding box center [1184, 325] width 305 height 54
click at [1035, 309] on p "Introduce yourself: I’m Martin McDermott and I am a faculty member in the Schoo…" at bounding box center [1184, 325] width 305 height 54
click at [1034, 302] on p "Introduce yourself: I’m Martin McDermott and I am a faculty member in the Schoo…" at bounding box center [1184, 325] width 305 height 54
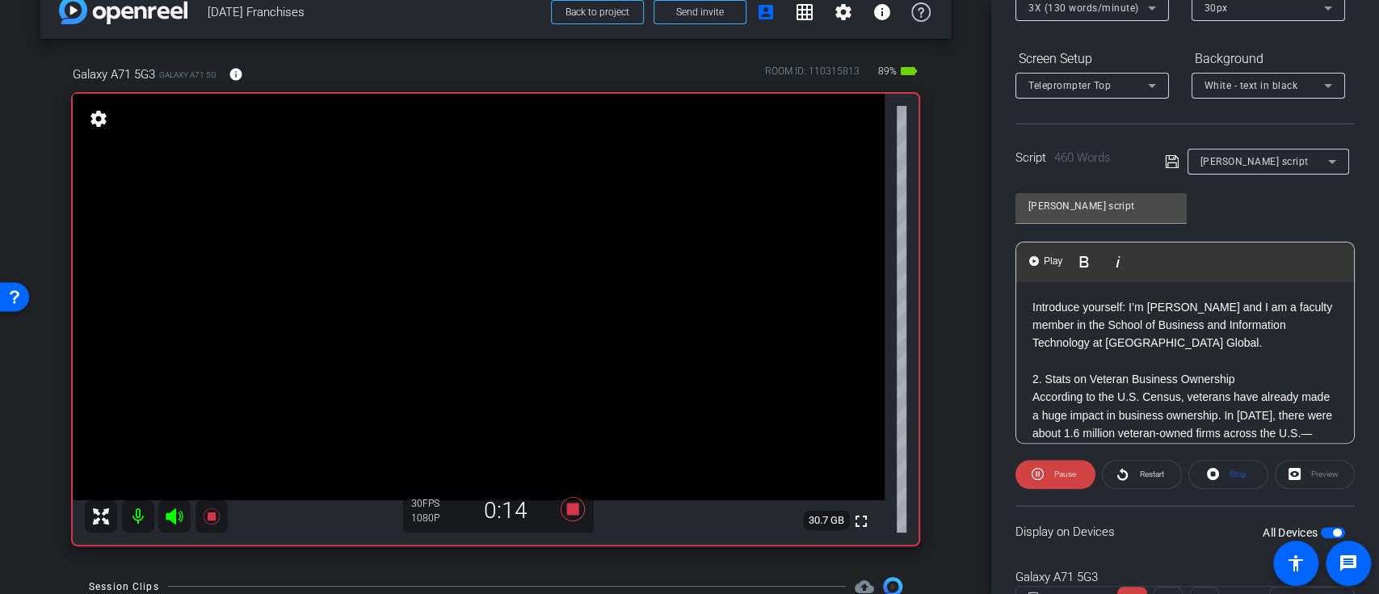
click at [1034, 276] on div "Play Play from this location Play Selected Play and display the selected text o…" at bounding box center [1080, 261] width 109 height 39
click at [1036, 262] on img "button" at bounding box center [1034, 261] width 10 height 10
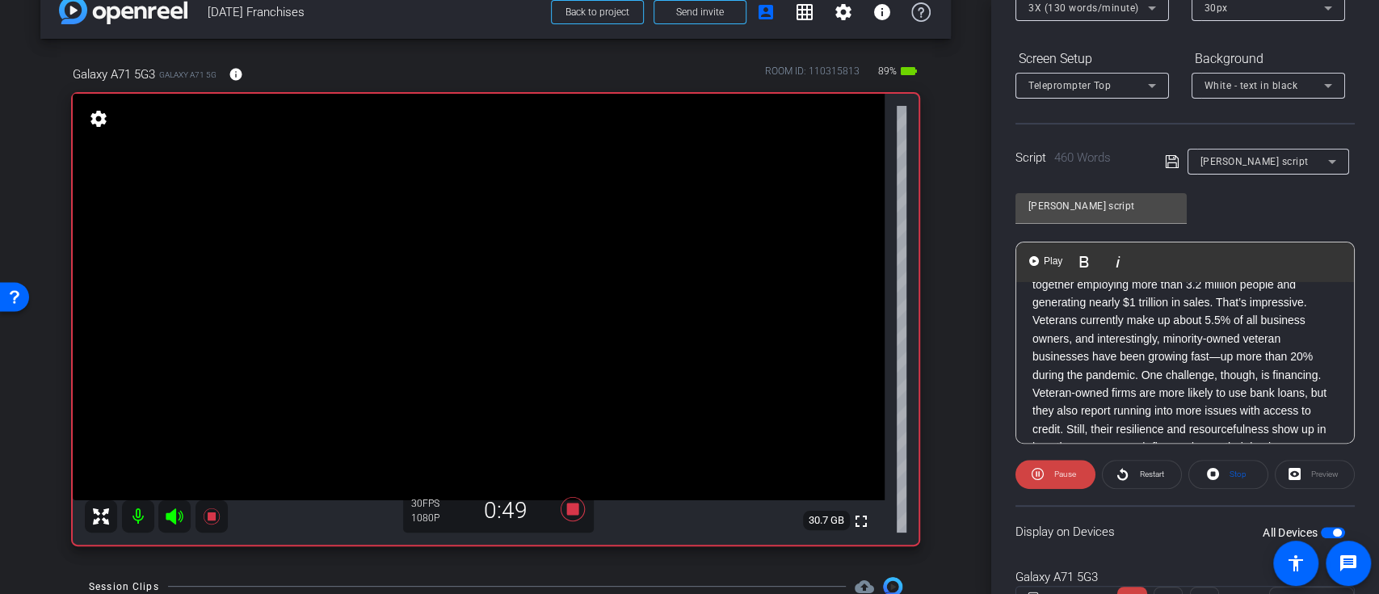
scroll to position [215, 0]
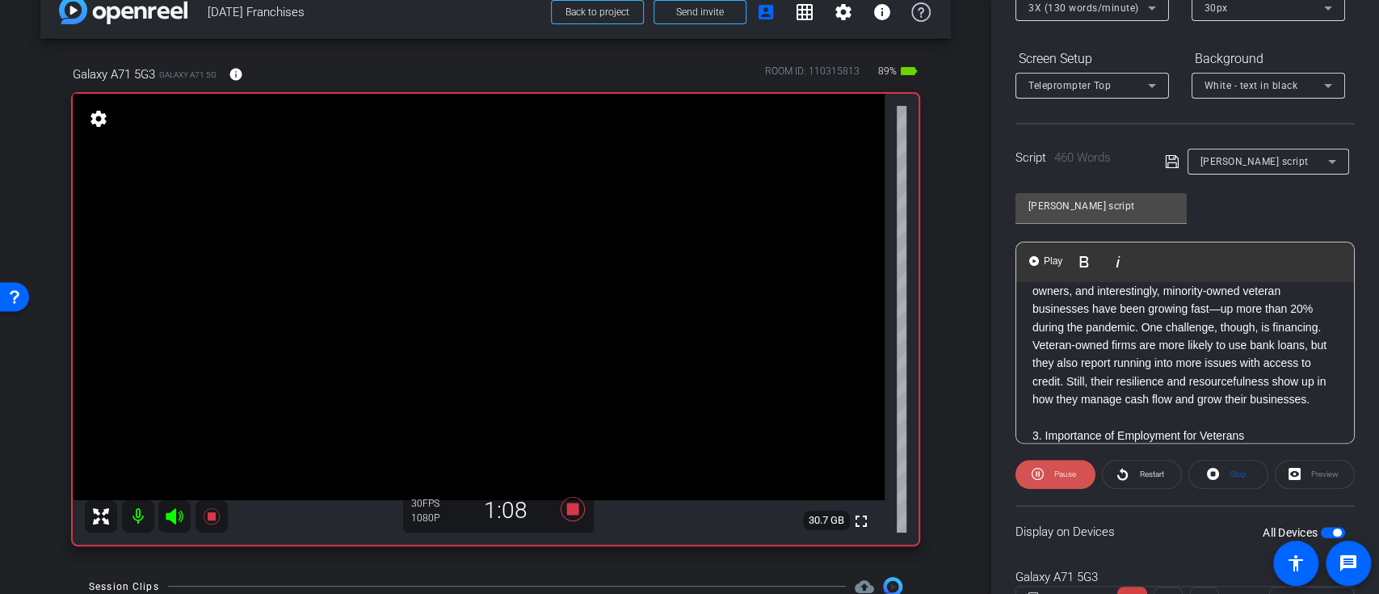
click at [1062, 469] on span "Pause" at bounding box center [1065, 473] width 22 height 9
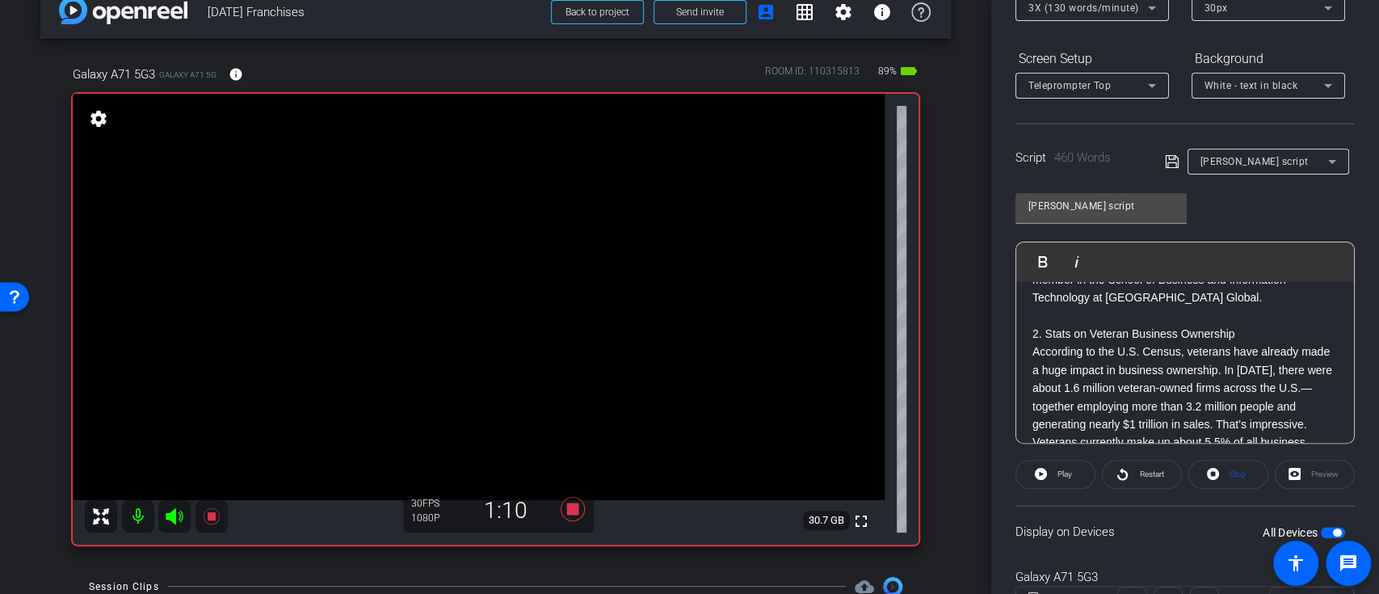
scroll to position [0, 0]
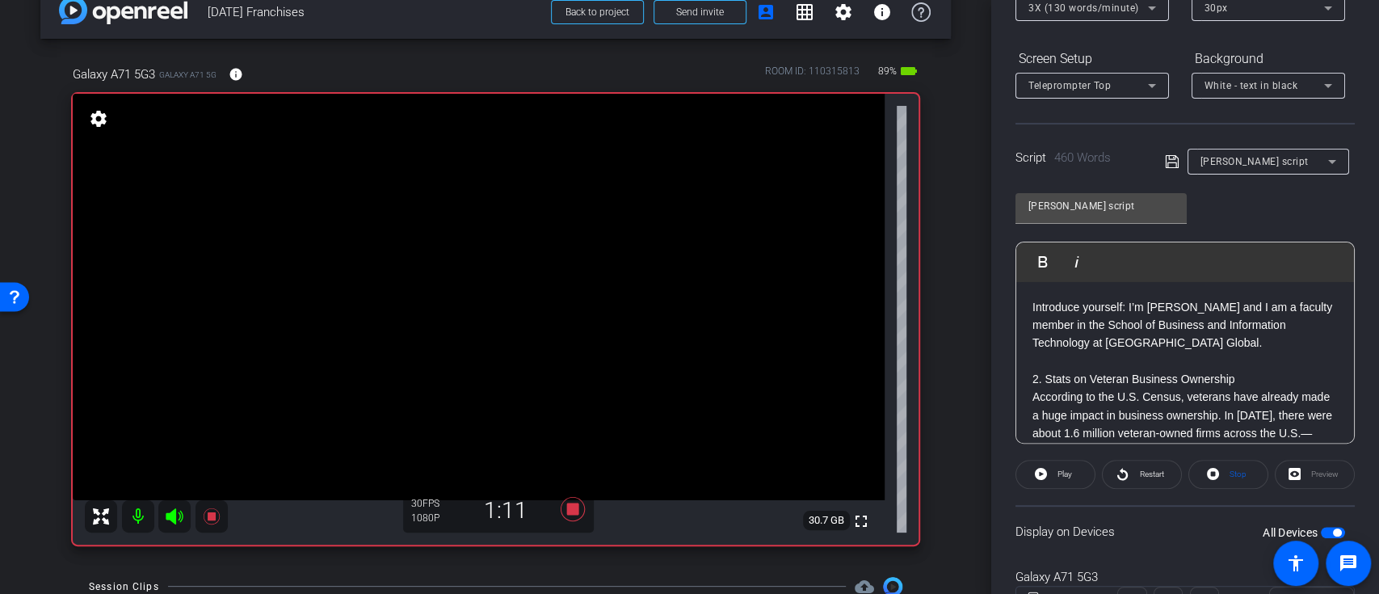
click at [1042, 257] on span "Play" at bounding box center [1052, 261] width 25 height 14
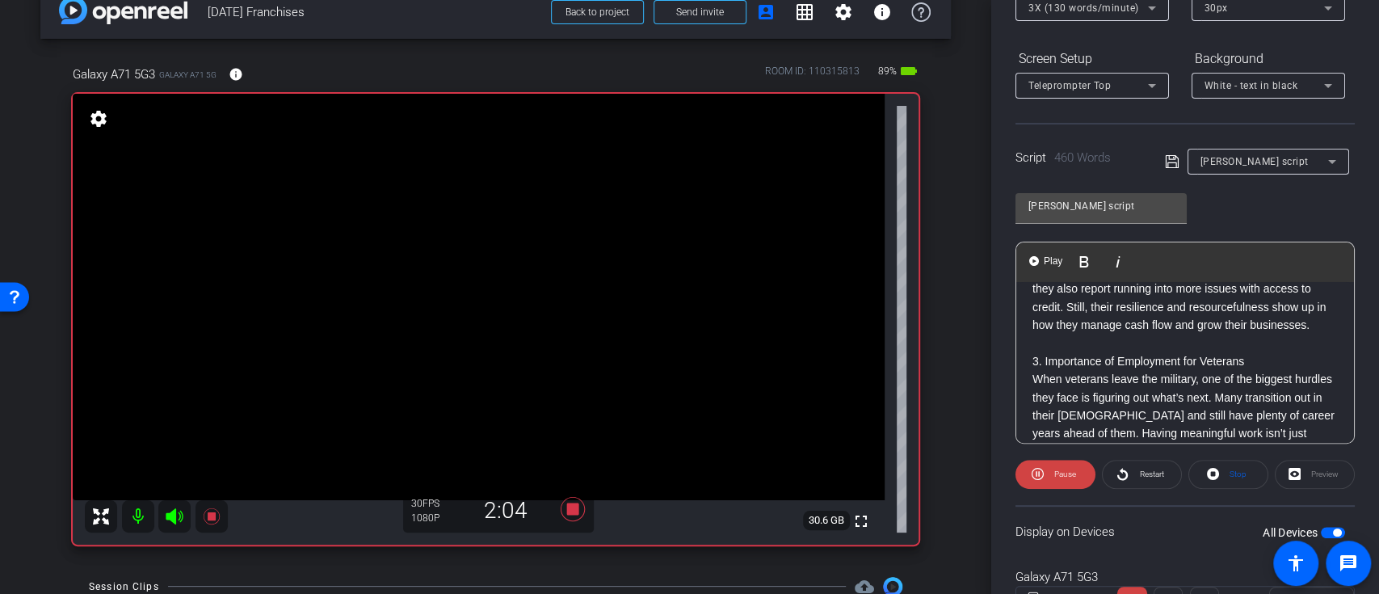
scroll to position [323, 0]
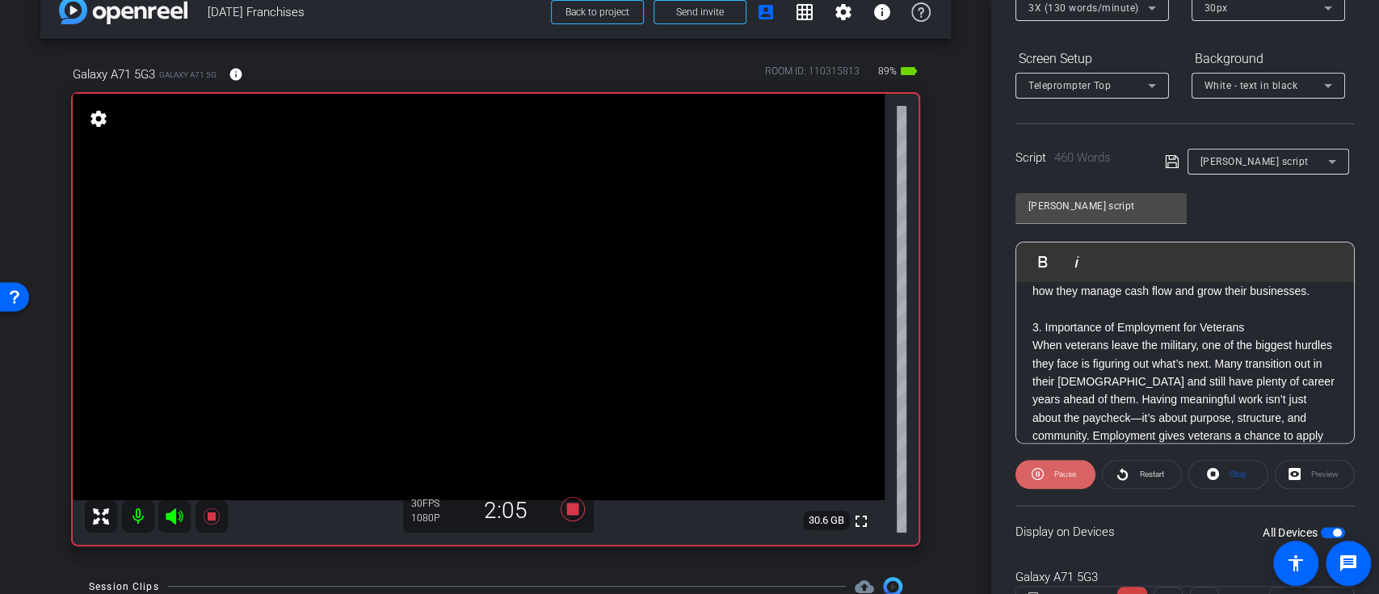
click at [1056, 472] on span "Pause" at bounding box center [1065, 473] width 22 height 9
click at [1032, 339] on p "3. Importance of Employment for Veterans When veterans leave the military, one …" at bounding box center [1184, 408] width 305 height 181
click at [1021, 359] on div "Introduce yourself: I’m Martin McDermott and I am a faculty member in the Schoo…" at bounding box center [1185, 517] width 338 height 1117
click at [1031, 346] on div "Introduce yourself: I’m Martin McDermott and I am a faculty member in the Schoo…" at bounding box center [1185, 517] width 338 height 1117
click at [1041, 262] on span "Play" at bounding box center [1052, 261] width 25 height 14
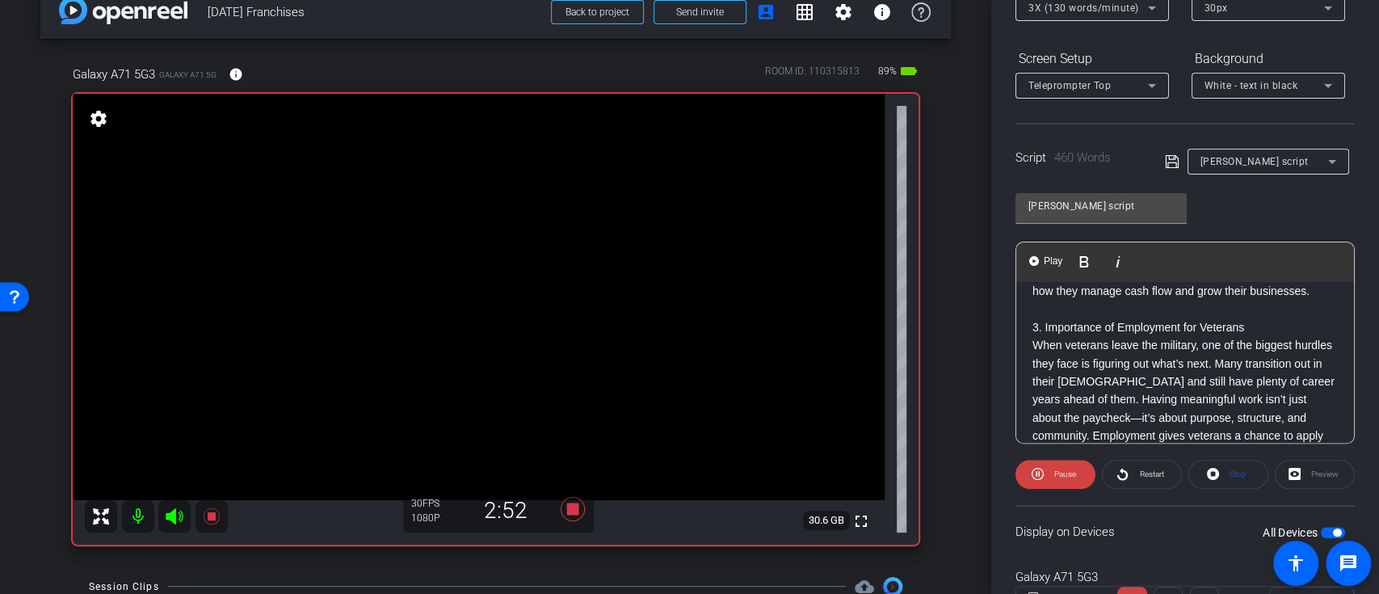
click at [1022, 344] on div "Introduce yourself: I’m Martin McDermott and I am a faculty member in the Schoo…" at bounding box center [1185, 517] width 338 height 1117
click at [1027, 339] on div "Introduce yourself: I’m Martin McDermott and I am a faculty member in the Schoo…" at bounding box center [1185, 517] width 338 height 1117
click at [1044, 255] on span "Play" at bounding box center [1052, 261] width 25 height 14
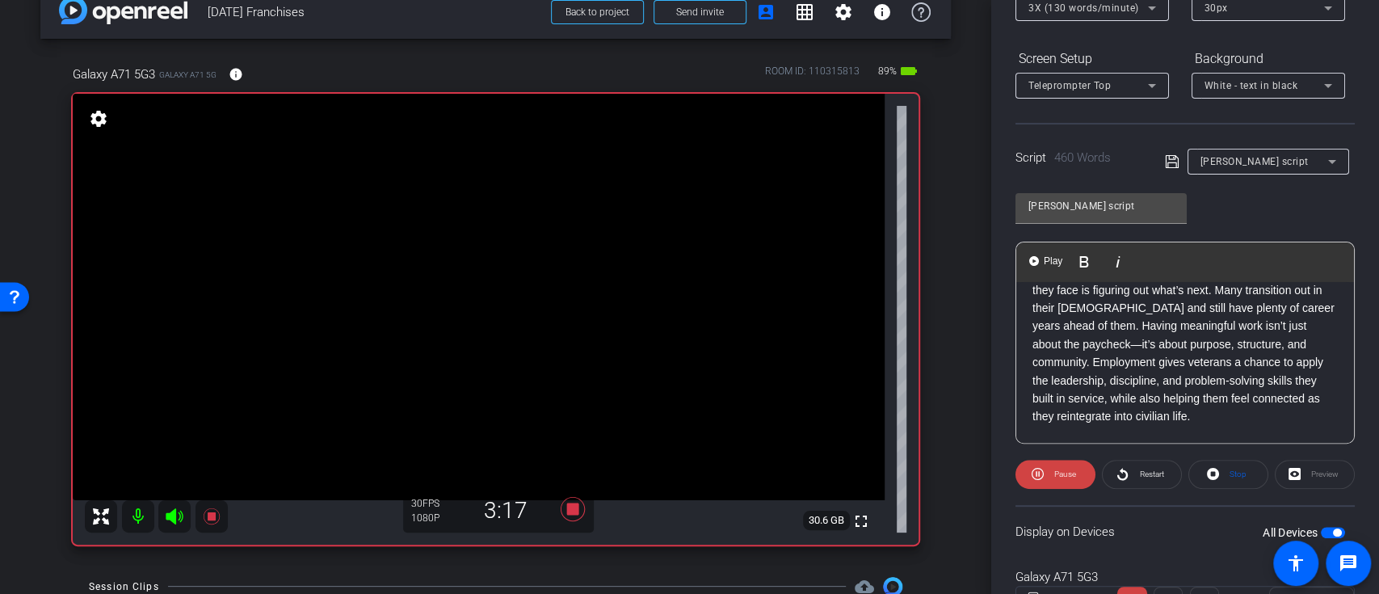
scroll to position [430, 0]
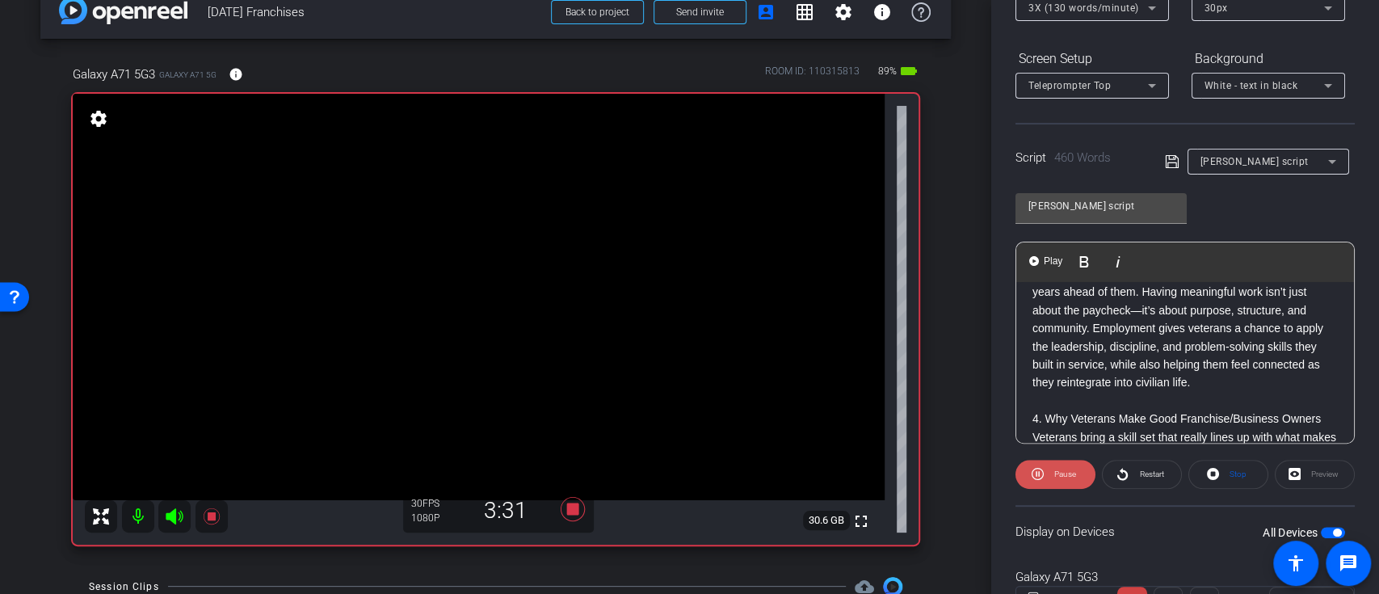
click at [1045, 465] on span at bounding box center [1055, 474] width 80 height 39
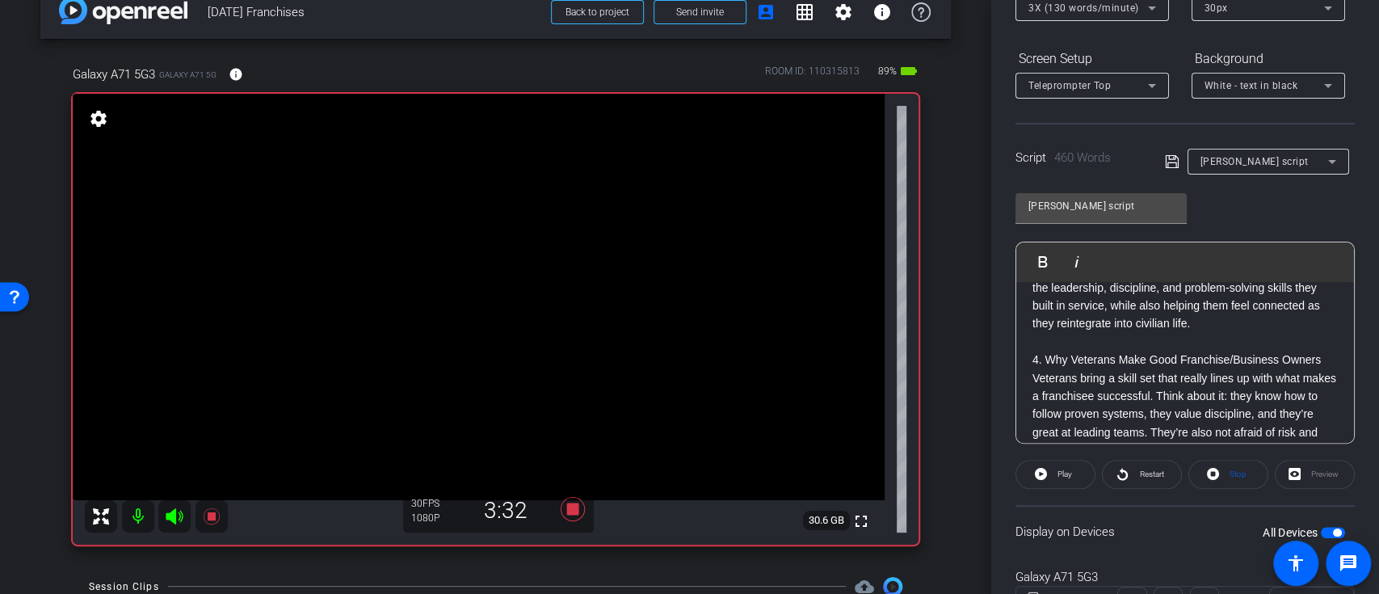
scroll to position [538, 0]
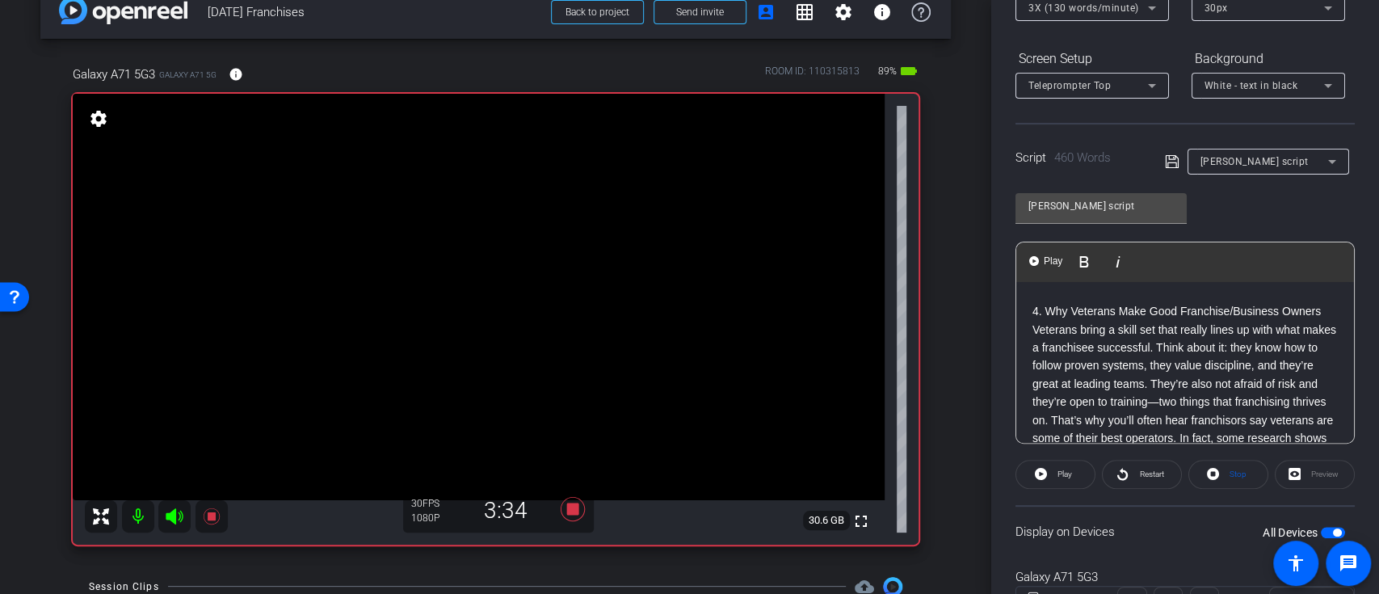
click at [1023, 326] on div "Introduce yourself: I’m Martin McDermott and I am a faculty member in the Schoo…" at bounding box center [1185, 302] width 338 height 1117
click at [1045, 256] on span "Play" at bounding box center [1052, 261] width 25 height 14
click at [1054, 469] on span "Pause" at bounding box center [1065, 473] width 22 height 9
click at [1034, 365] on p "4. Why Veterans Make Good Franchise/Business Owners Veterans bring a skill set …" at bounding box center [1184, 392] width 305 height 181
click at [1190, 346] on p "4. Why Veterans Make Good Franchise/Business Owners because theyVeterans bring …" at bounding box center [1184, 401] width 305 height 199
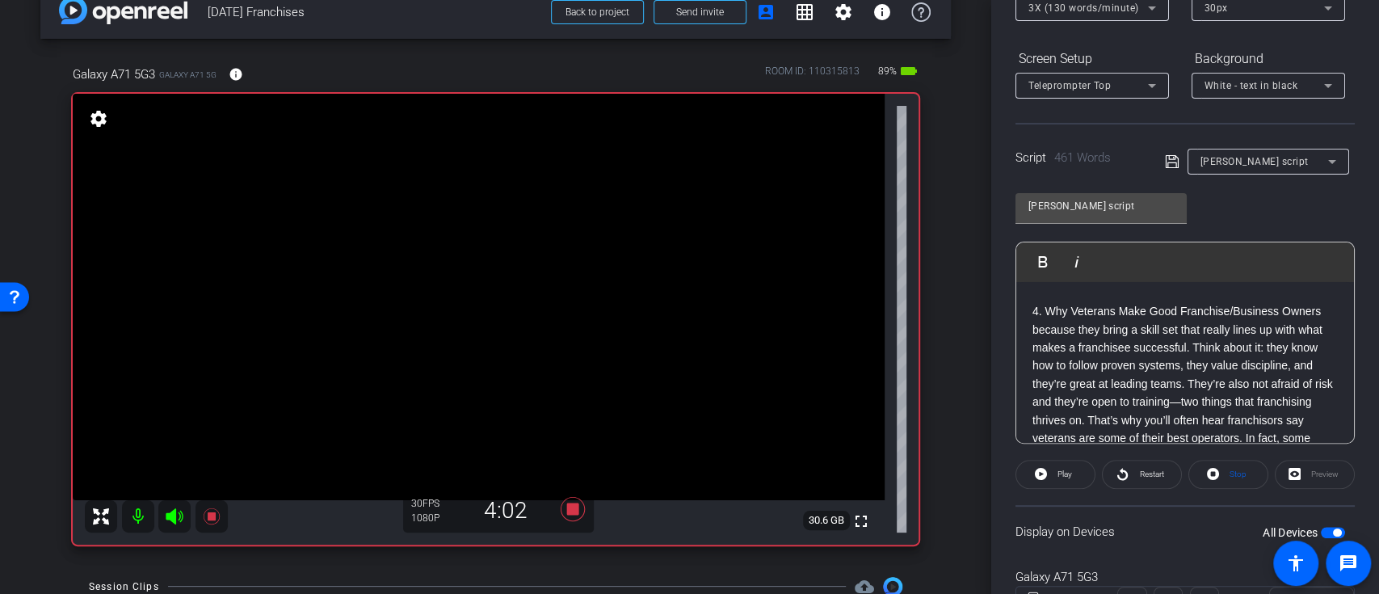
click at [1167, 161] on icon at bounding box center [1171, 161] width 13 height 13
click at [1068, 323] on p "4. Why Veterans Make Good Franchise/Business Owners because they bring a skill …" at bounding box center [1184, 401] width 305 height 199
click at [1165, 158] on icon at bounding box center [1171, 161] width 13 height 13
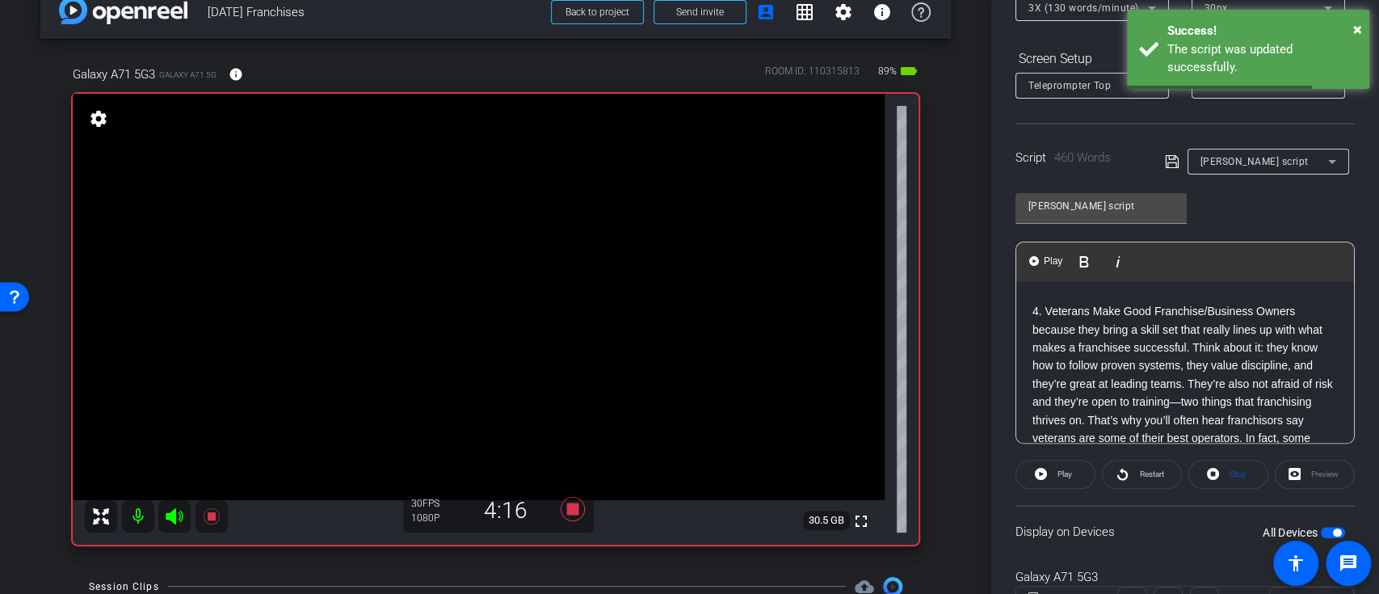
click at [1040, 330] on p "4. Veterans Make Good Franchise/Business Owners because they bring a skill set …" at bounding box center [1184, 401] width 305 height 199
click at [1034, 302] on p at bounding box center [1184, 293] width 305 height 18
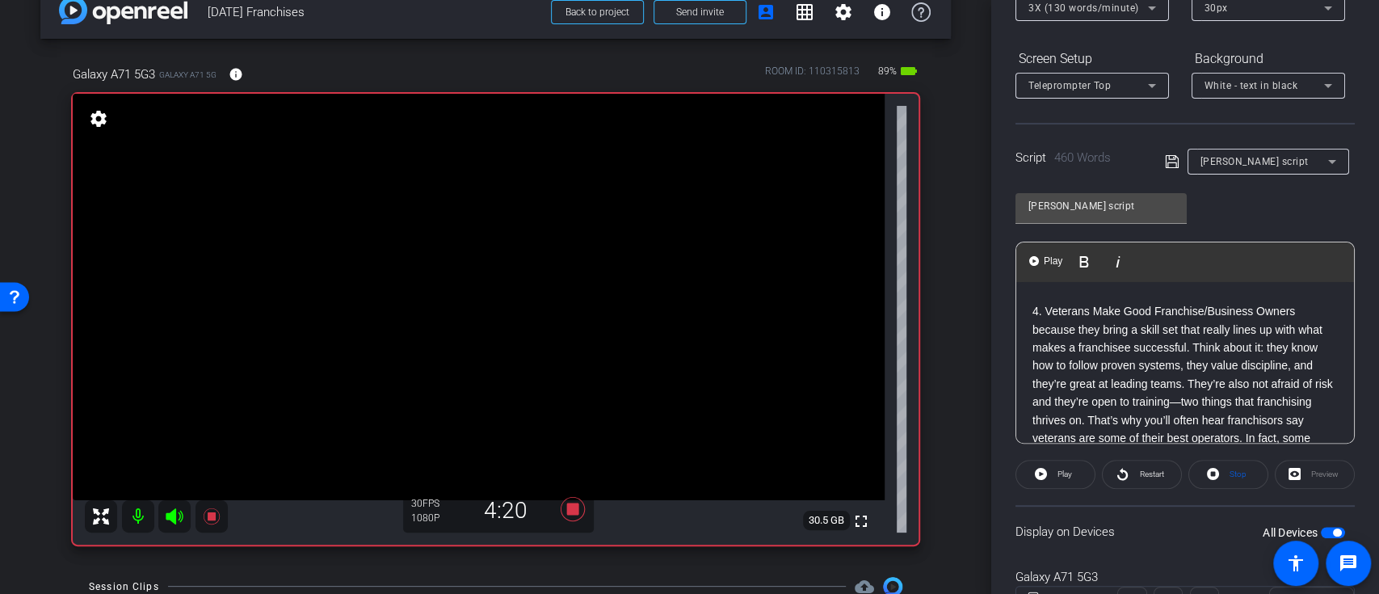
click at [1034, 331] on p "4. Veterans Make Good Franchise/Business Owners because they bring a skill set …" at bounding box center [1184, 401] width 305 height 199
click at [1054, 484] on span at bounding box center [1055, 474] width 78 height 39
click at [1022, 326] on div "Introduce yourself: I’m Martin McDermott and I am a faculty member in the Schoo…" at bounding box center [1185, 312] width 338 height 1136
click at [1031, 250] on button "Play Play from this location" at bounding box center [1046, 262] width 38 height 32
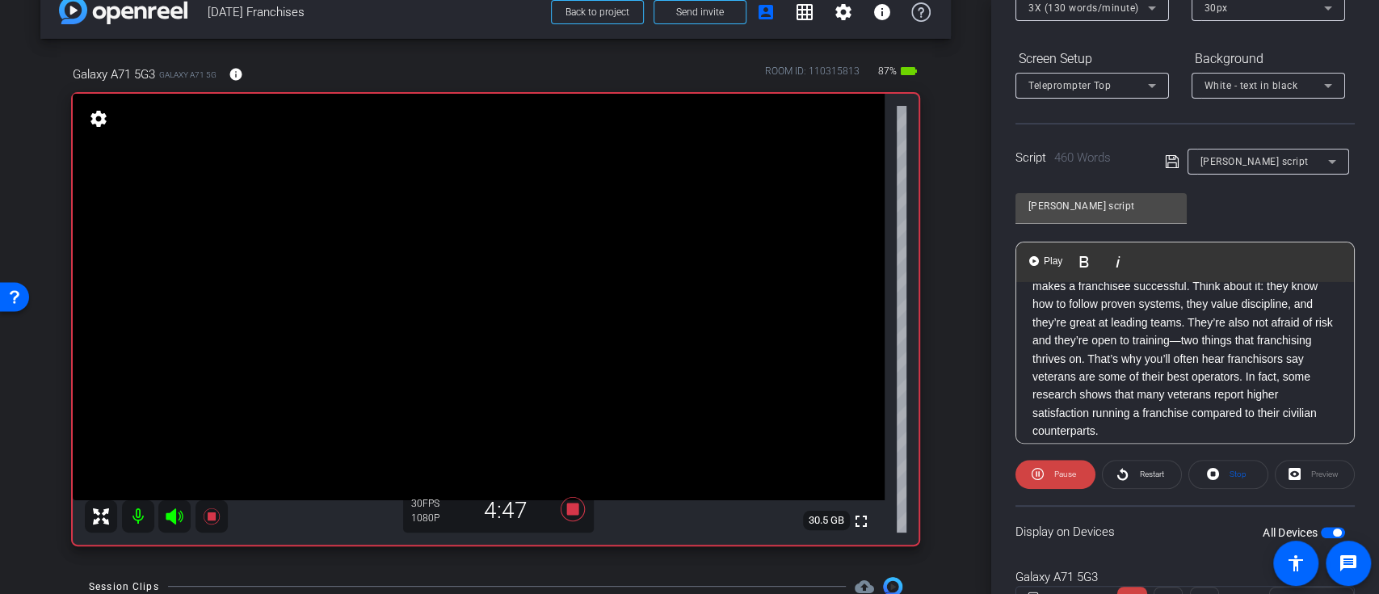
scroll to position [646, 0]
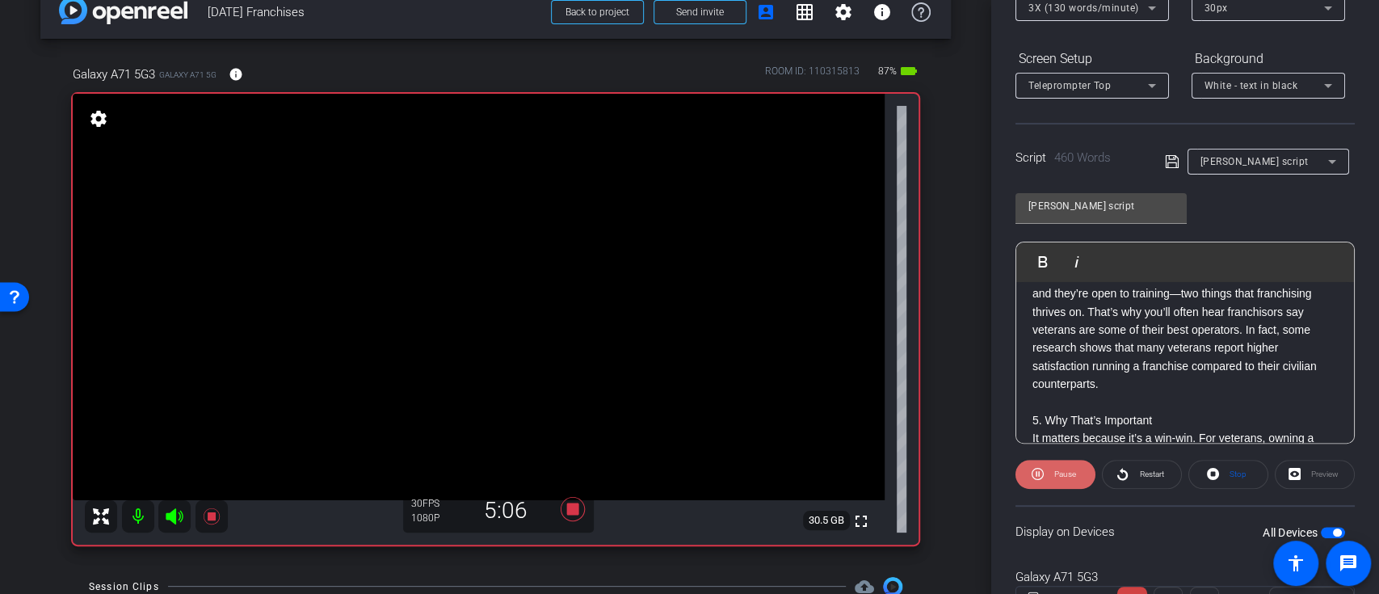
click at [1046, 475] on span at bounding box center [1055, 474] width 80 height 39
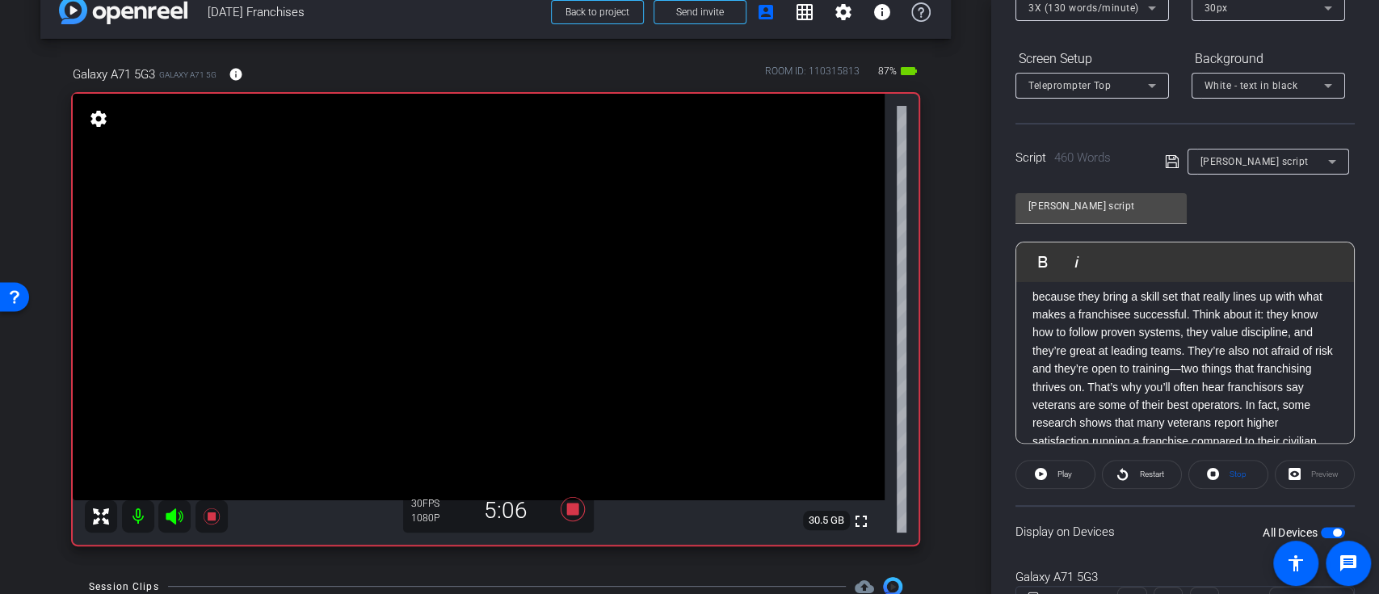
scroll to position [538, 0]
click at [1034, 330] on p "4. Veterans Make Good Franchise/Business Owners because they bring a skill set …" at bounding box center [1184, 401] width 305 height 199
click at [1047, 261] on span "Play" at bounding box center [1052, 261] width 25 height 14
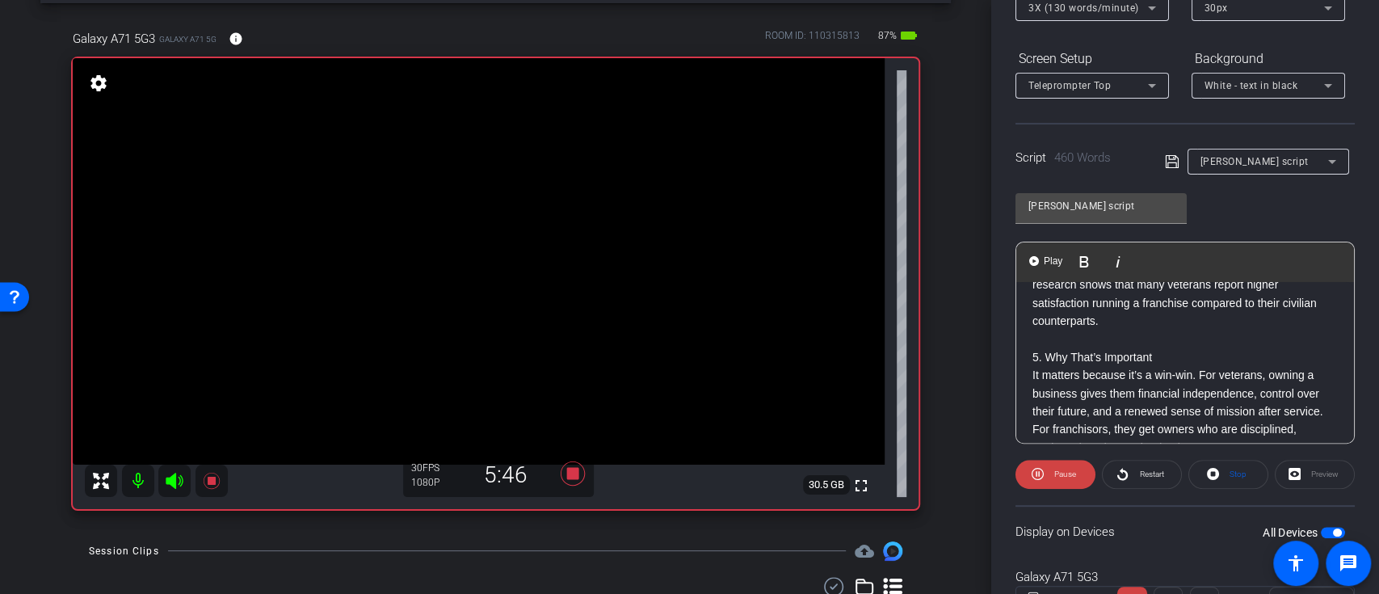
scroll to position [754, 0]
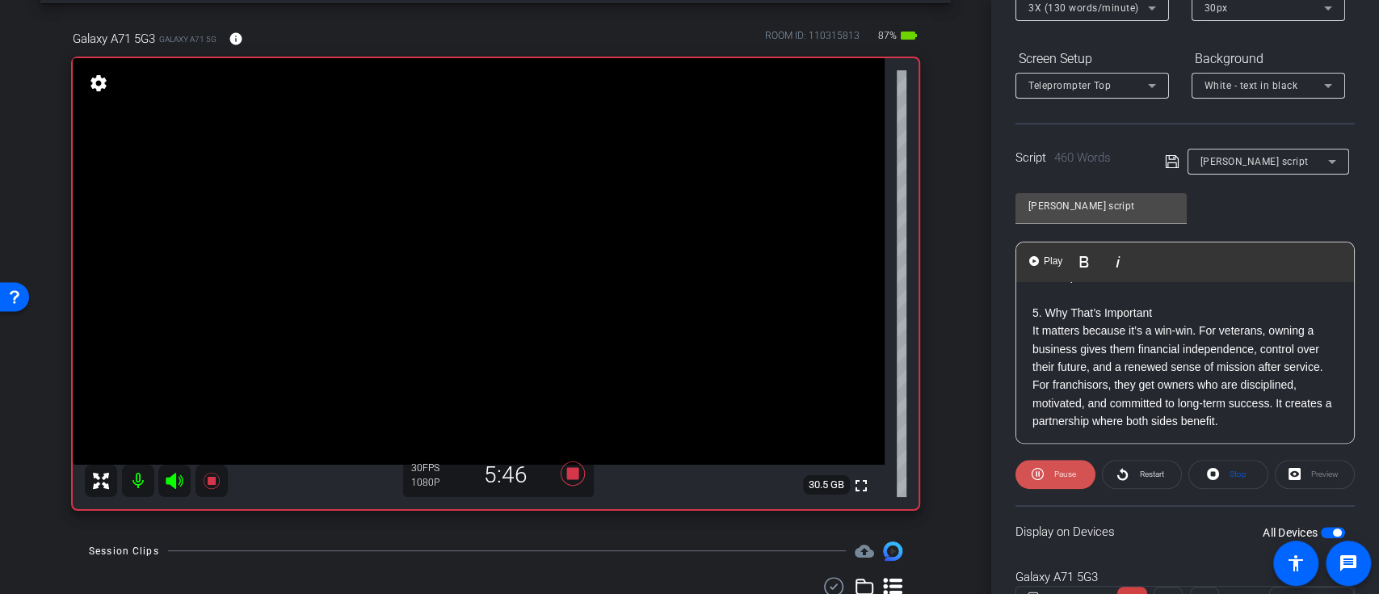
click at [1064, 472] on span "Pause" at bounding box center [1065, 473] width 22 height 9
click at [1026, 326] on div "Introduce yourself: I’m Martin McDermott and I am a faculty member in the Schoo…" at bounding box center [1185, 96] width 338 height 1136
click at [1029, 343] on div "Introduce yourself: I’m Martin McDermott and I am a faculty member in the Schoo…" at bounding box center [1185, 96] width 338 height 1136
click at [1189, 343] on p "5. Why That’s Important Veterans owning businesses It matters because it’s a wi…" at bounding box center [1184, 376] width 305 height 145
click at [1168, 164] on icon at bounding box center [1172, 161] width 15 height 19
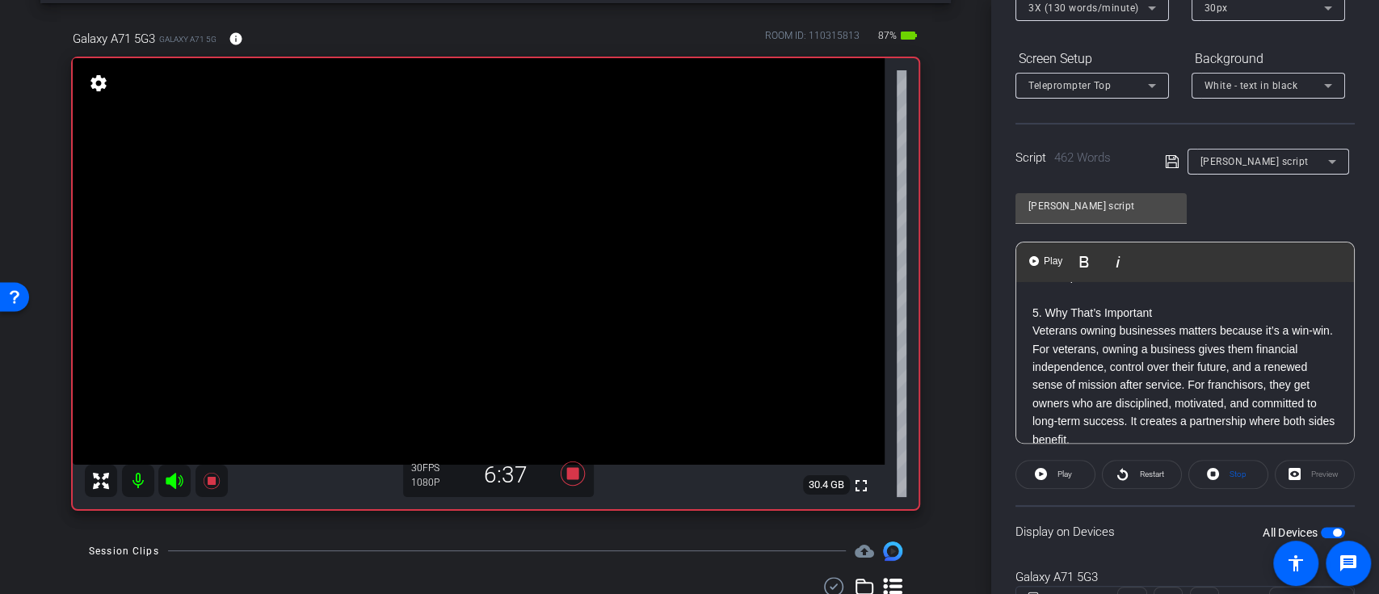
click at [1032, 331] on p "5. Why That’s Important Veterans owning businesses matters because it’s a win-w…" at bounding box center [1184, 376] width 305 height 145
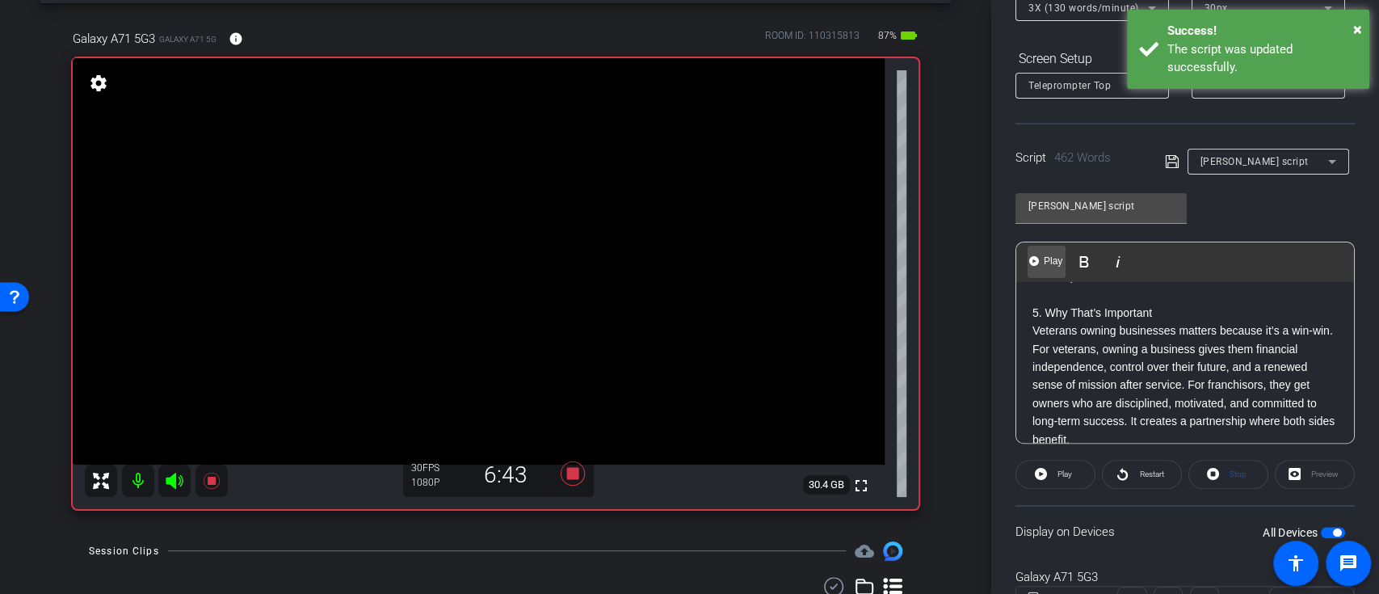
click at [1048, 259] on span "Play" at bounding box center [1052, 261] width 25 height 14
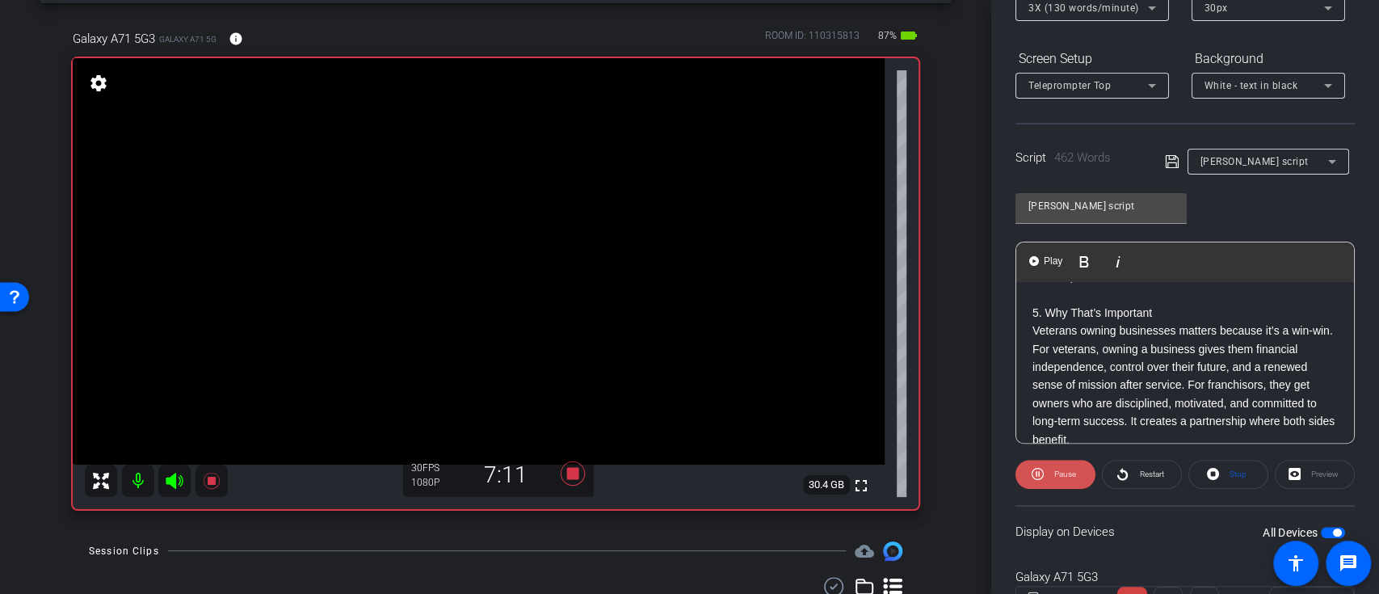
click at [1050, 475] on span "Pause" at bounding box center [1063, 474] width 26 height 23
click at [1027, 326] on div "Introduce yourself: I’m Martin McDermott and I am a faculty member in the Schoo…" at bounding box center [1185, 104] width 338 height 1153
click at [1047, 255] on span "Play" at bounding box center [1052, 261] width 25 height 14
click at [1026, 330] on div "Introduce yourself: I’m Martin McDermott and I am a faculty member in the Schoo…" at bounding box center [1185, 104] width 338 height 1153
click at [1048, 255] on span "Play" at bounding box center [1052, 261] width 25 height 14
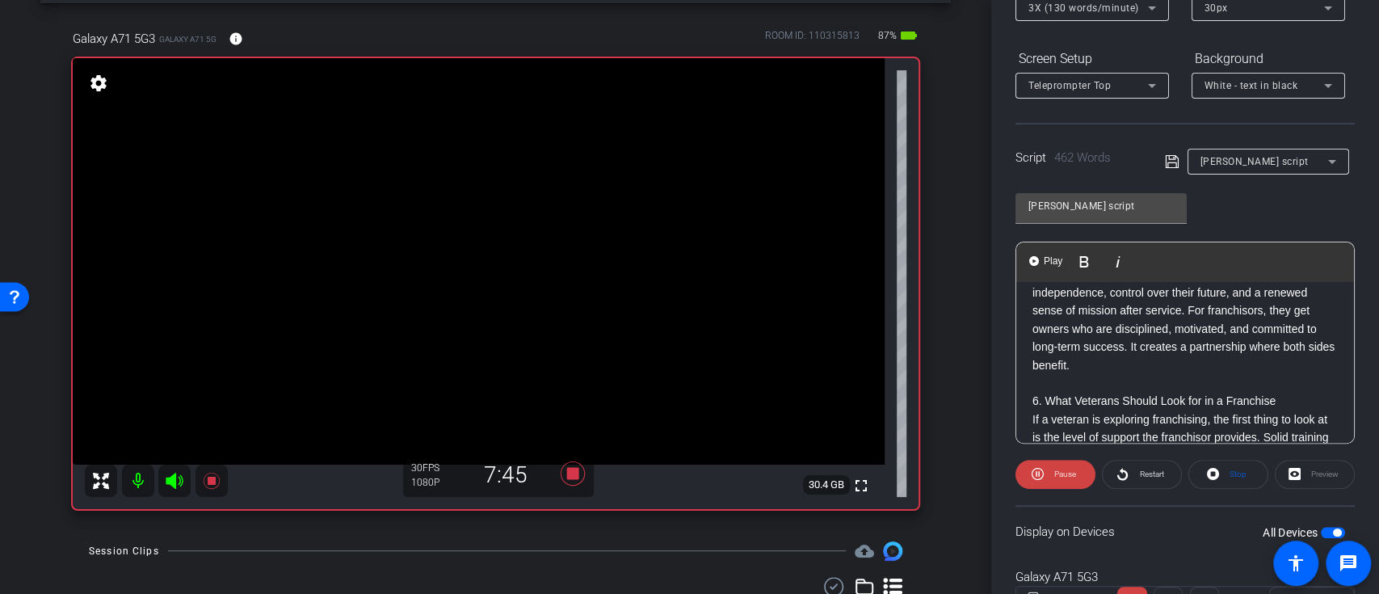
scroll to position [861, 0]
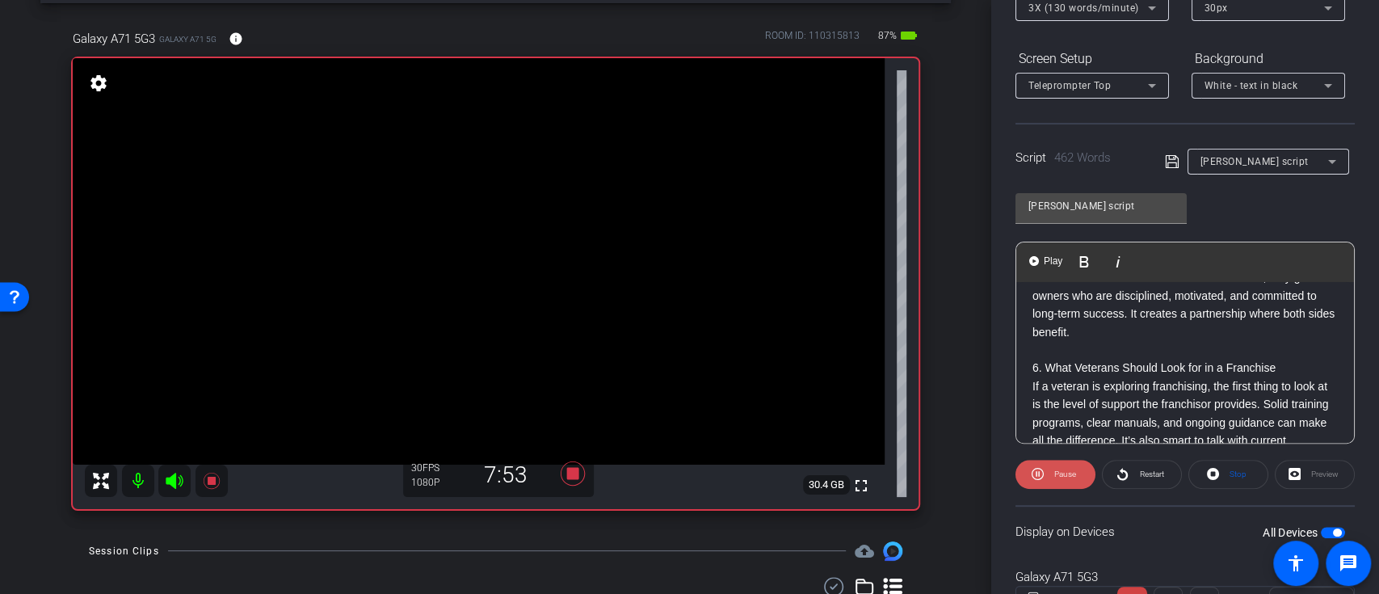
click at [1055, 472] on span "Pause" at bounding box center [1065, 473] width 22 height 9
click at [1047, 464] on span at bounding box center [1055, 474] width 78 height 39
click at [1057, 254] on span "Play" at bounding box center [1052, 261] width 25 height 14
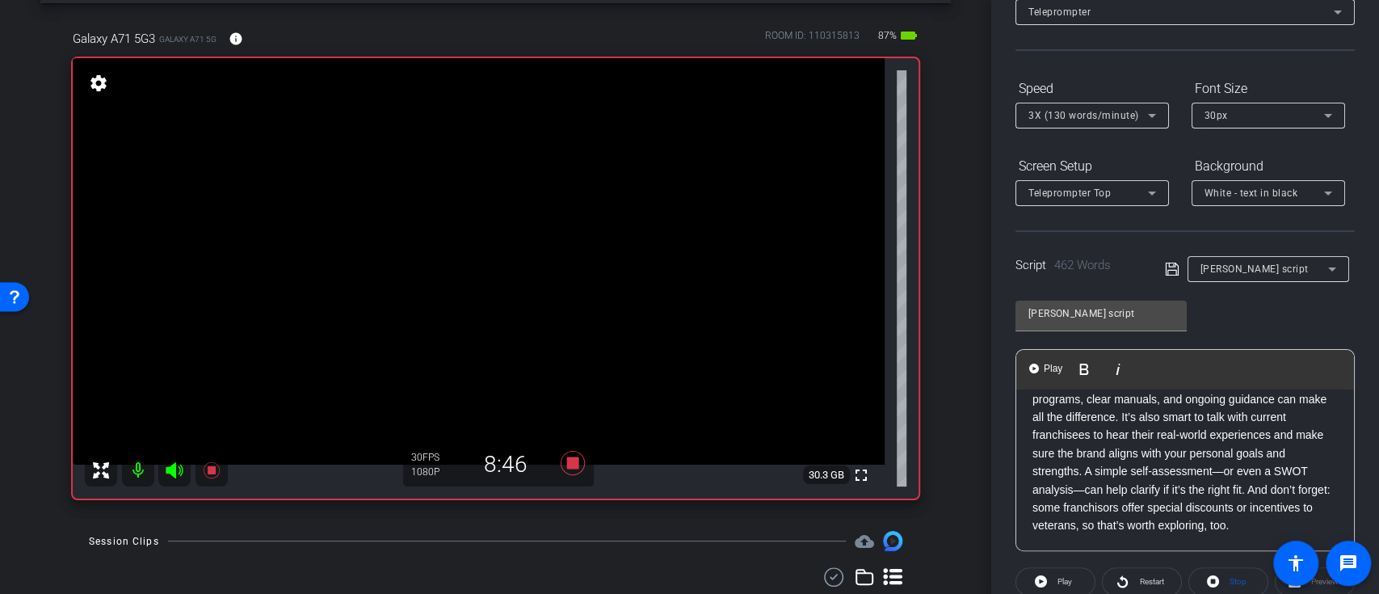
scroll to position [901, 0]
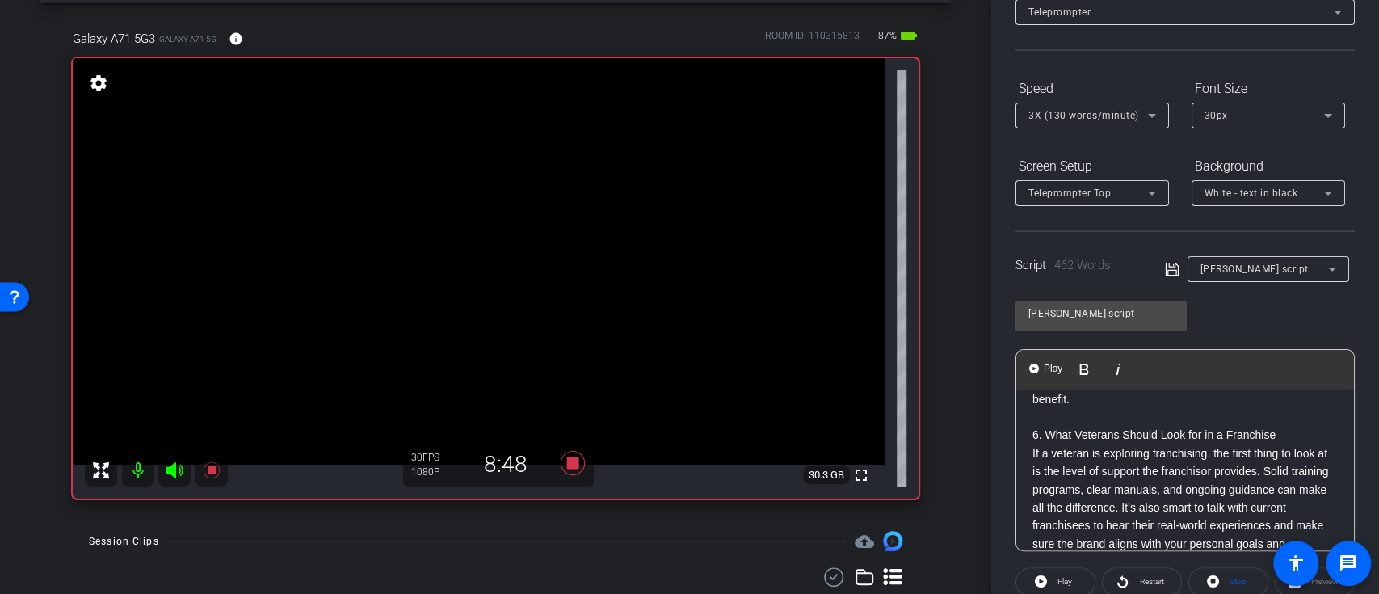
click at [1030, 451] on div "Introduce yourself: I’m Martin McDermott and I am a faculty member in the Schoo…" at bounding box center [1185, 64] width 338 height 1153
click at [1042, 364] on span "Play" at bounding box center [1052, 369] width 25 height 14
click at [1036, 455] on p "6. What Veterans Should Look for in a Franchise If a veteran is exploring franc…" at bounding box center [1184, 525] width 305 height 199
click at [1028, 451] on div "Introduce yourself: I’m Martin McDermott and I am a faculty member in the Schoo…" at bounding box center [1185, 64] width 338 height 1153
click at [1040, 365] on span "Play" at bounding box center [1052, 369] width 25 height 14
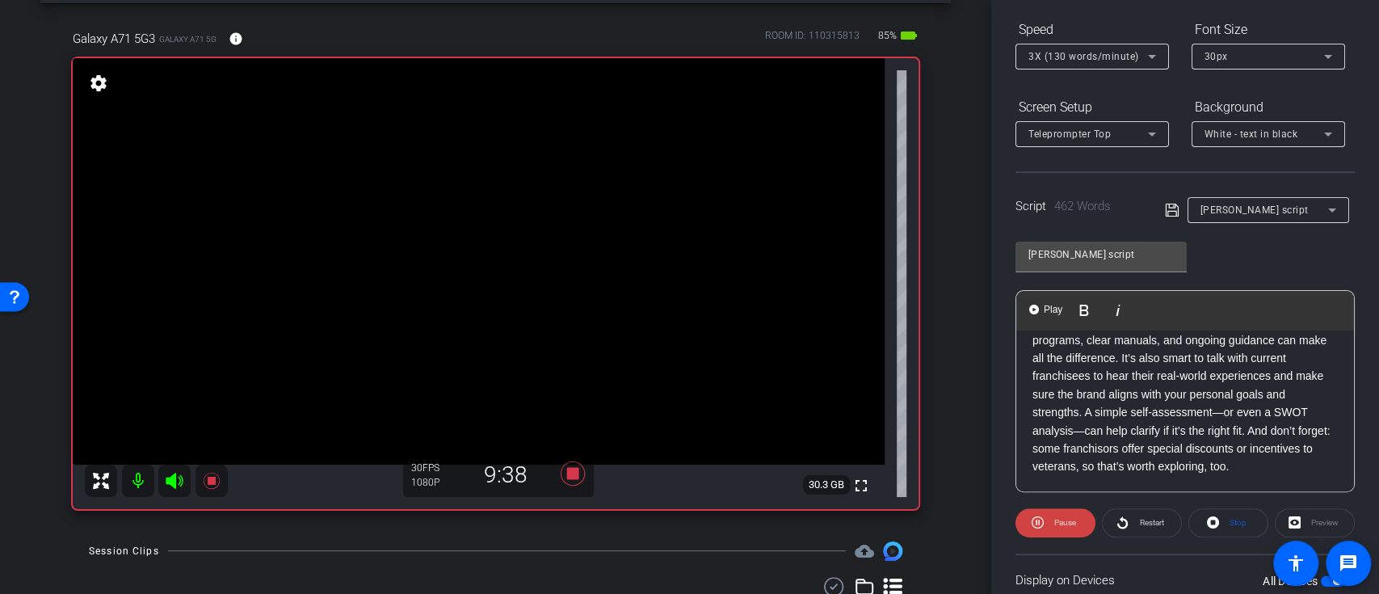
scroll to position [215, 0]
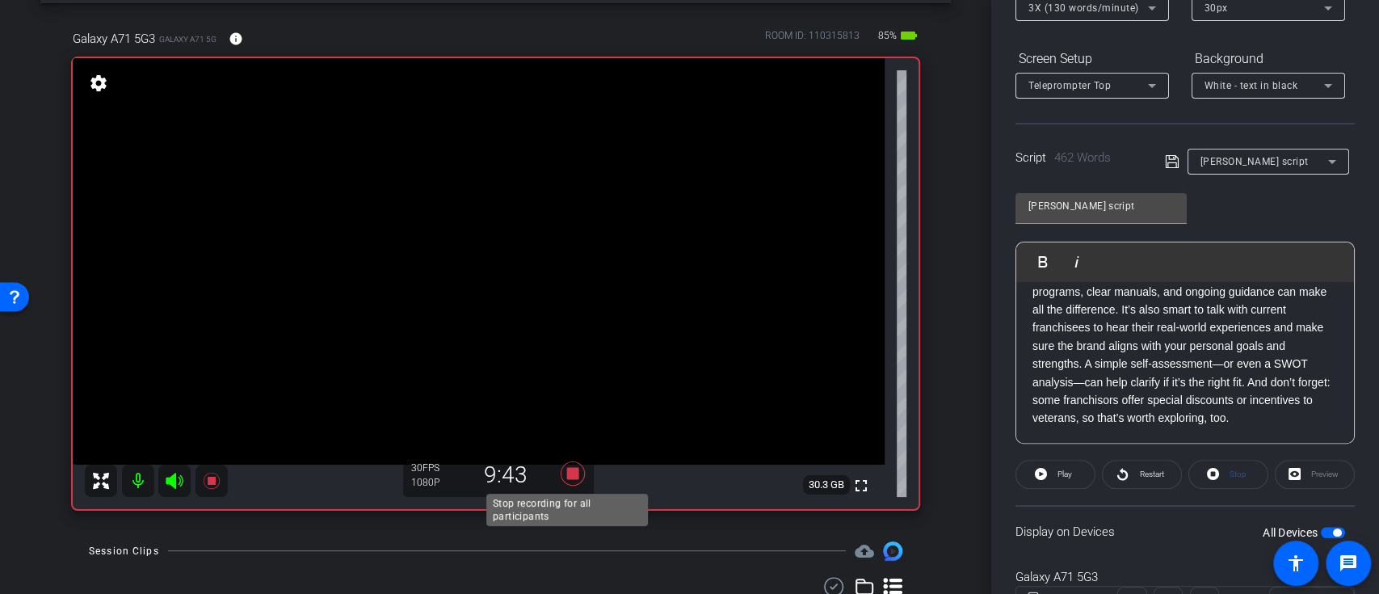
click at [569, 470] on icon at bounding box center [572, 473] width 24 height 24
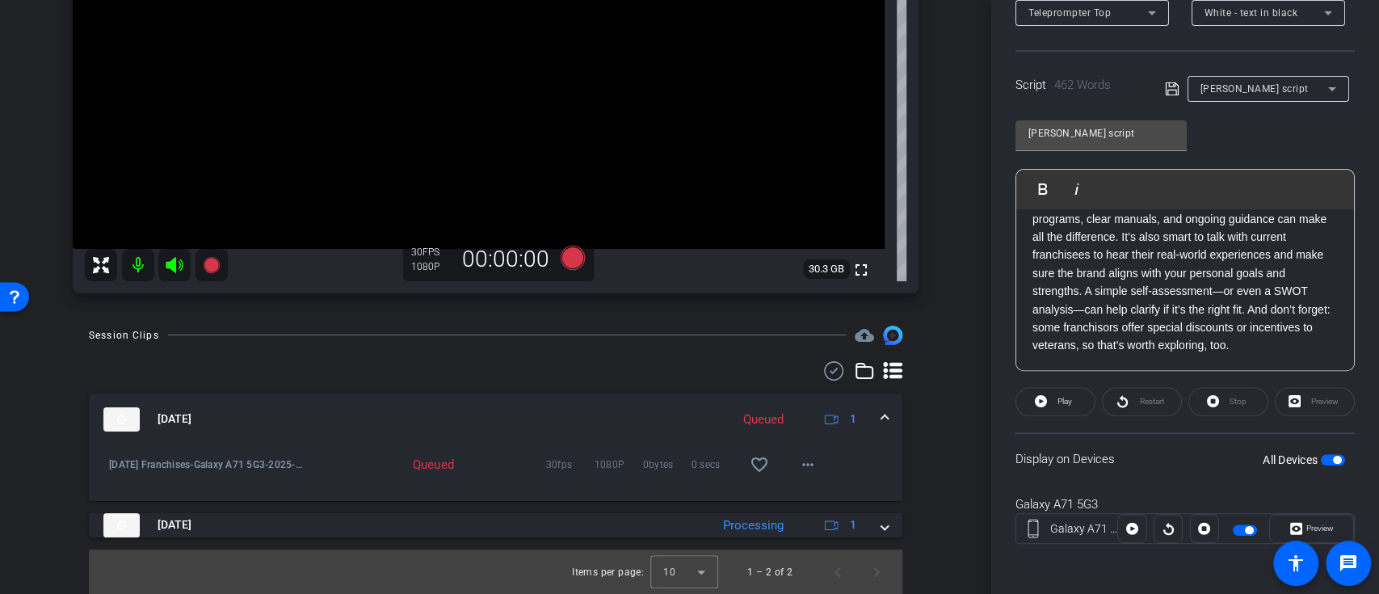
scroll to position [283, 0]
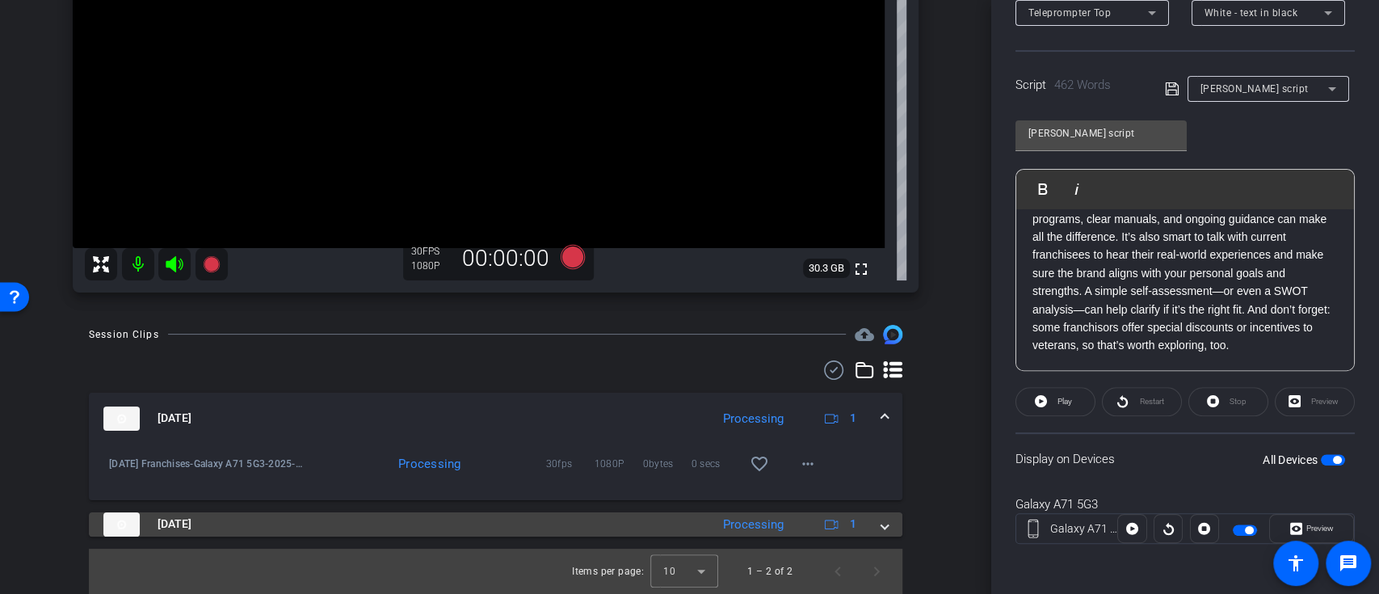
click at [876, 527] on mat-expansion-panel-header "Sep 17, 2025 Processing 1" at bounding box center [495, 524] width 813 height 24
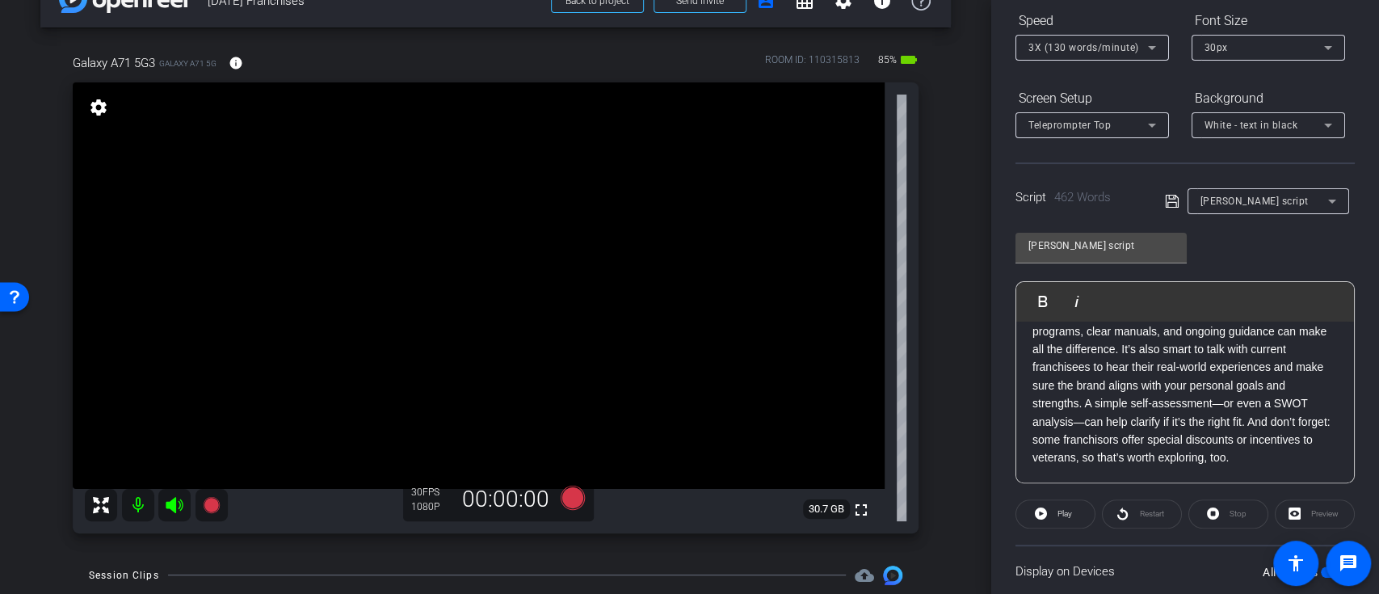
scroll to position [0, 0]
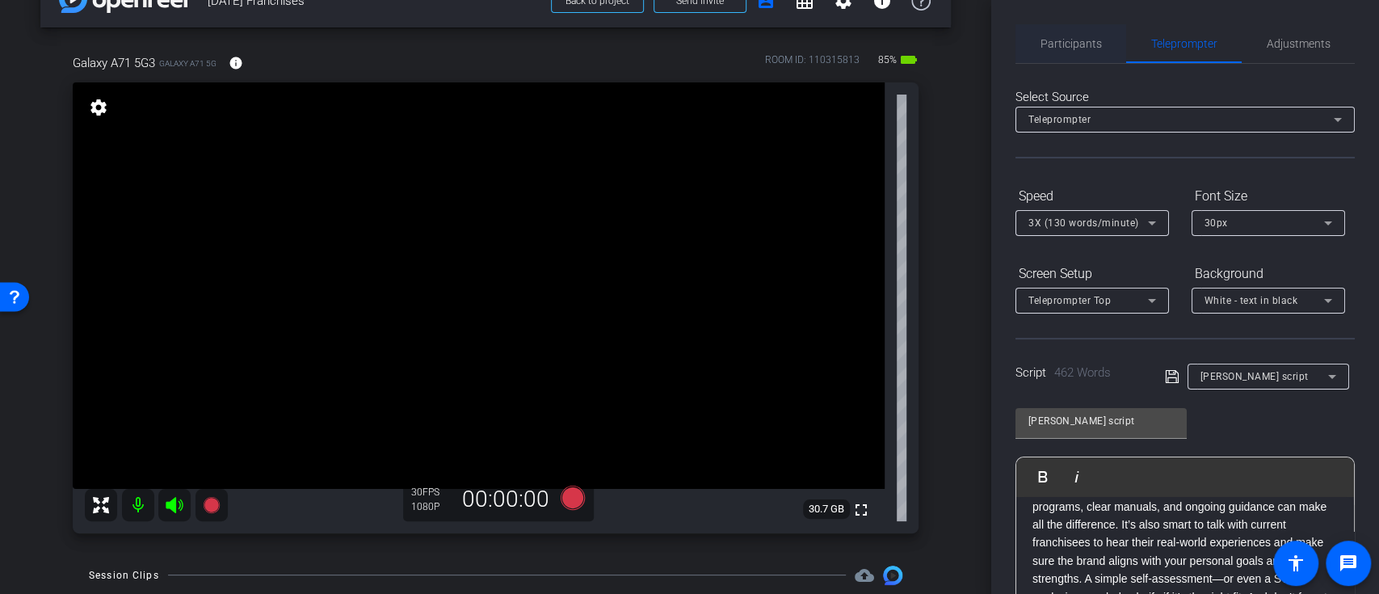
click at [1081, 45] on span "Participants" at bounding box center [1070, 43] width 61 height 11
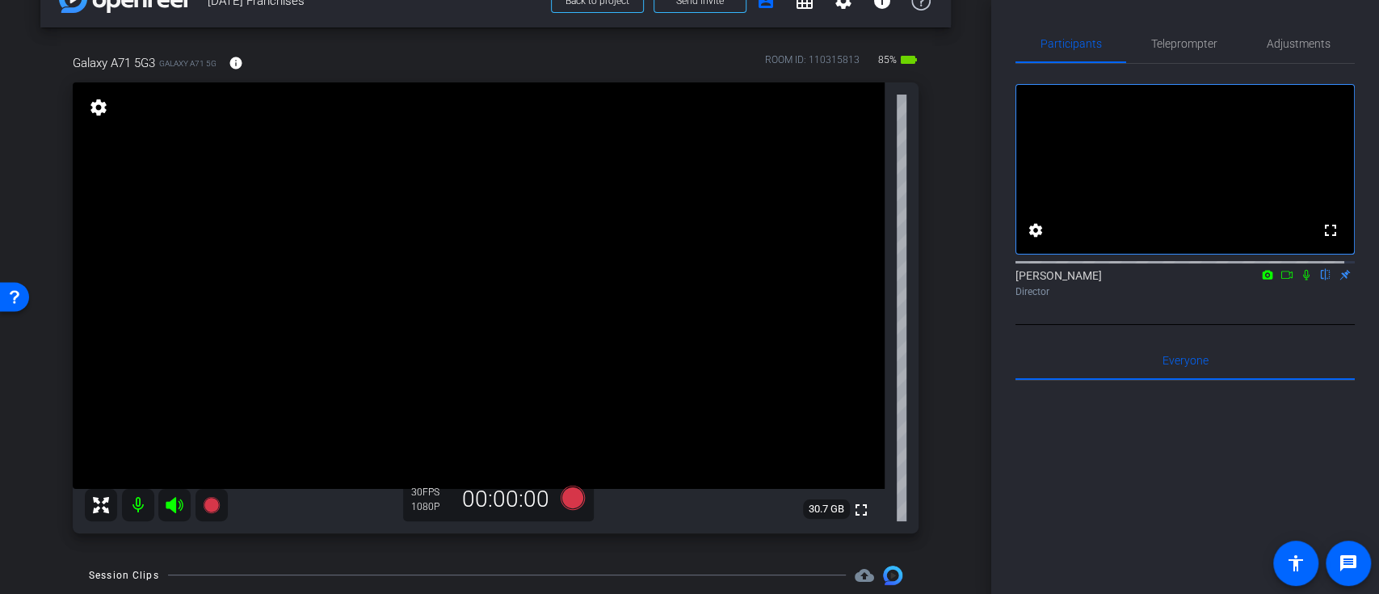
click at [1299, 280] on icon at bounding box center [1305, 274] width 13 height 11
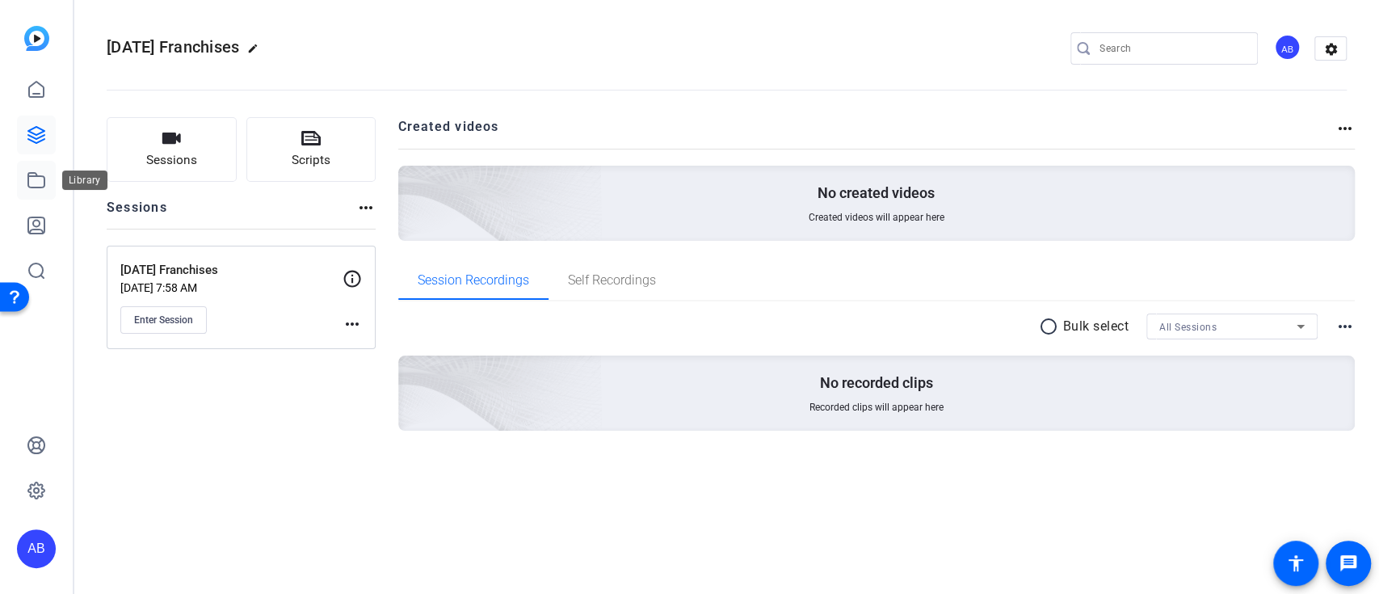
click at [36, 180] on icon at bounding box center [36, 179] width 19 height 19
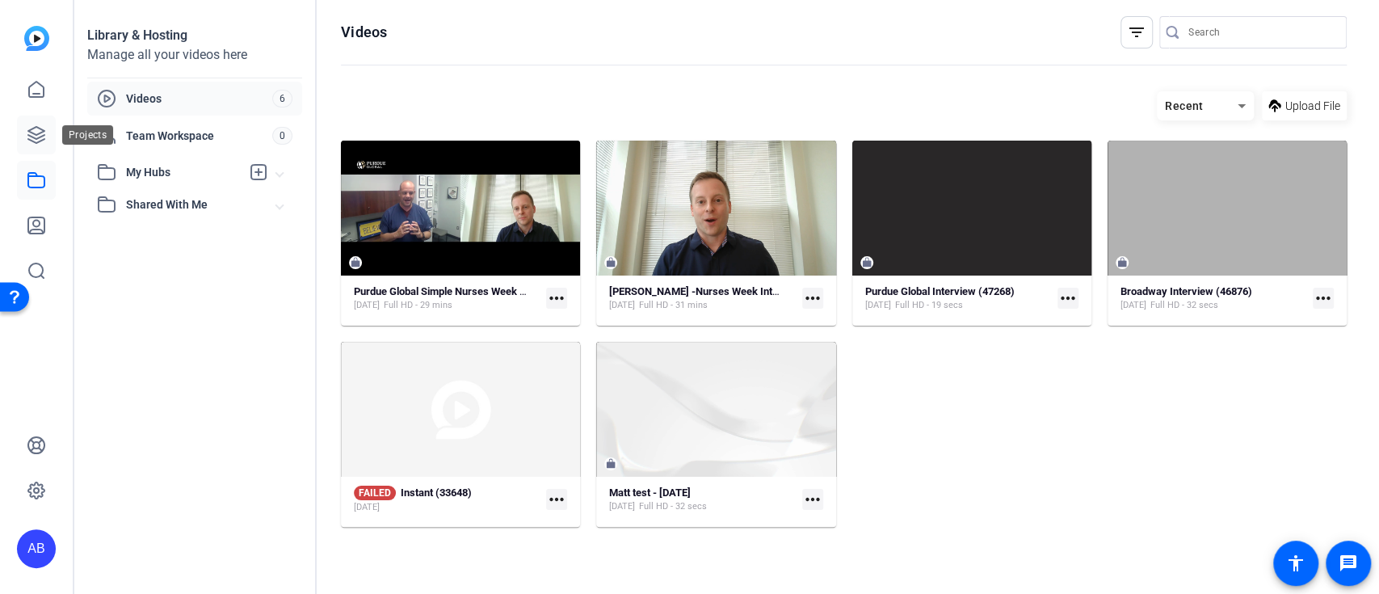
click at [32, 125] on icon at bounding box center [36, 134] width 19 height 19
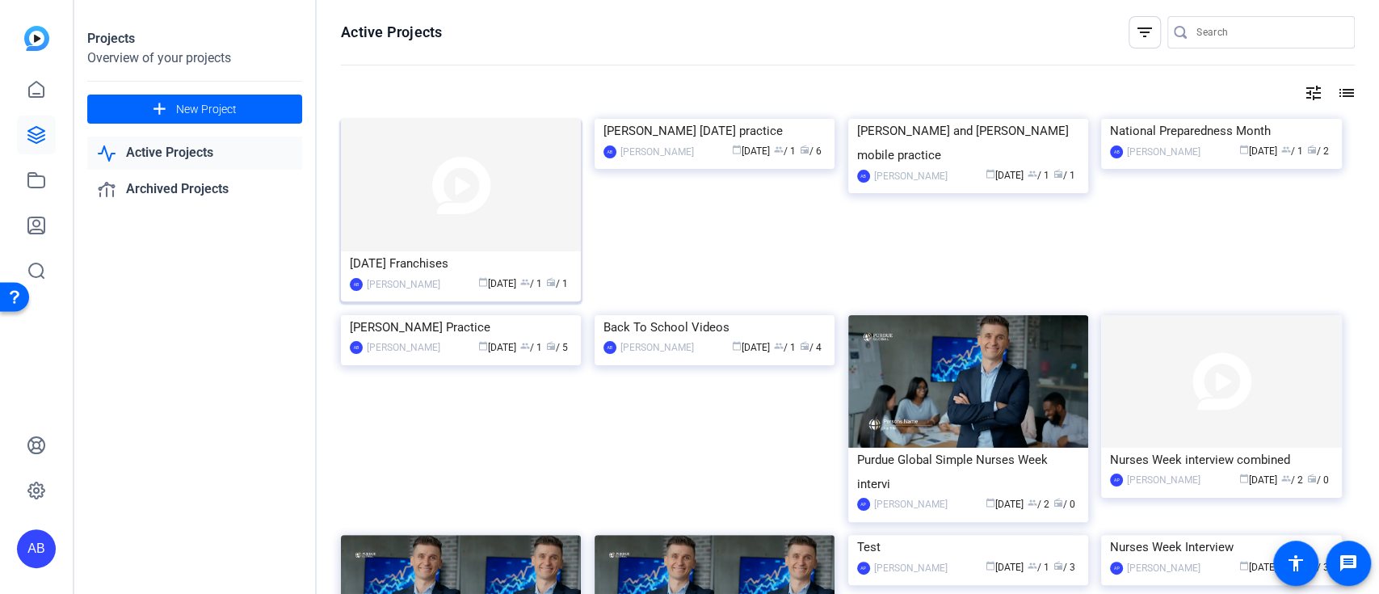
click at [519, 204] on img at bounding box center [461, 185] width 240 height 132
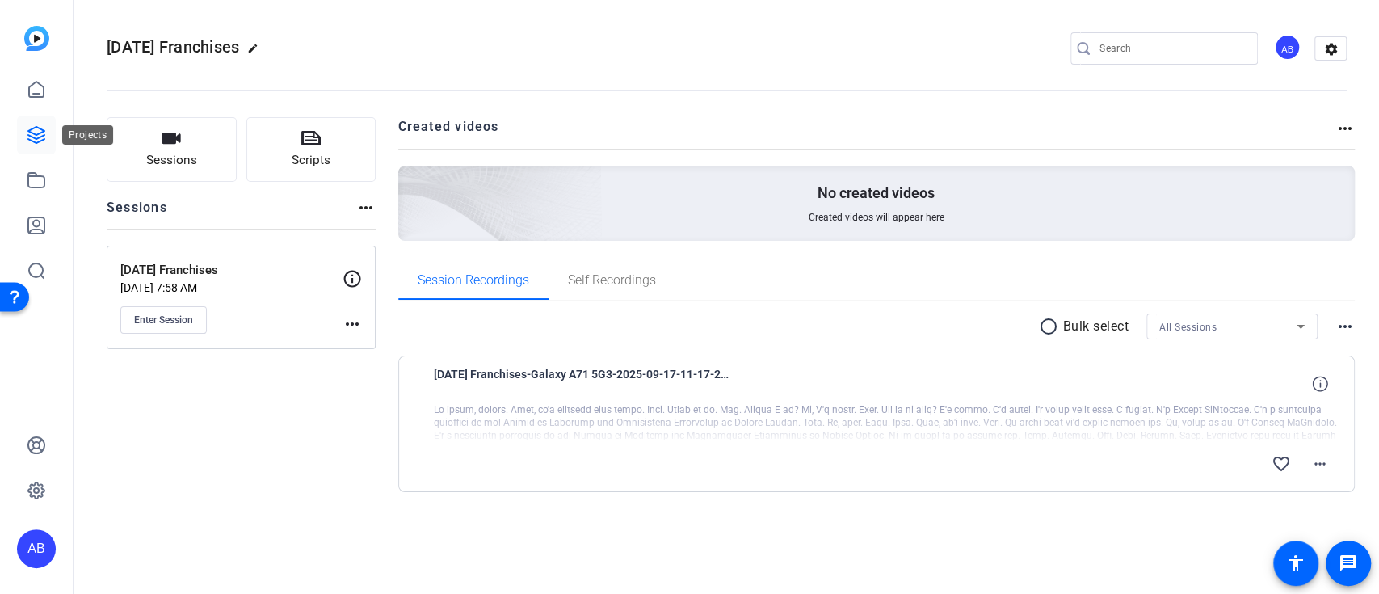
click at [36, 141] on icon at bounding box center [36, 134] width 19 height 19
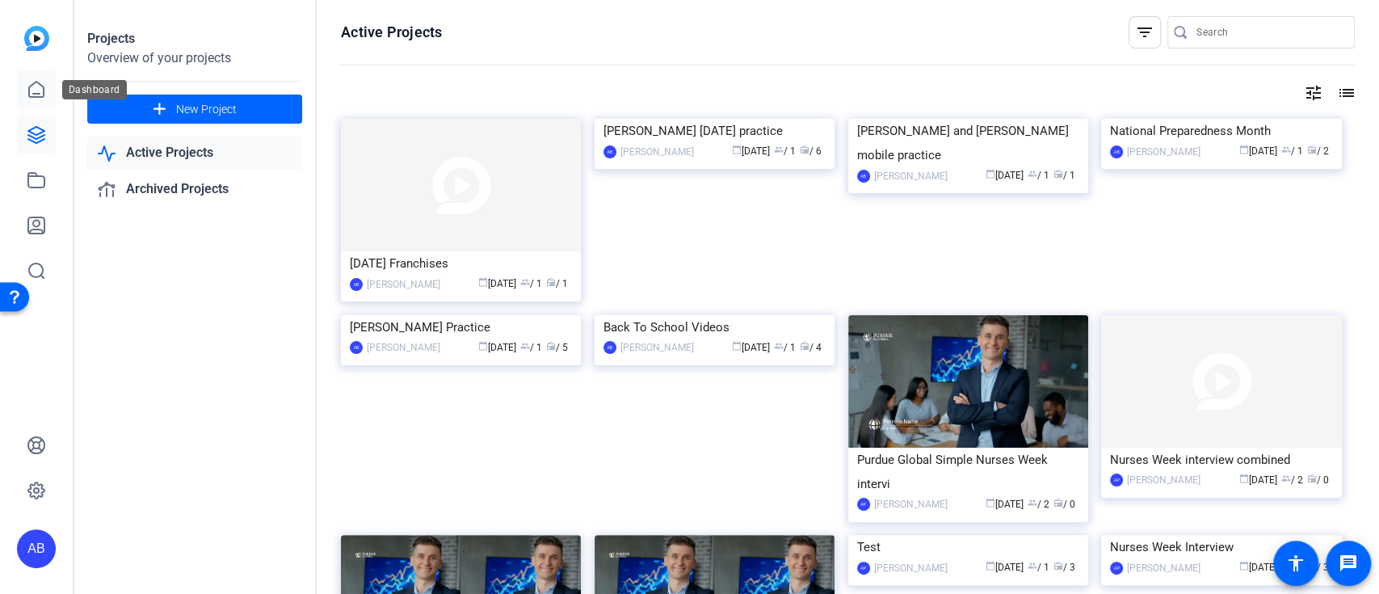
click at [32, 92] on icon at bounding box center [36, 89] width 19 height 19
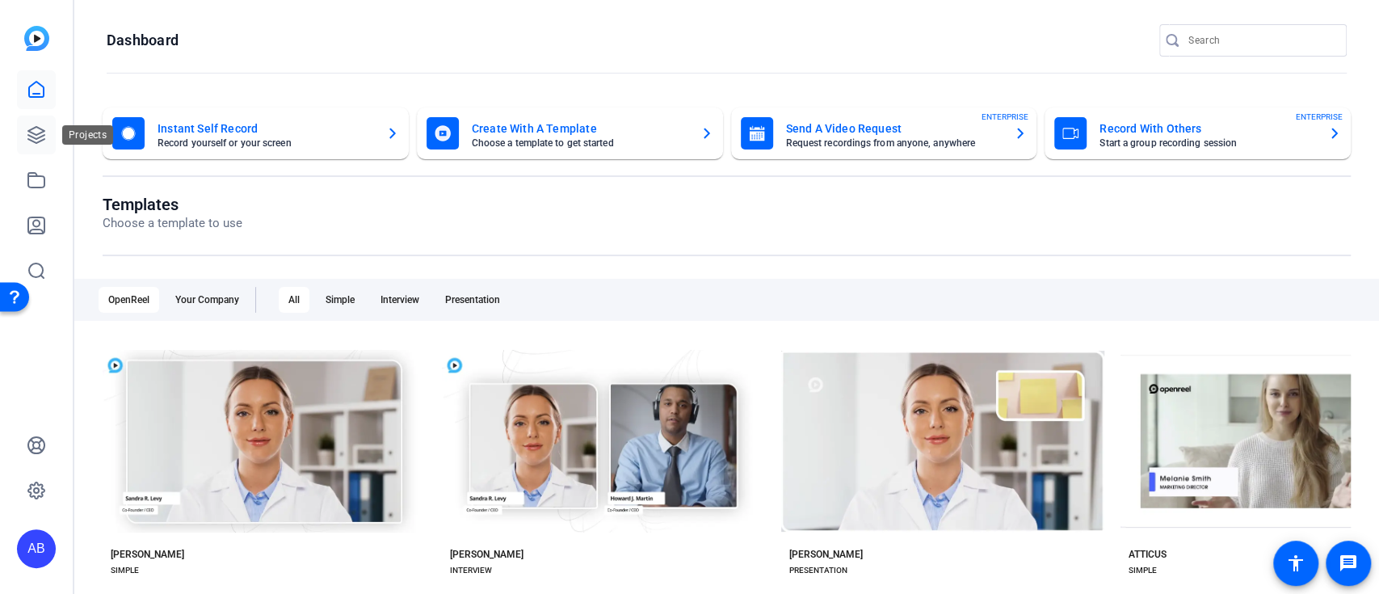
click at [23, 124] on link at bounding box center [36, 134] width 39 height 39
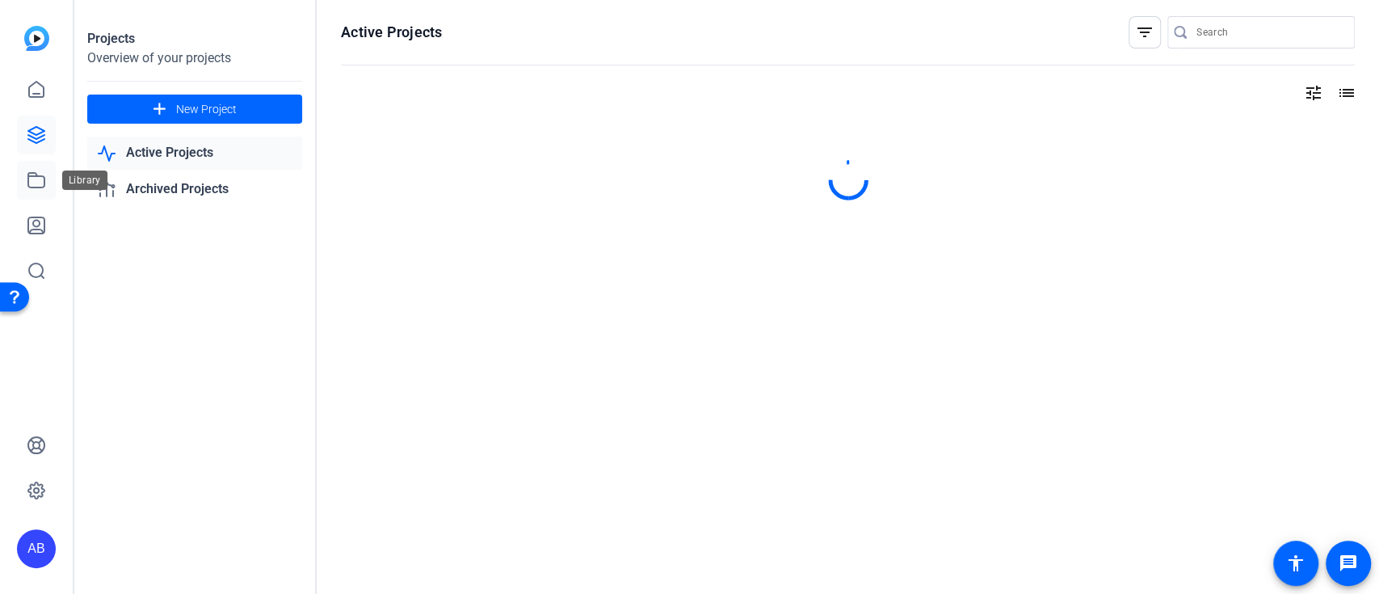
click at [27, 170] on icon at bounding box center [36, 179] width 19 height 19
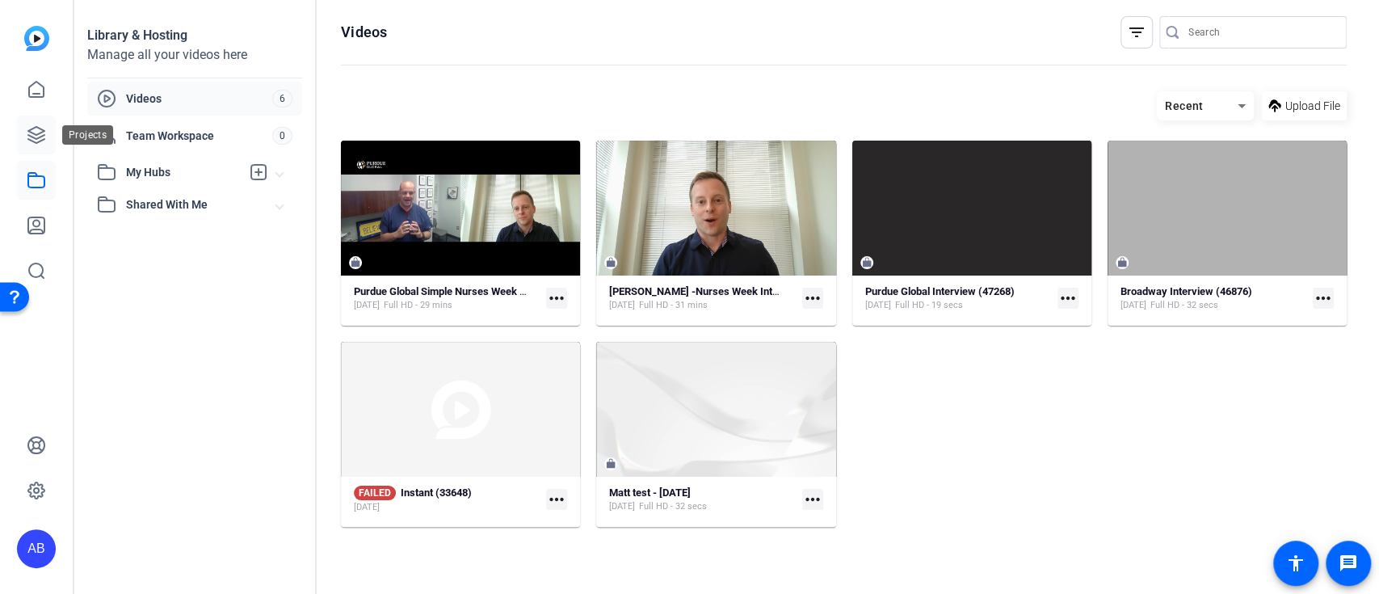
click at [38, 128] on icon at bounding box center [36, 134] width 19 height 19
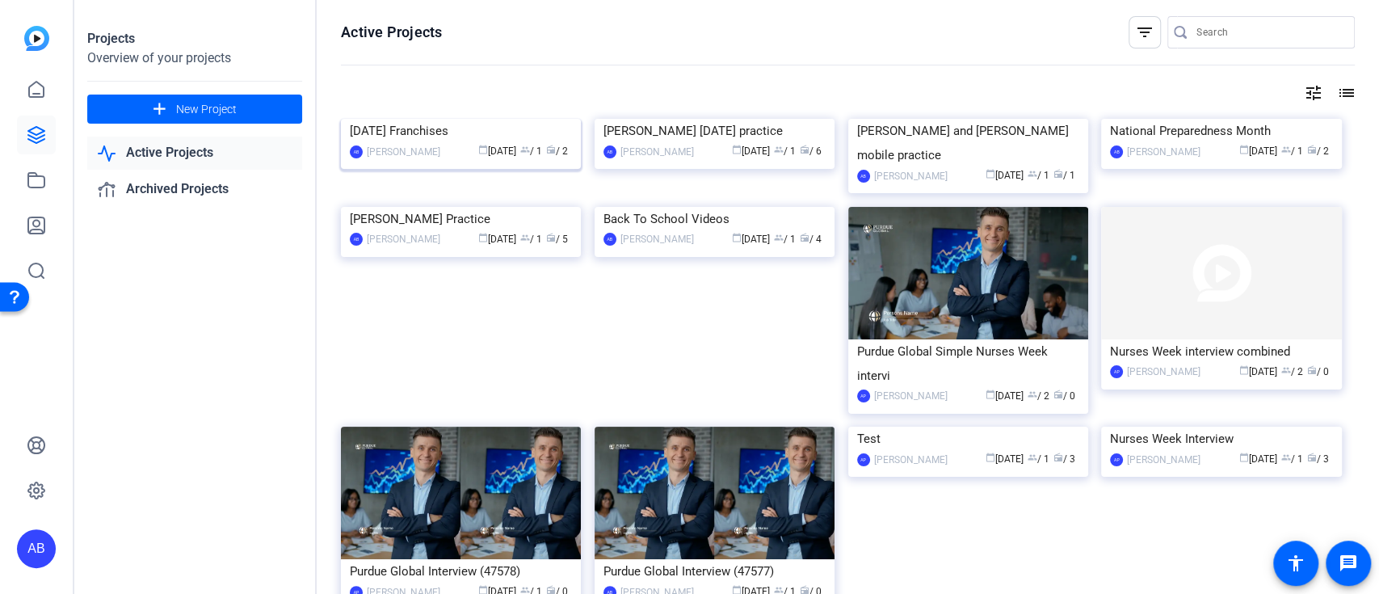
click at [454, 119] on img at bounding box center [461, 119] width 240 height 0
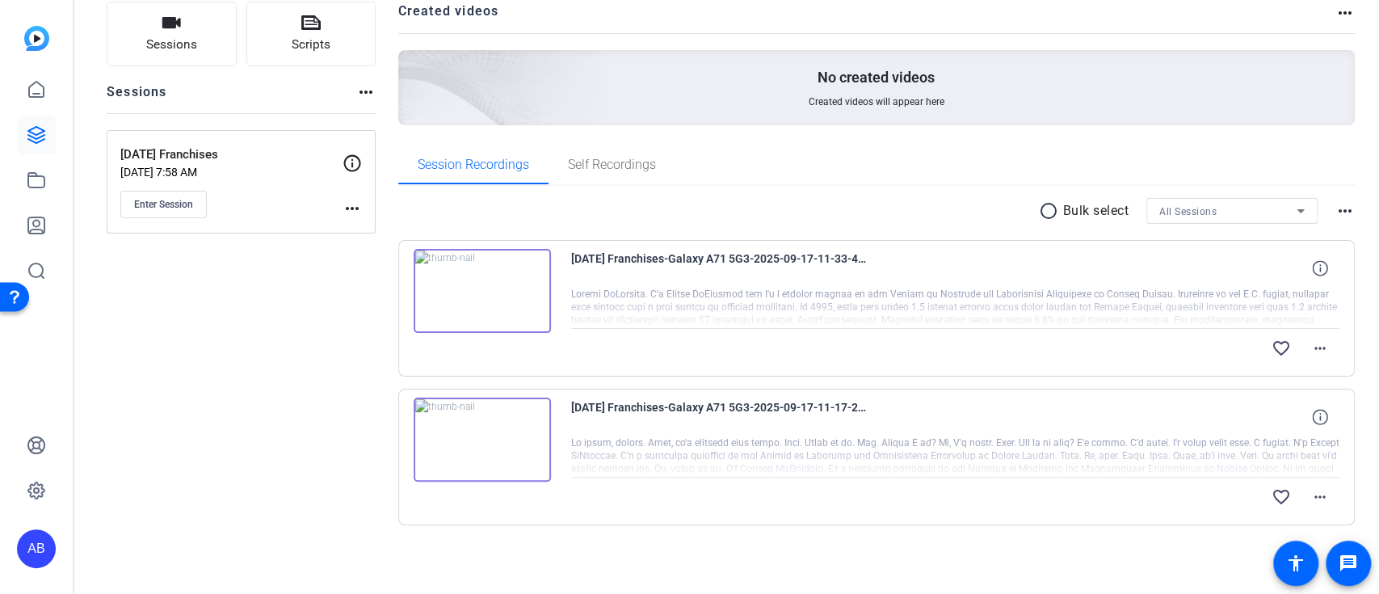
scroll to position [117, 0]
click at [475, 431] on img at bounding box center [481, 438] width 137 height 84
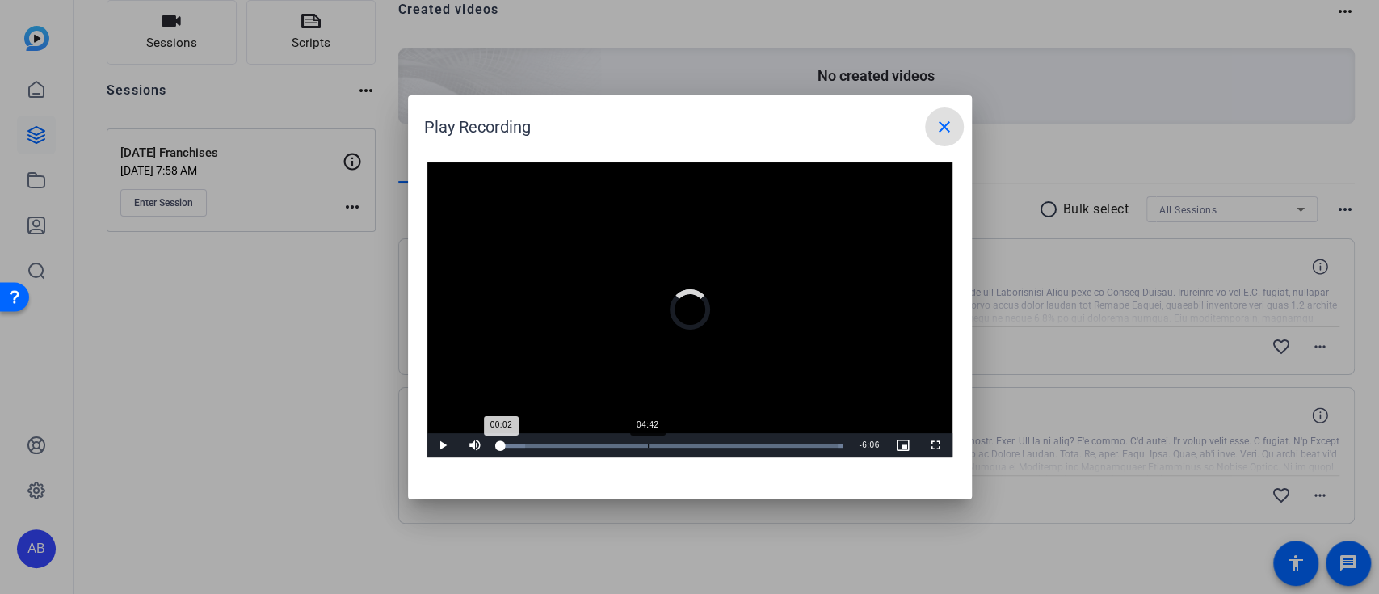
click at [646, 441] on div "Loaded : 100.00% 04:42 00:02" at bounding box center [671, 445] width 359 height 24
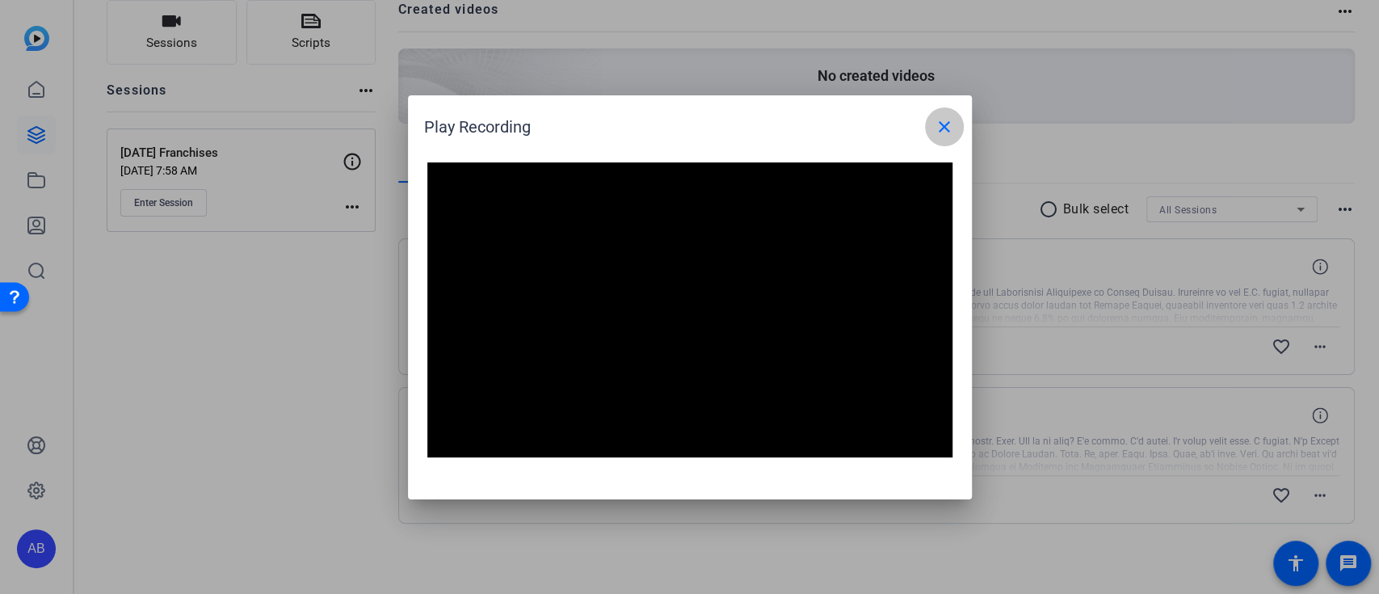
click at [930, 127] on span at bounding box center [944, 126] width 39 height 39
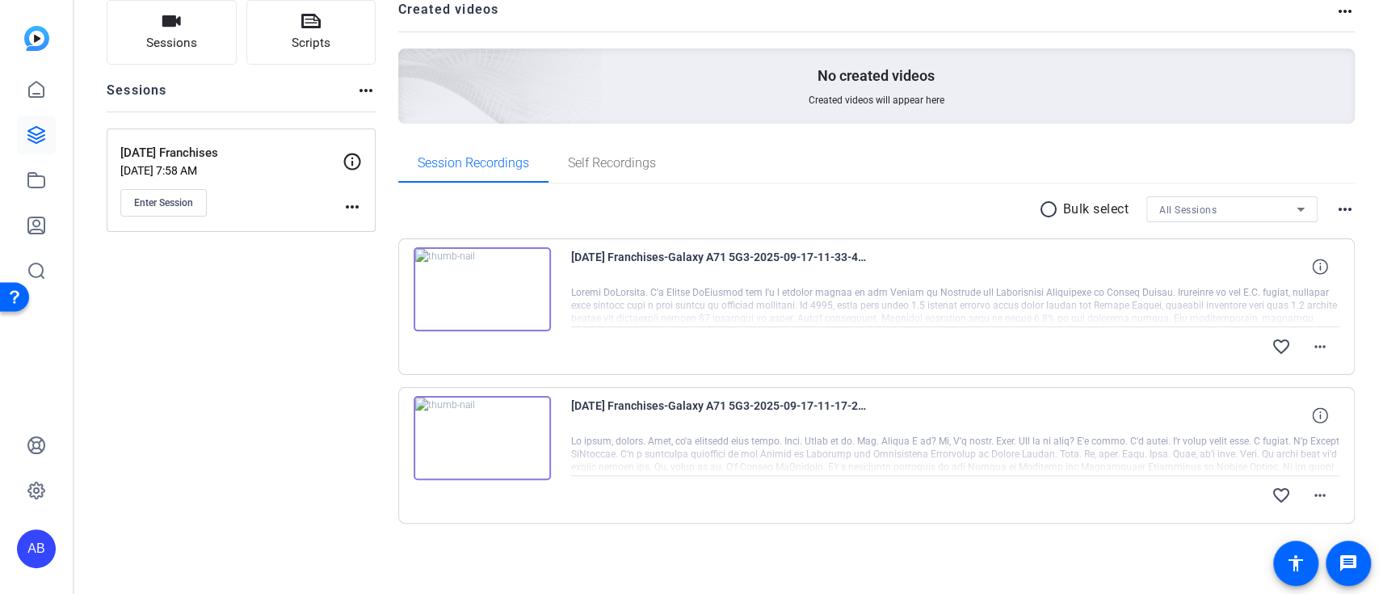
click at [502, 289] on img at bounding box center [481, 289] width 137 height 84
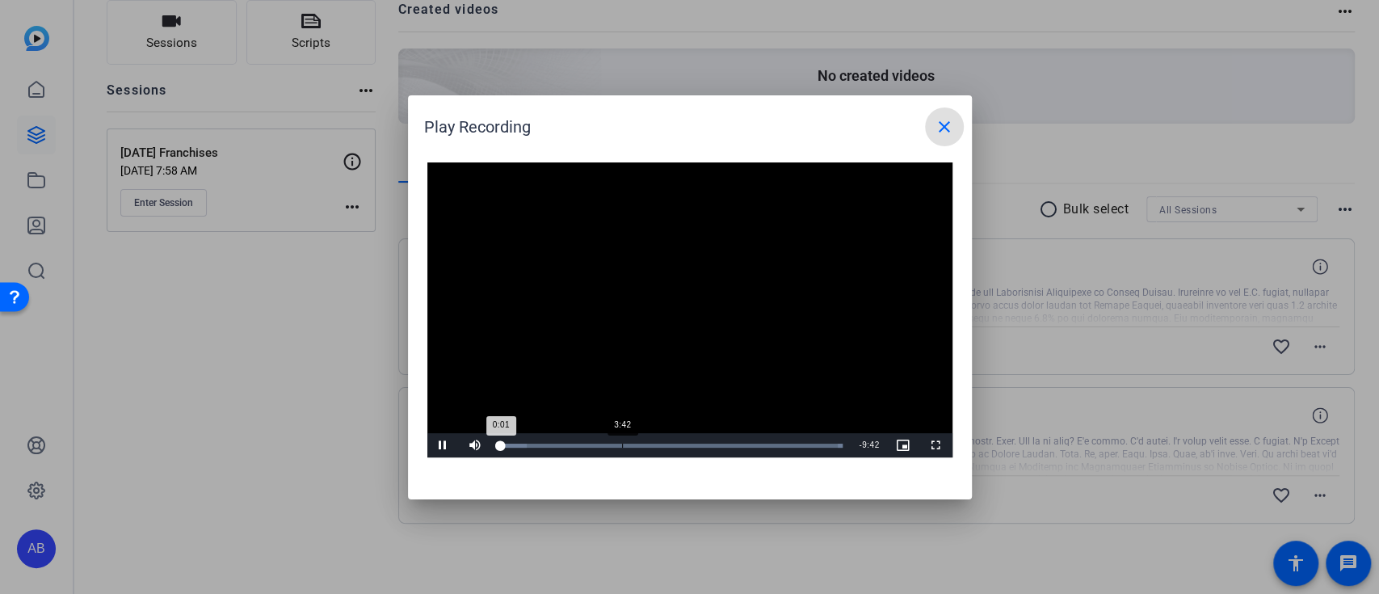
click at [643, 445] on div "Loaded : 100.00%" at bounding box center [671, 445] width 343 height 4
click at [678, 444] on div "Loaded : 100.00% 5:03 4:04" at bounding box center [671, 445] width 343 height 4
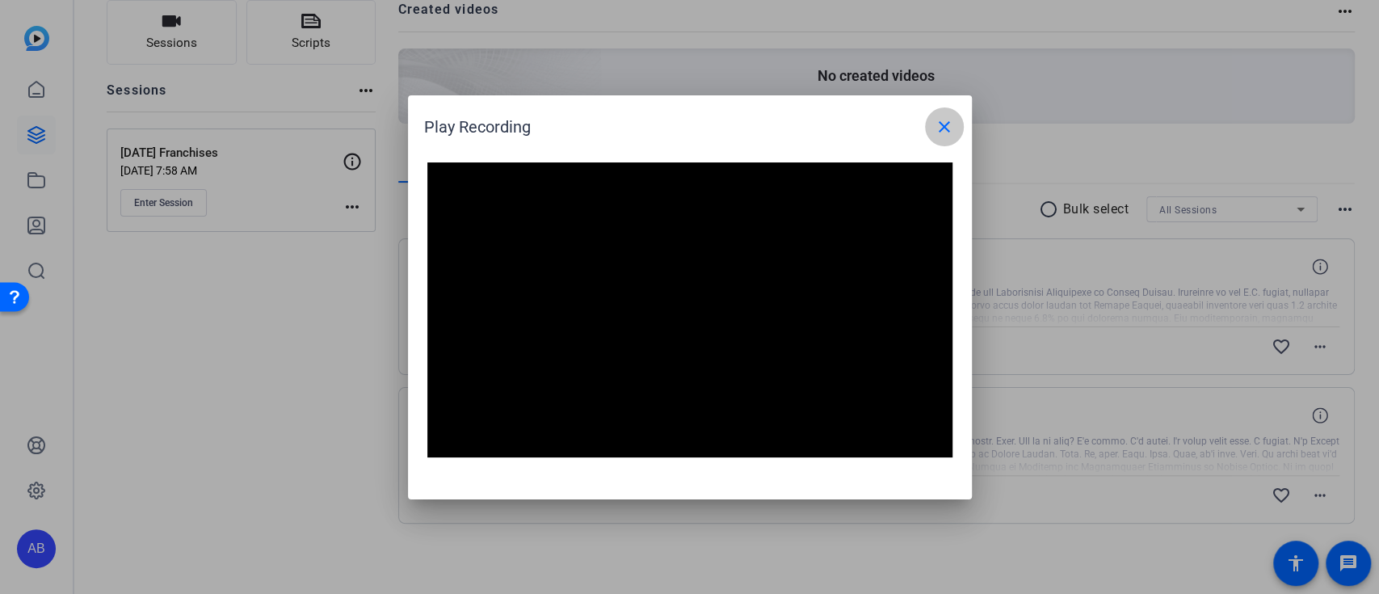
click at [942, 124] on mat-icon "close" at bounding box center [943, 126] width 19 height 19
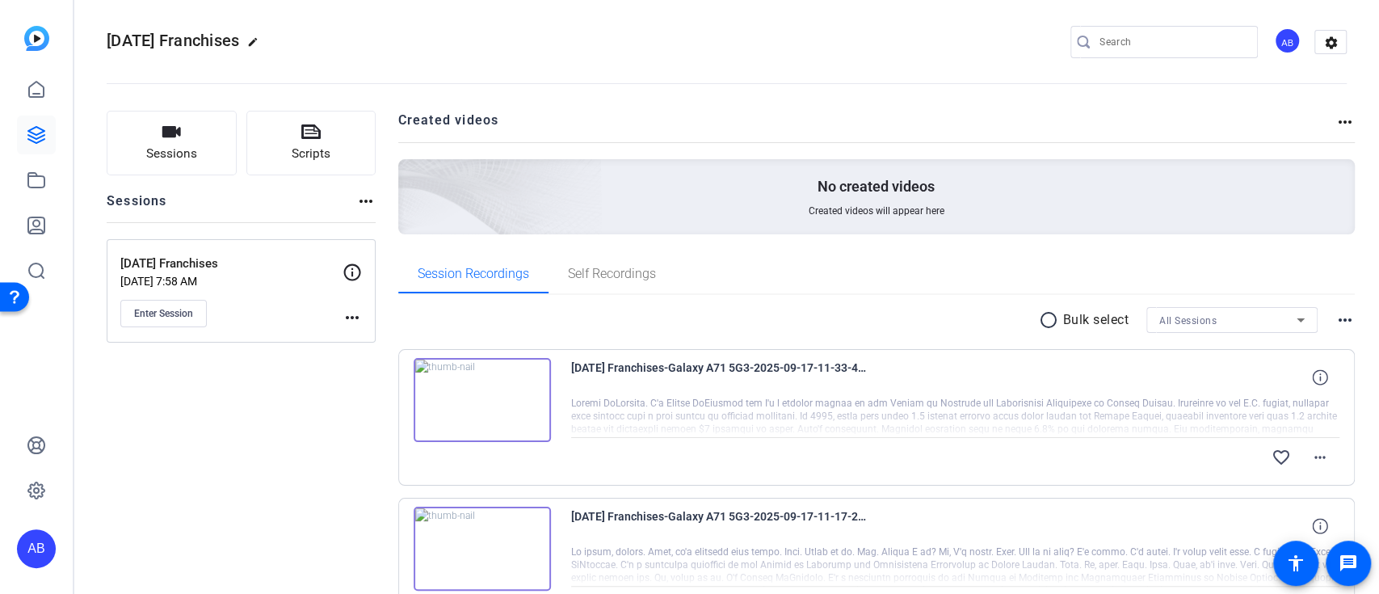
scroll to position [0, 0]
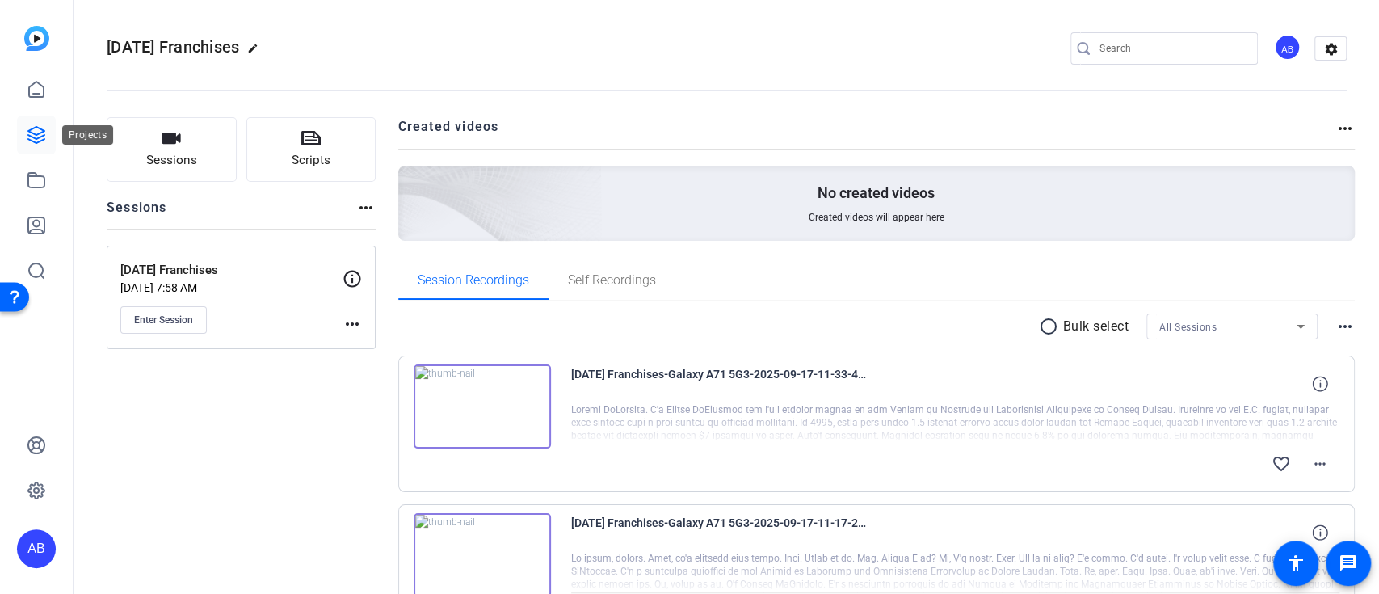
click at [33, 138] on icon at bounding box center [36, 135] width 16 height 16
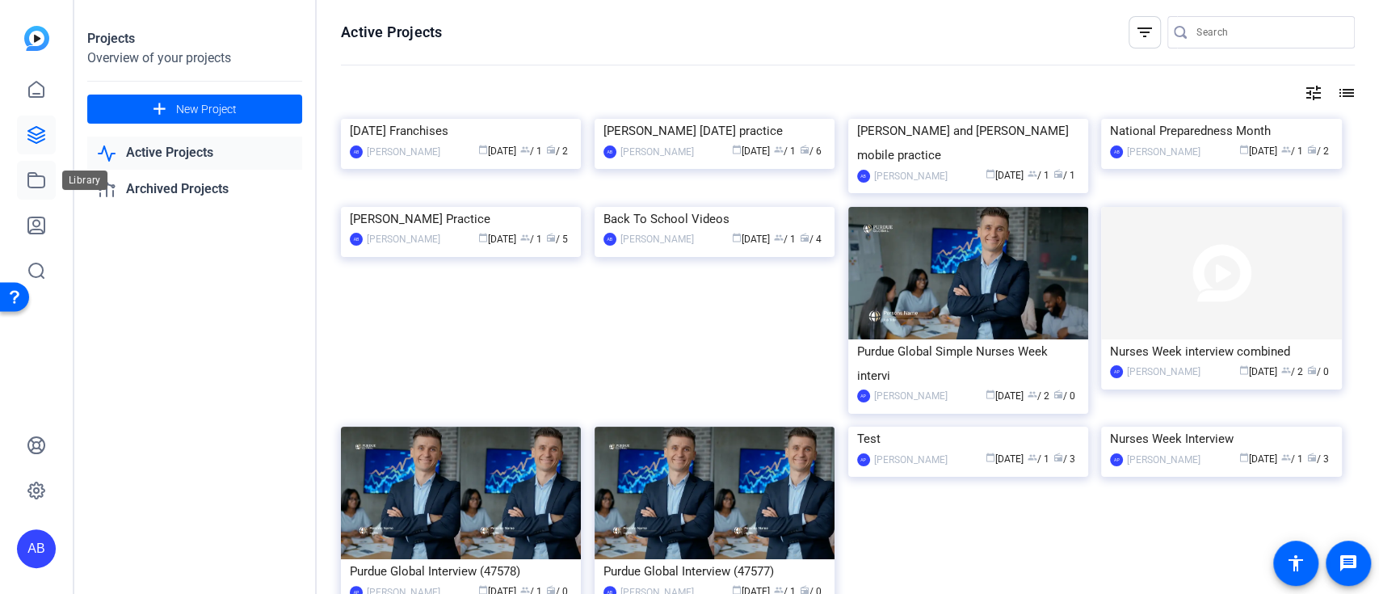
click at [42, 174] on icon at bounding box center [36, 179] width 19 height 19
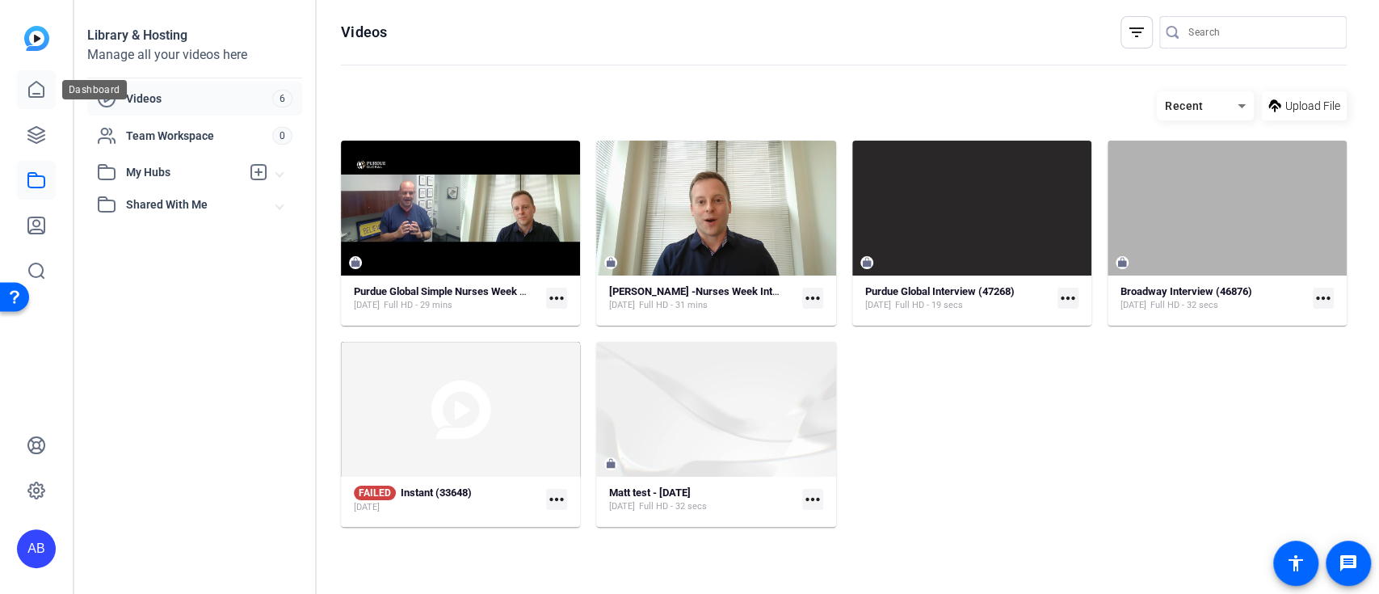
click at [40, 90] on icon at bounding box center [36, 89] width 19 height 19
